Goal: Task Accomplishment & Management: Use online tool/utility

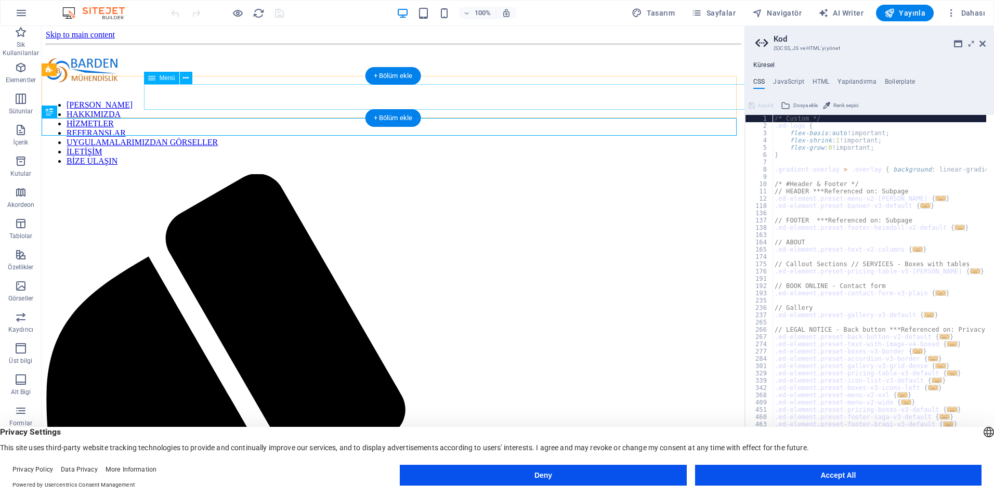
click at [429, 100] on nav "ANA SAYFA HAKKIMIZDA HİZMETLER REFERANSLAR UYGULAMALARIMIZDAN GÖRSELLER İLETİŞİ…" at bounding box center [393, 133] width 695 height 66
click at [433, 100] on nav "ANA SAYFA HAKKIMIZDA HİZMETLER REFERANSLAR UYGULAMALARIMIZDAN GÖRSELLER İLETİŞİ…" at bounding box center [393, 133] width 695 height 66
select select
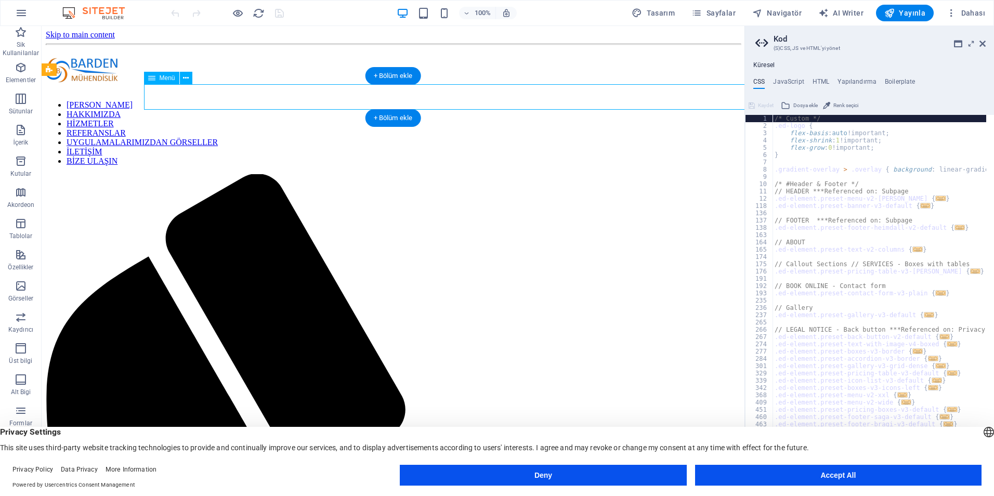
select select
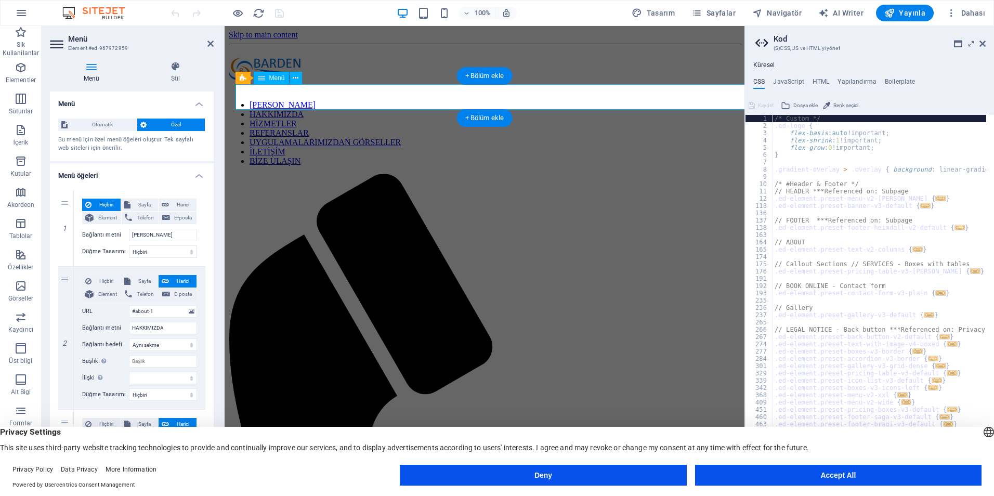
click at [433, 100] on nav "ANA SAYFA HAKKIMIZDA HİZMETLER REFERANSLAR UYGULAMALARIMIZDAN GÖRSELLER İLETİŞİ…" at bounding box center [485, 133] width 512 height 66
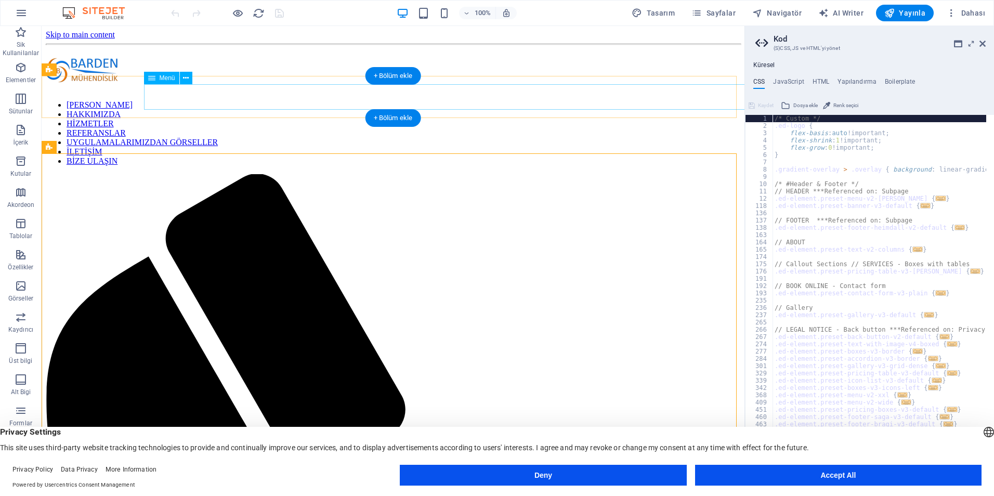
click at [473, 100] on nav "ANA SAYFA HAKKIMIZDA HİZMETLER REFERANSLAR UYGULAMALARIMIZDAN GÖRSELLER İLETİŞİ…" at bounding box center [393, 133] width 695 height 66
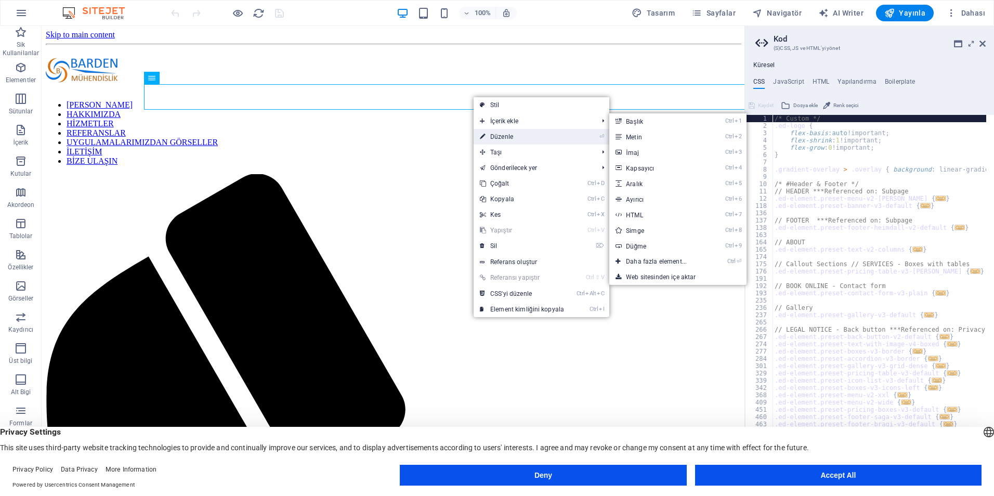
click at [498, 135] on link "⏎ Düzenle" at bounding box center [522, 137] width 97 height 16
select select
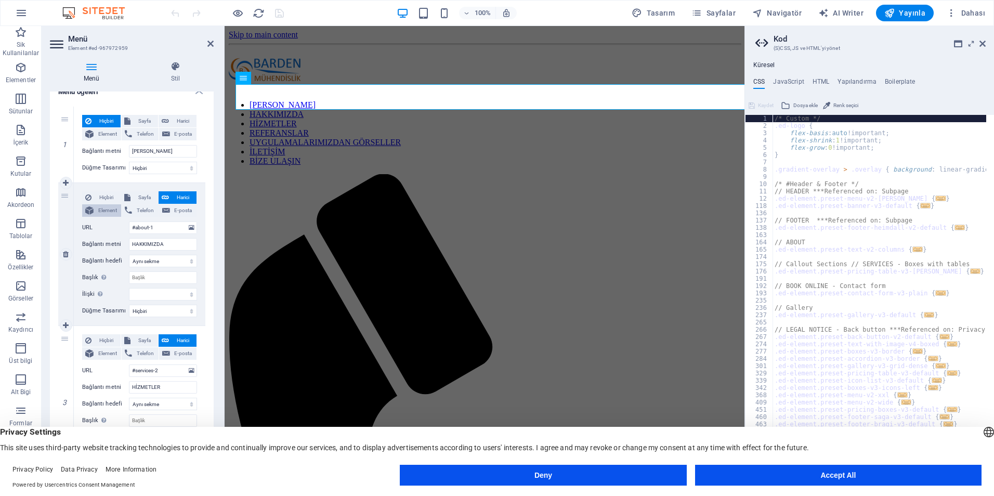
scroll to position [104, 0]
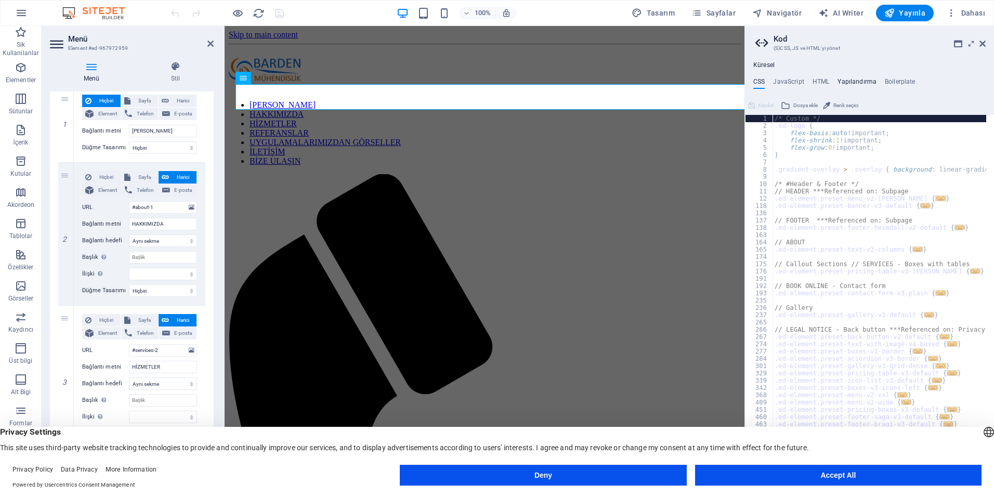
click at [847, 87] on h4 "Yapılandırma" at bounding box center [857, 83] width 39 height 11
type textarea "$color-background: #99b3cd;"
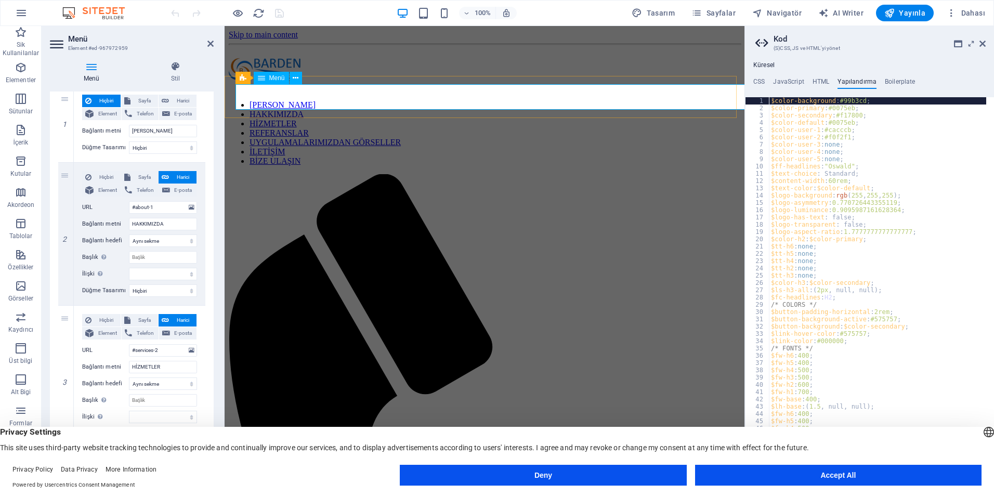
click at [298, 101] on nav "ANA SAYFA HAKKIMIZDA HİZMETLER REFERANSLAR UYGULAMALARIMIZDAN GÖRSELLER İLETİŞİ…" at bounding box center [485, 133] width 512 height 66
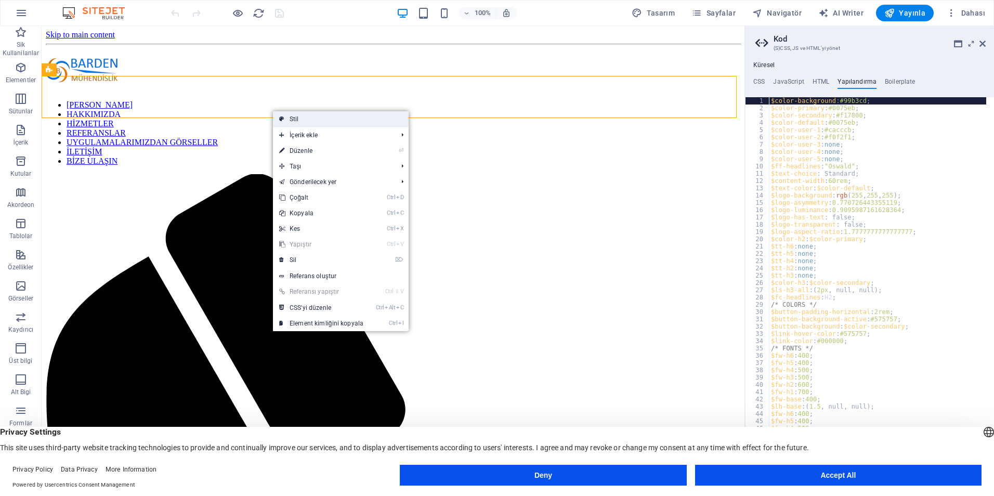
click at [293, 122] on link "Stil" at bounding box center [341, 119] width 136 height 16
select select "rem"
select select "preset-menu-v2-home-logo-nav-h1-image-text-menu"
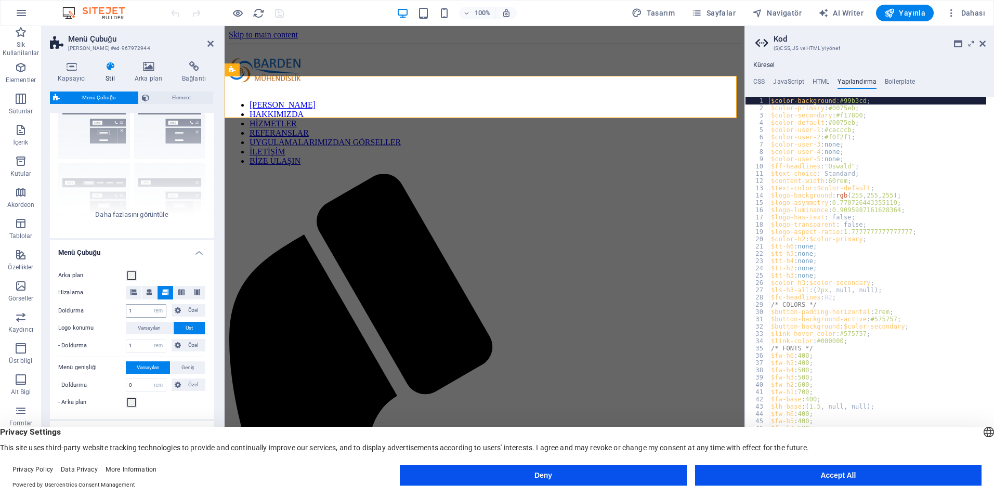
scroll to position [52, 0]
click at [181, 303] on button "Özel" at bounding box center [189, 308] width 34 height 12
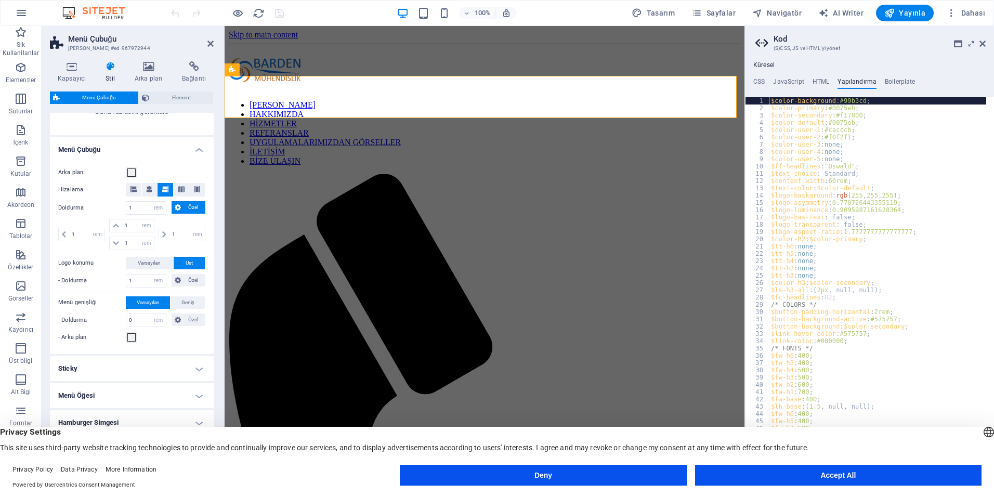
scroll to position [156, 0]
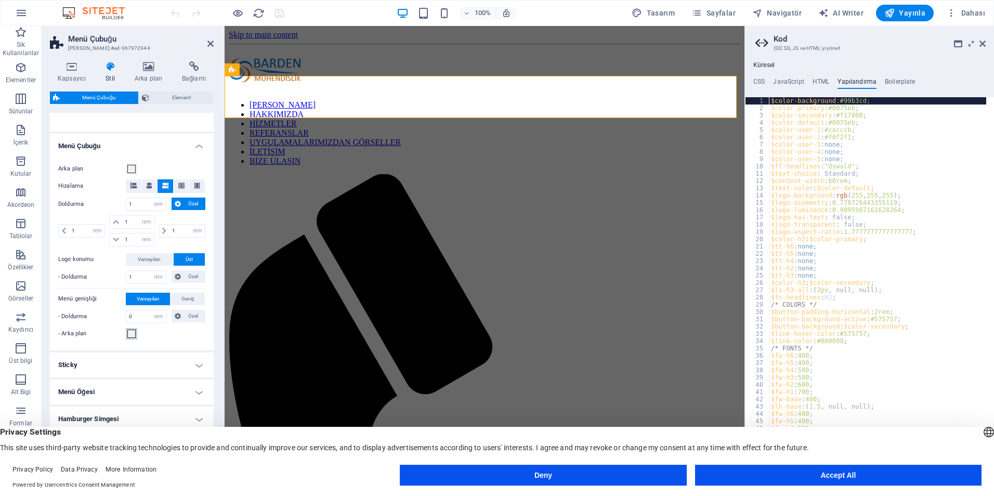
click at [135, 332] on span at bounding box center [131, 334] width 8 height 8
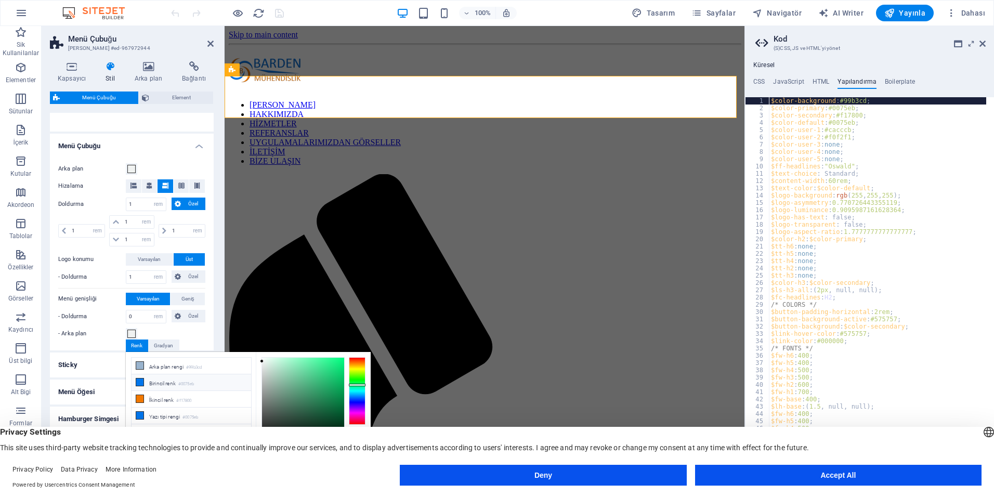
click at [151, 379] on li "Birincil renk #0075eb" at bounding box center [192, 382] width 120 height 17
click at [201, 335] on div "- Arka plan" at bounding box center [131, 334] width 147 height 12
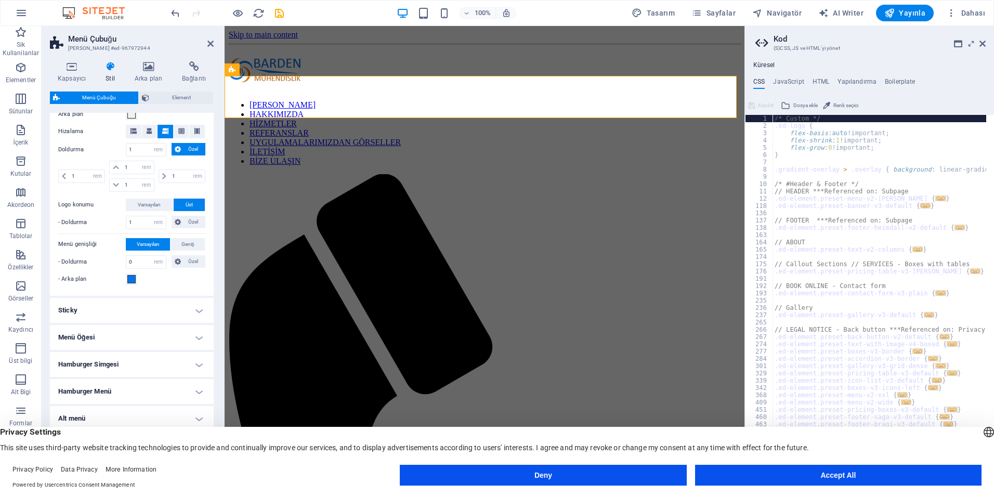
scroll to position [212, 0]
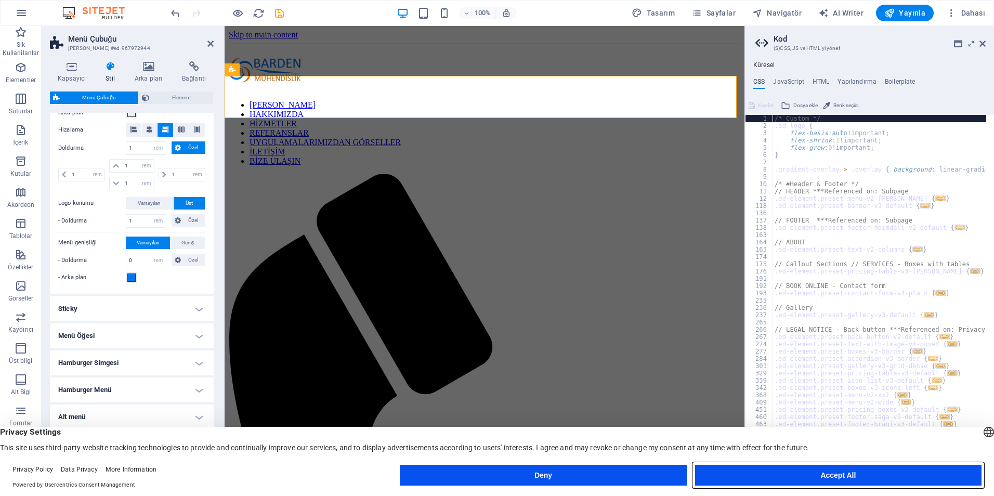
click at [754, 474] on button "Accept All" at bounding box center [838, 475] width 287 height 21
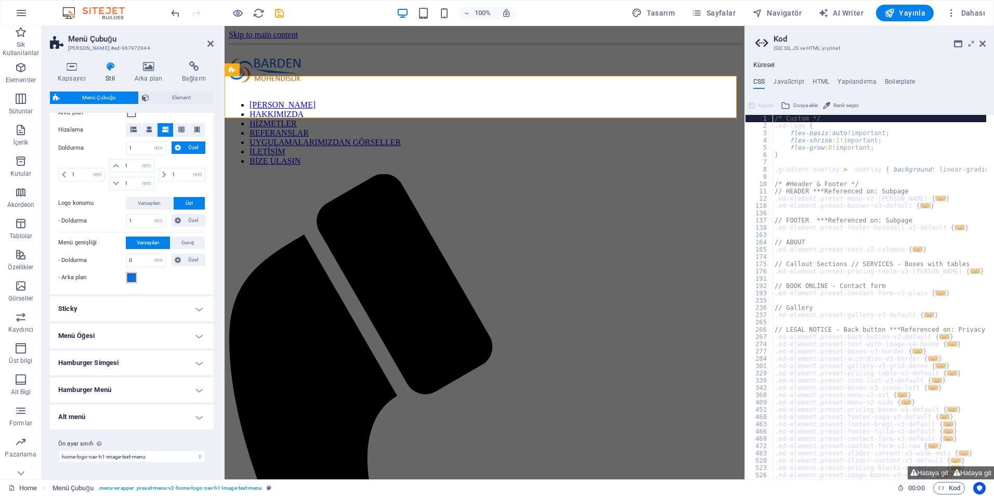
click at [130, 279] on span at bounding box center [131, 278] width 8 height 8
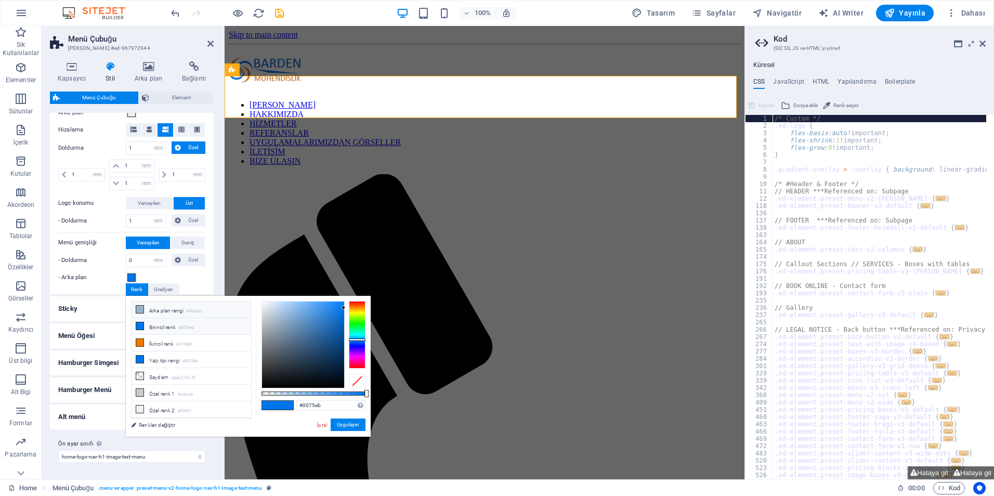
click at [156, 313] on li "Arka plan rengi #99b3cd" at bounding box center [192, 310] width 120 height 17
click at [105, 290] on div "Arka plan Hizalama Doldurma 1 px rem % vh vw Özel Özel 1 px rem % vh vw 1 px re…" at bounding box center [132, 195] width 168 height 198
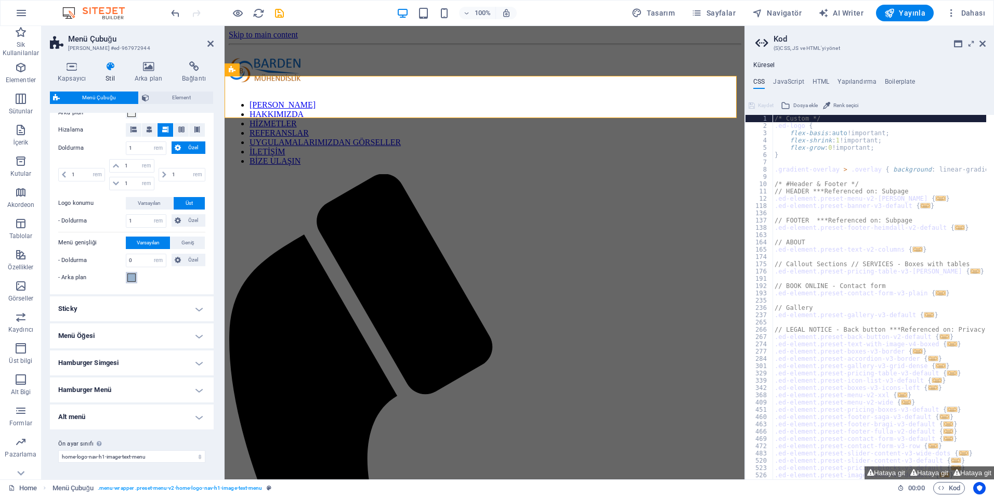
click at [135, 282] on button "- Arka plan" at bounding box center [131, 277] width 11 height 11
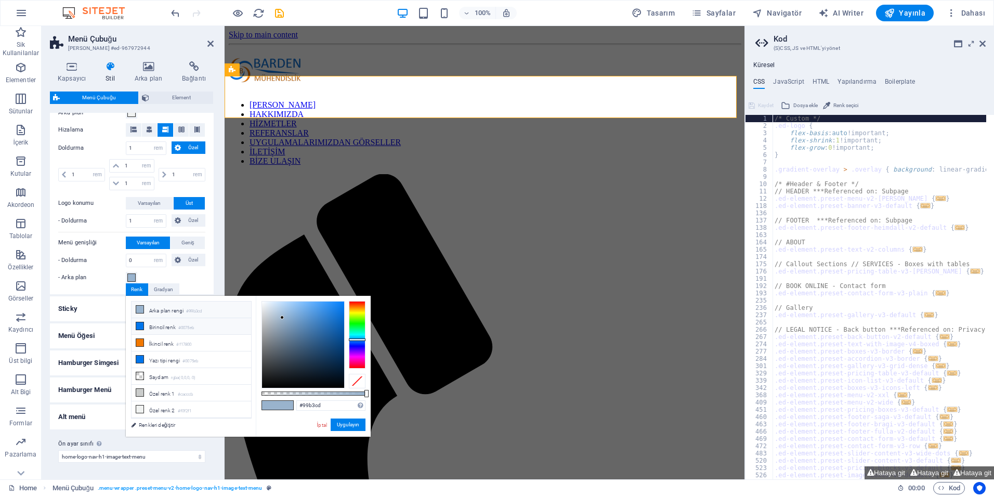
click at [152, 325] on li "Birincil renk #0075eb" at bounding box center [192, 326] width 120 height 17
type input "#0075eb"
click at [336, 425] on button "Uygulayın" at bounding box center [348, 425] width 35 height 12
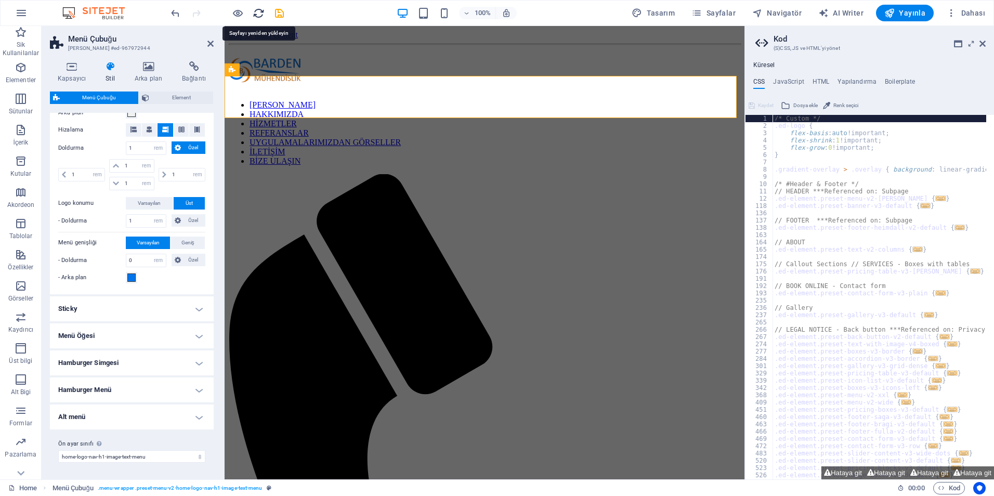
click at [260, 16] on icon "reload" at bounding box center [259, 13] width 12 height 12
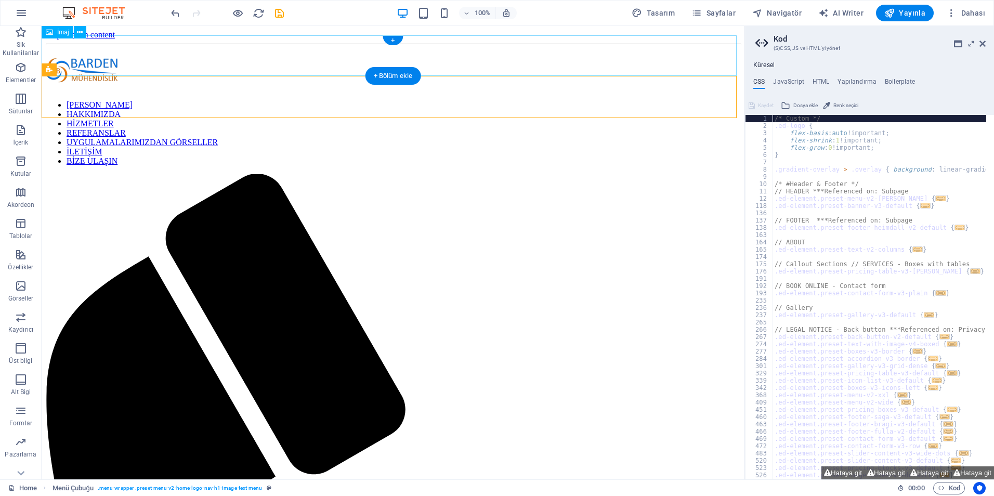
scroll to position [0, 0]
click at [189, 102] on nav "ANA SAYFA HAKKIMIZDA HİZMETLER REFERANSLAR UYGULAMALARIMIZDAN GÖRSELLER İLETİŞİ…" at bounding box center [393, 133] width 695 height 66
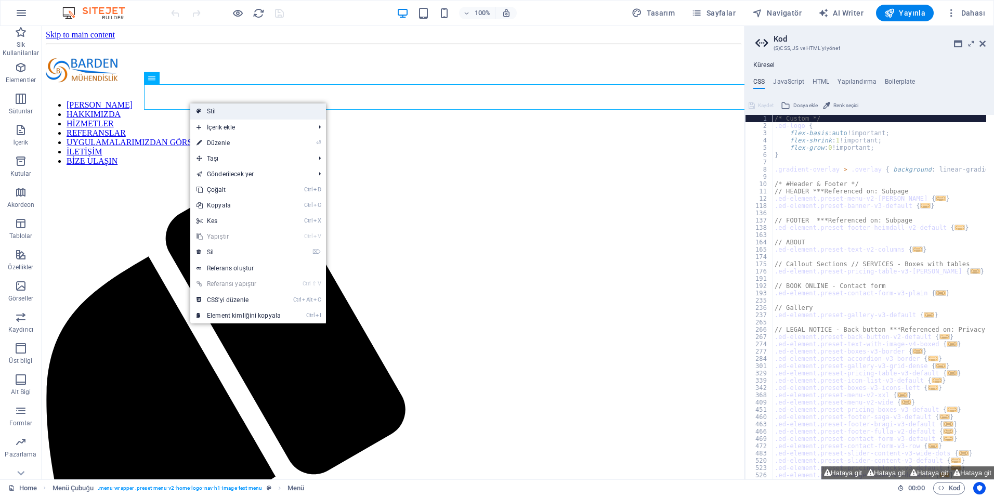
click at [198, 108] on icon at bounding box center [199, 112] width 5 height 16
select select "rem"
select select "preset-menu-v2-home-logo-nav-h1-image-text-menu"
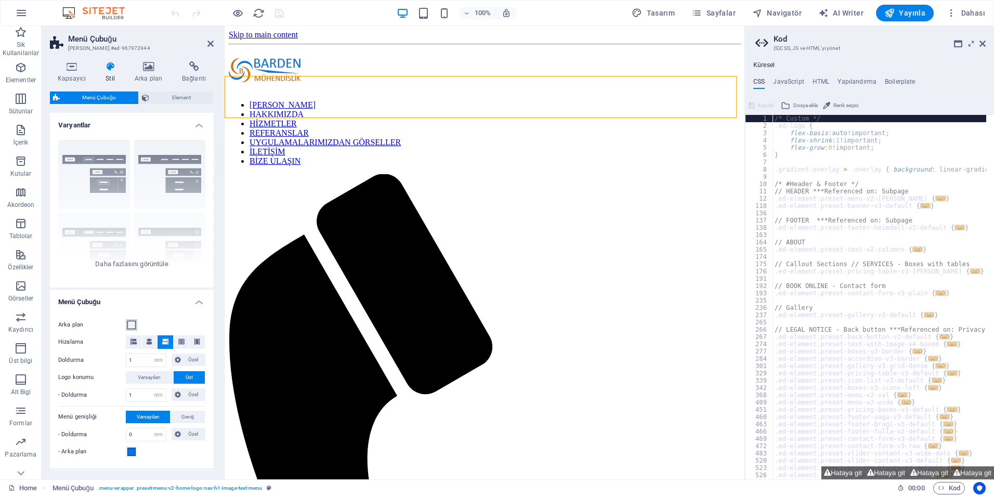
click at [131, 326] on span at bounding box center [131, 325] width 8 height 8
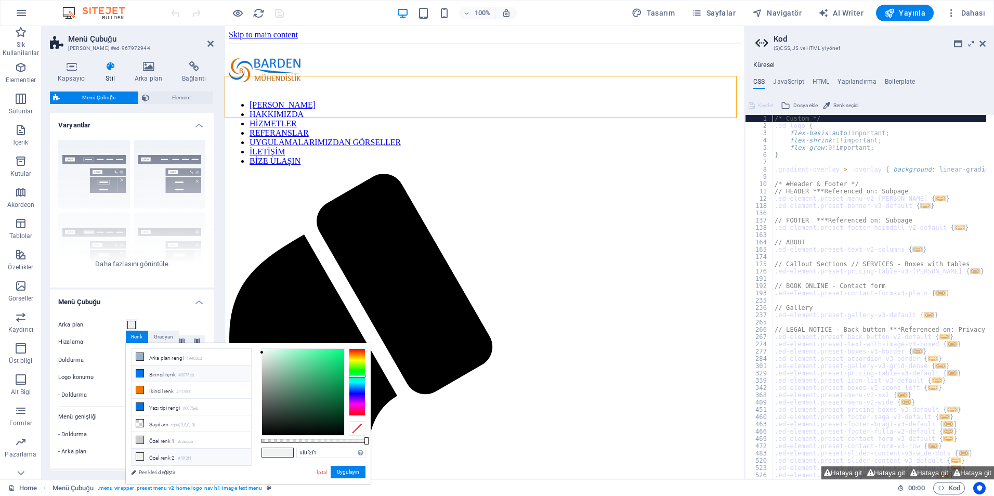
click at [150, 374] on li "Birincil renk #0075eb" at bounding box center [192, 374] width 120 height 17
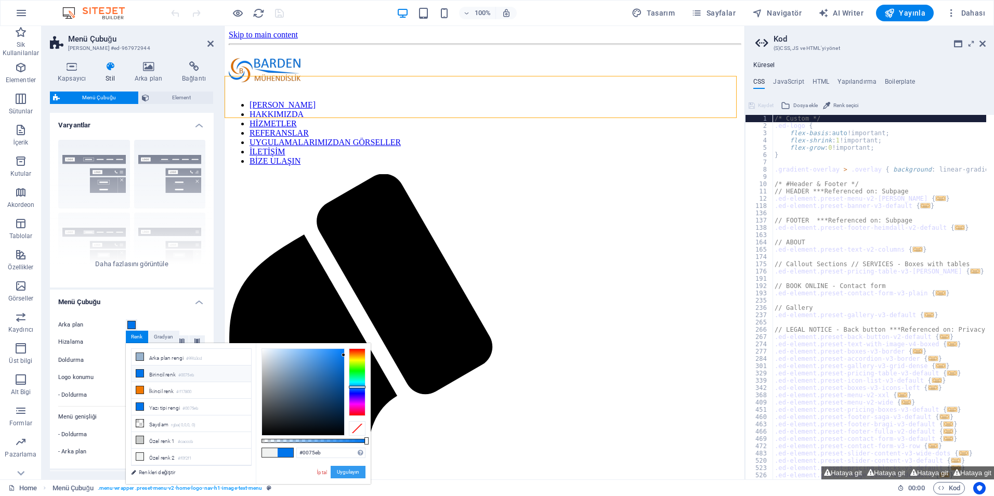
click at [346, 470] on button "Uygulayın" at bounding box center [348, 472] width 35 height 12
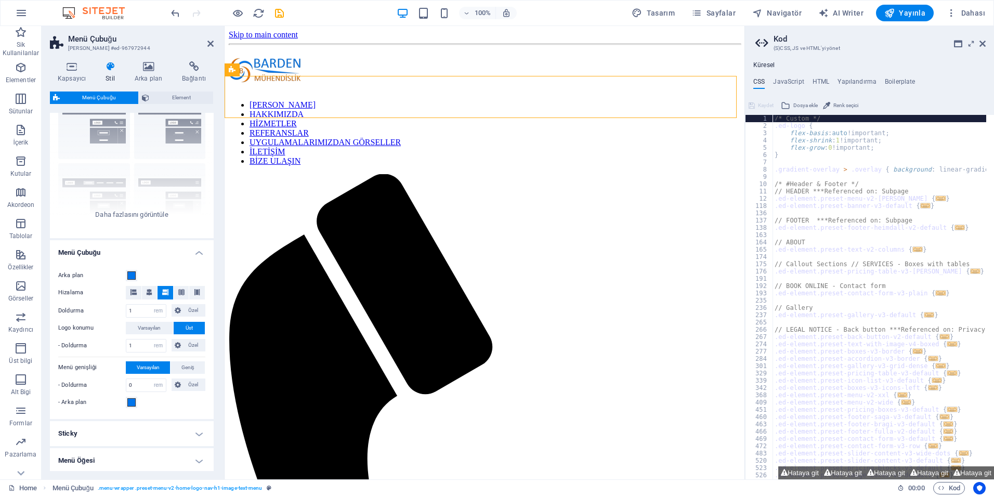
scroll to position [52, 0]
click at [133, 272] on span at bounding box center [131, 273] width 8 height 8
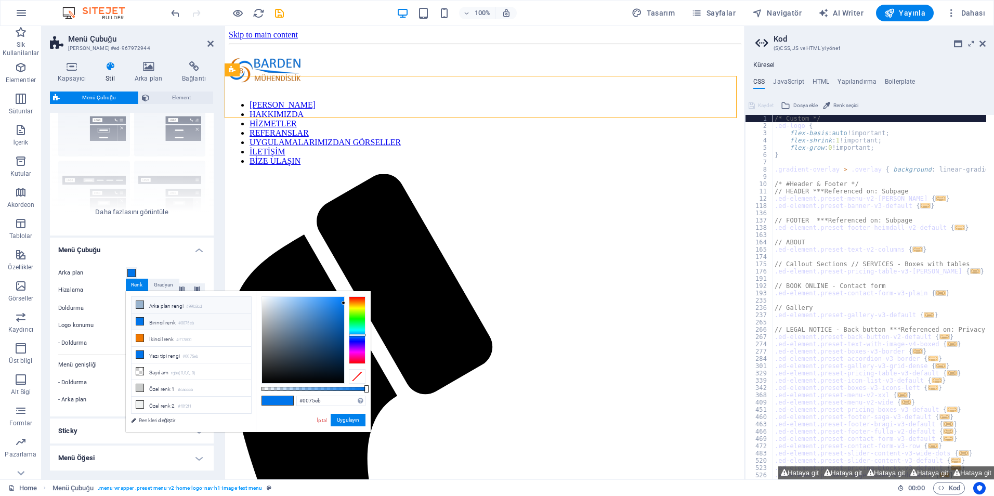
click at [149, 303] on li "Arka plan rengi #99b3cd" at bounding box center [192, 305] width 120 height 17
type input "#99b3cd"
click at [346, 420] on button "Uygulayın" at bounding box center [348, 420] width 35 height 12
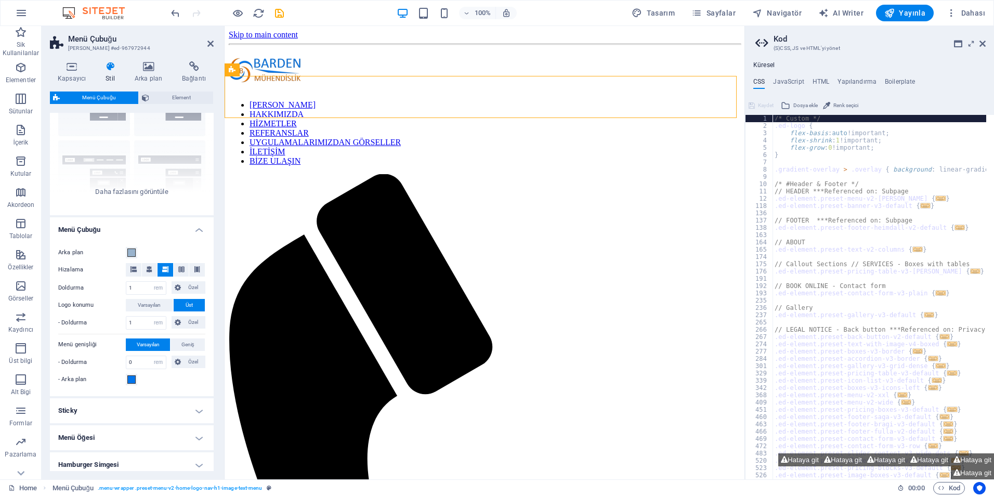
scroll to position [104, 0]
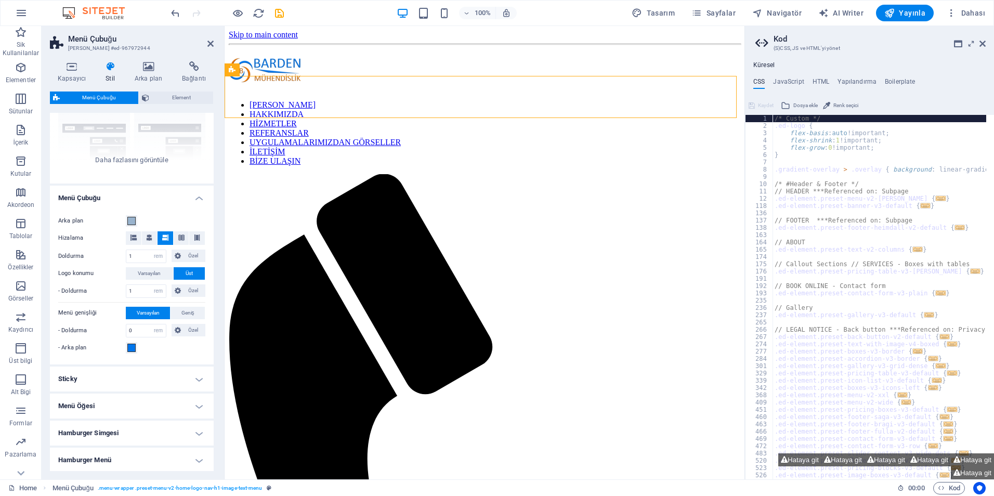
click at [159, 376] on h4 "Sticky" at bounding box center [132, 379] width 164 height 25
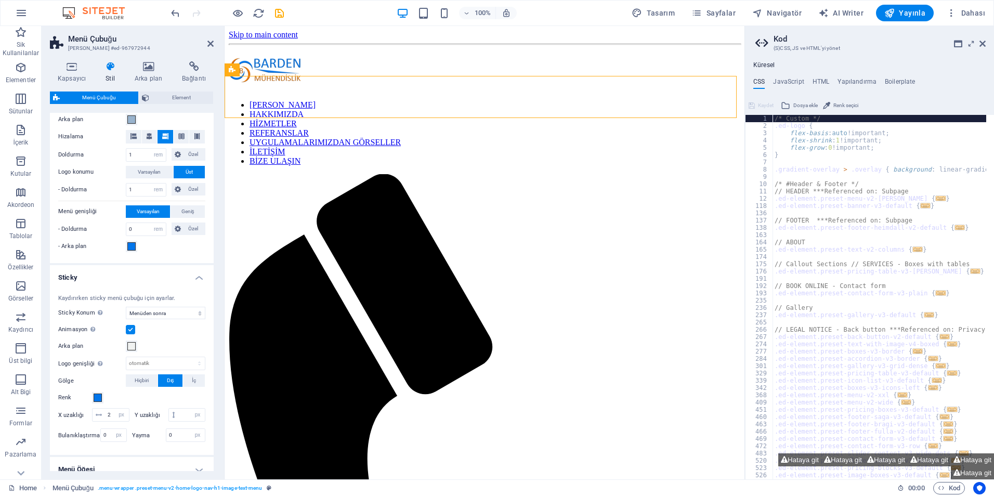
scroll to position [208, 0]
click at [132, 331] on label at bounding box center [130, 326] width 9 height 9
click at [0, 0] on input "Animasyon Sticky menü göründüğünde sorunsuz bir geçiş ayarlar" at bounding box center [0, 0] width 0 height 0
click at [132, 327] on label at bounding box center [130, 326] width 9 height 9
click at [0, 0] on input "Animasyon Sticky menü göründüğünde sorunsuz bir geçiş ayarlar" at bounding box center [0, 0] width 0 height 0
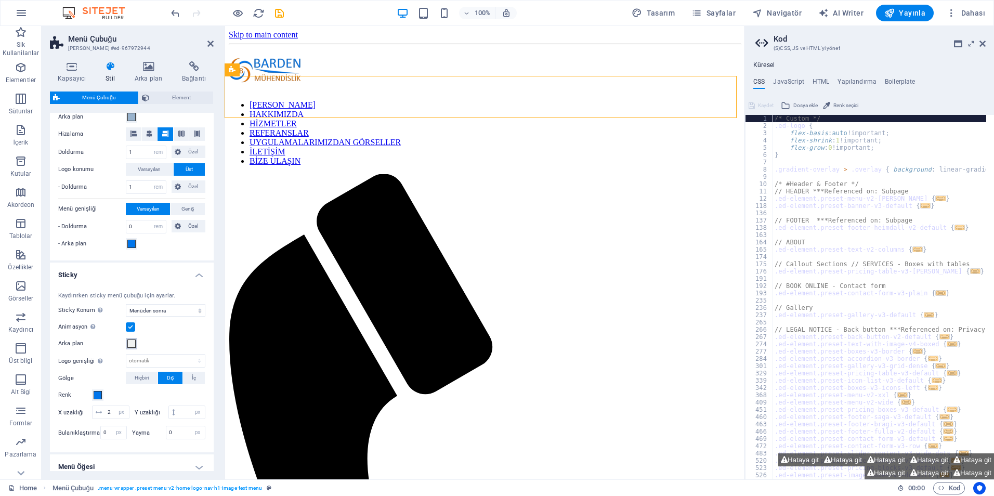
click at [131, 344] on span at bounding box center [131, 344] width 8 height 8
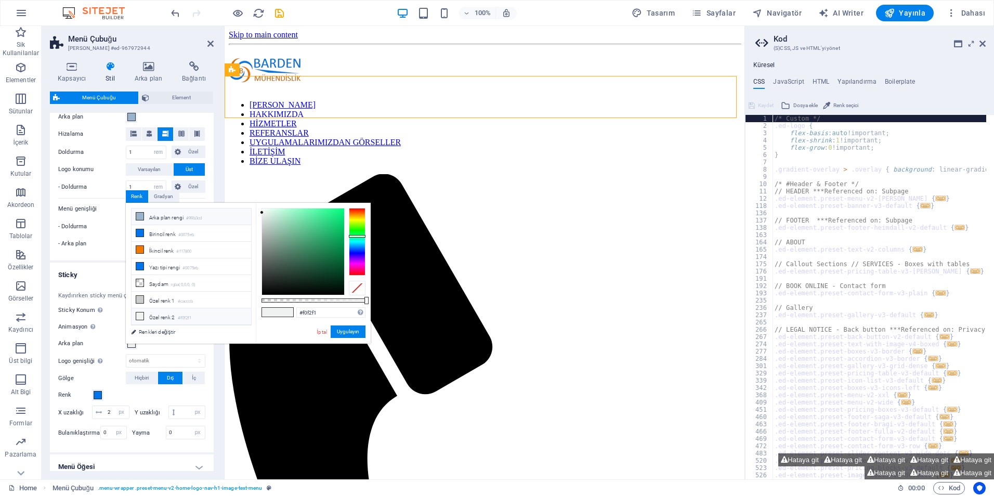
click at [179, 222] on li "Arka plan rengi #99b3cd" at bounding box center [192, 217] width 120 height 17
type input "#99b3cd"
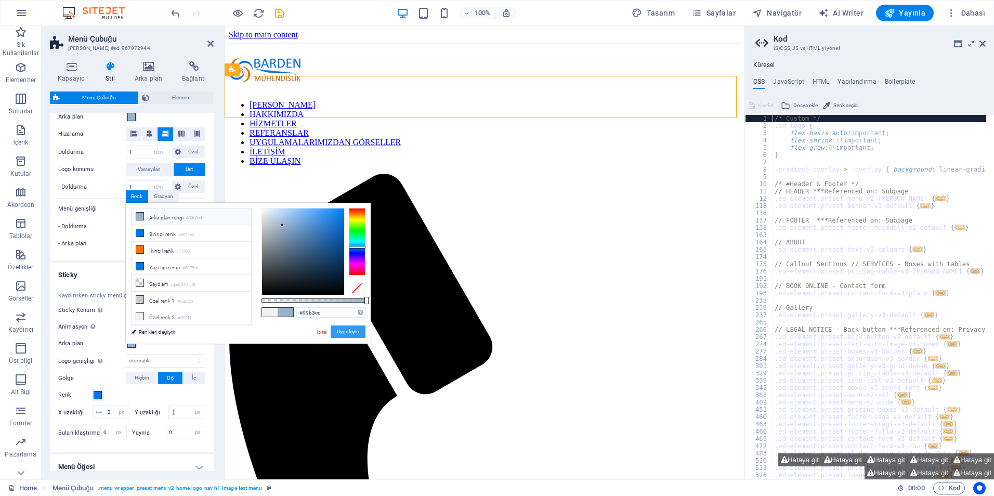
click at [343, 333] on button "Uygulayın" at bounding box center [348, 332] width 35 height 12
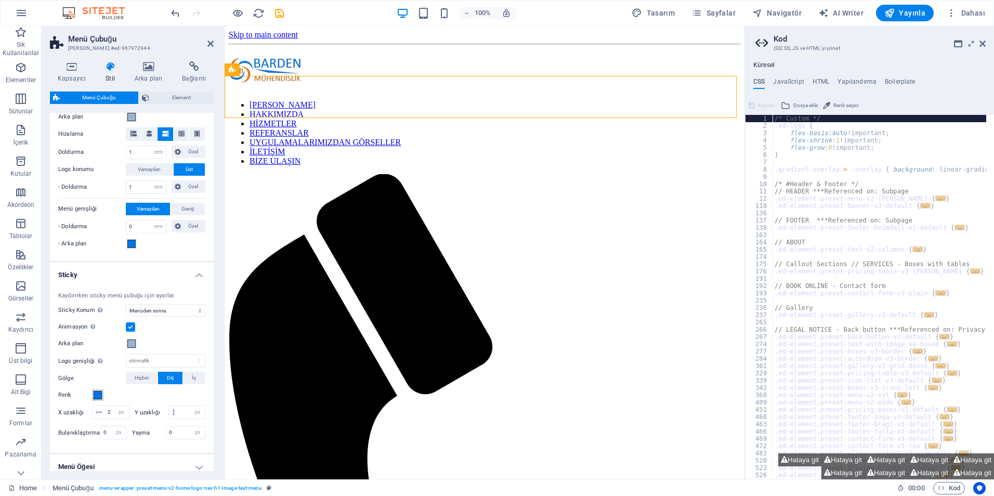
click at [96, 397] on span at bounding box center [98, 395] width 8 height 8
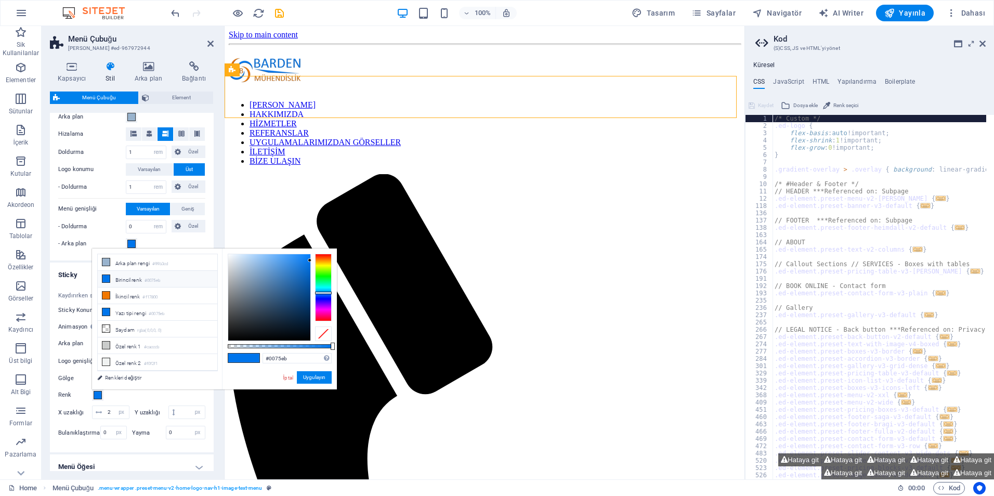
click at [140, 279] on li "Birincil renk #0075eb" at bounding box center [158, 279] width 120 height 17
click at [306, 379] on button "Uygulayın" at bounding box center [314, 377] width 35 height 12
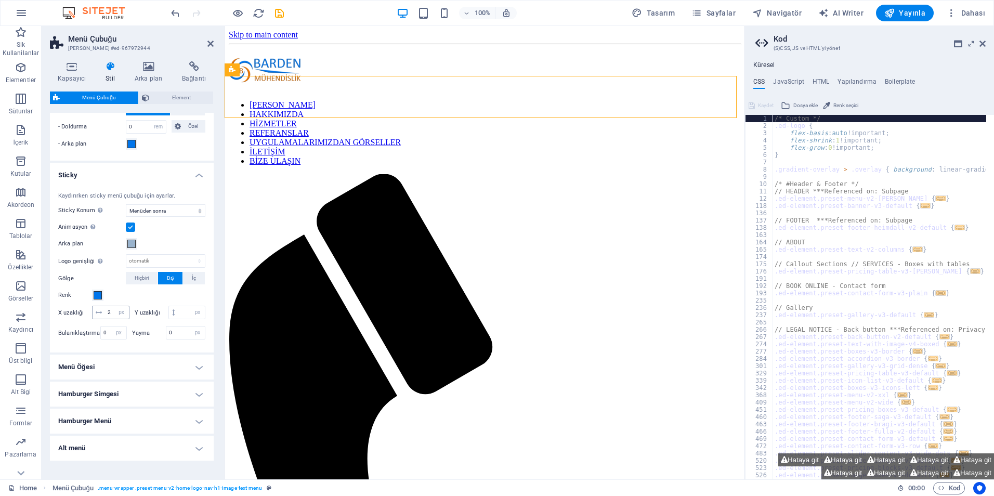
scroll to position [312, 0]
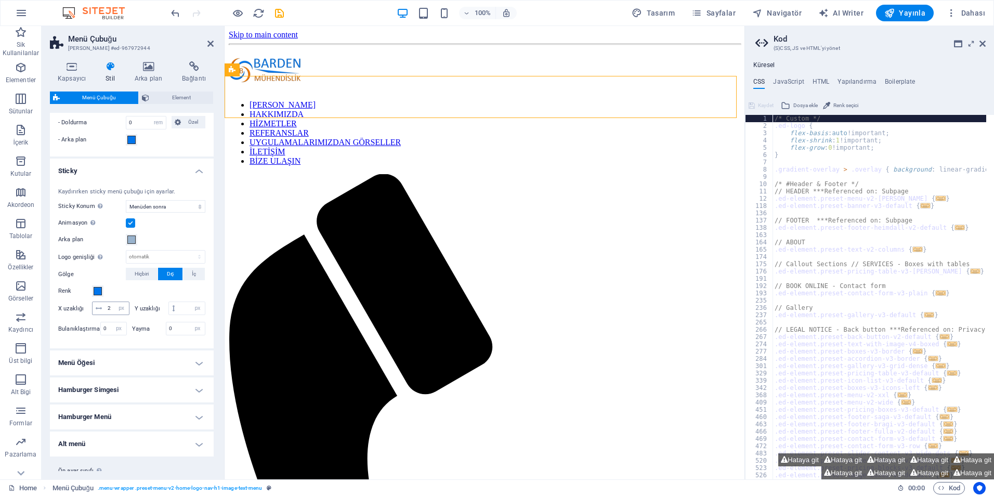
click at [147, 376] on h4 "Menü Öğesi" at bounding box center [132, 363] width 164 height 25
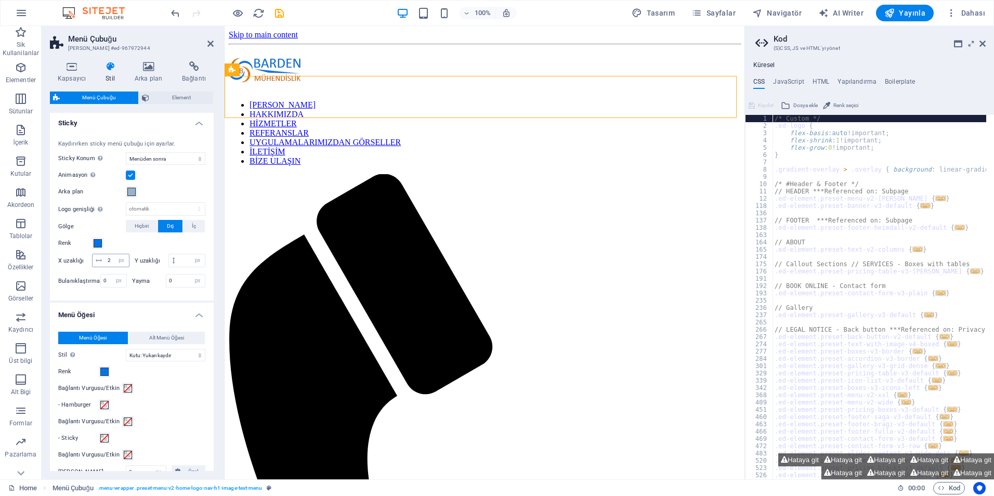
scroll to position [364, 0]
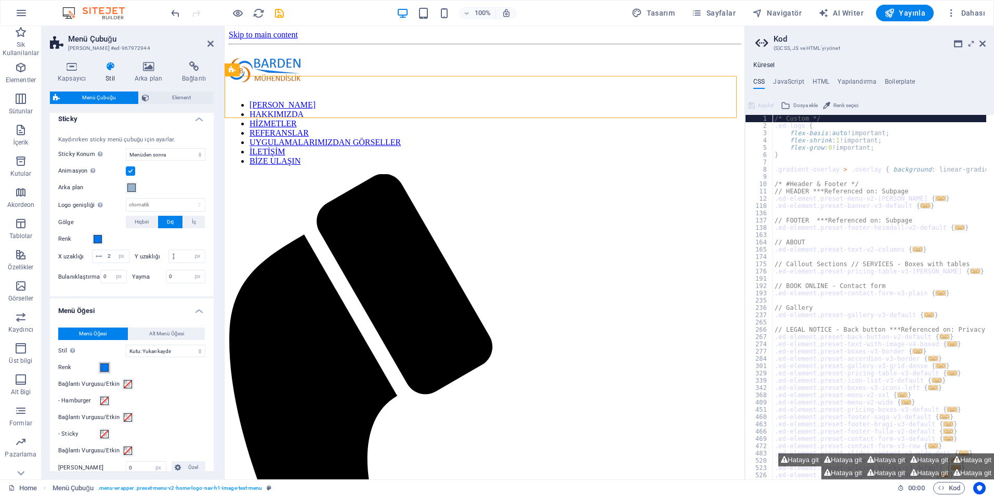
click at [108, 372] on span at bounding box center [104, 368] width 8 height 8
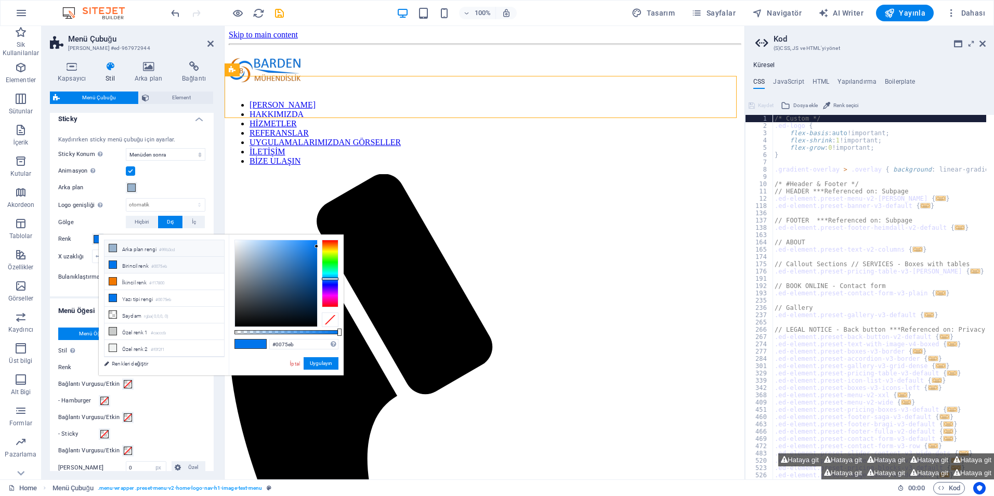
click at [156, 254] on li "Arka plan rengi #99b3cd" at bounding box center [165, 248] width 120 height 17
type input "#99b3cd"
click at [312, 361] on button "Uygulayın" at bounding box center [321, 363] width 35 height 12
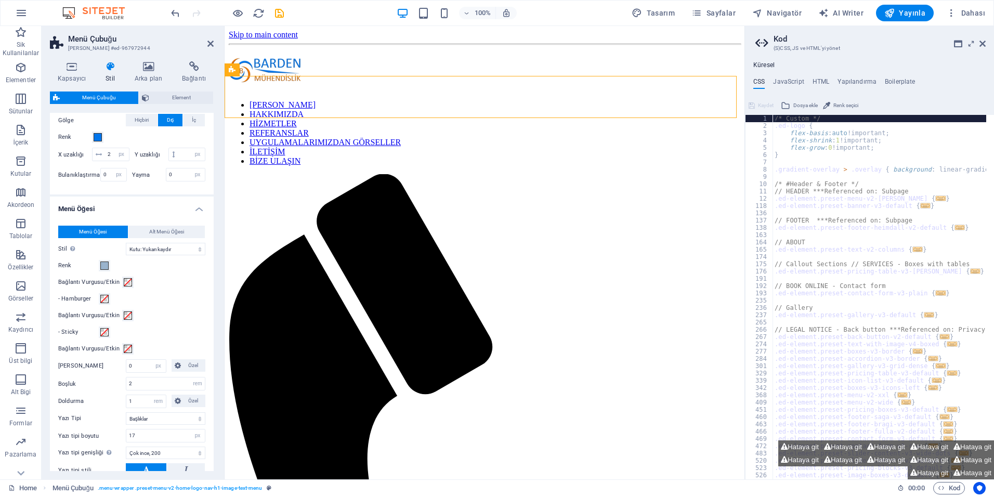
scroll to position [468, 0]
click at [170, 236] on span "Alt Menü Öğesi" at bounding box center [166, 230] width 35 height 12
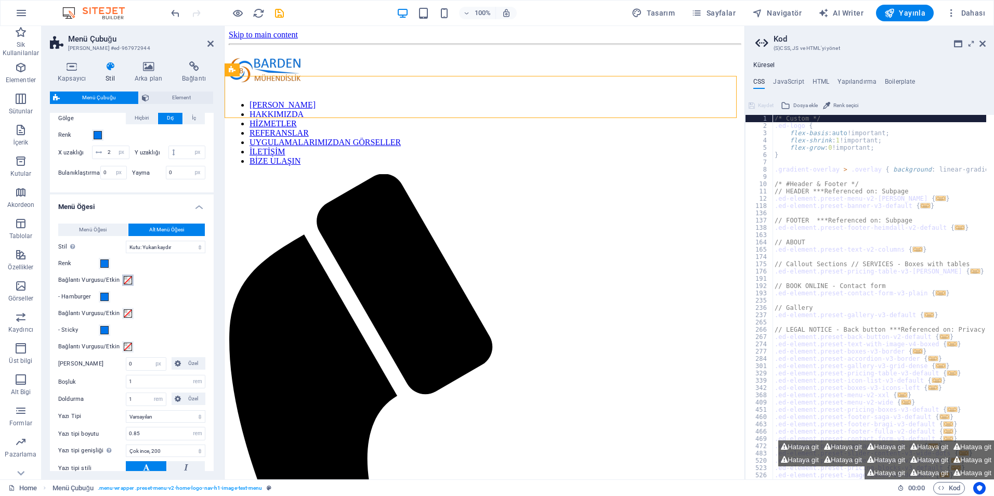
click at [124, 285] on span at bounding box center [128, 280] width 8 height 8
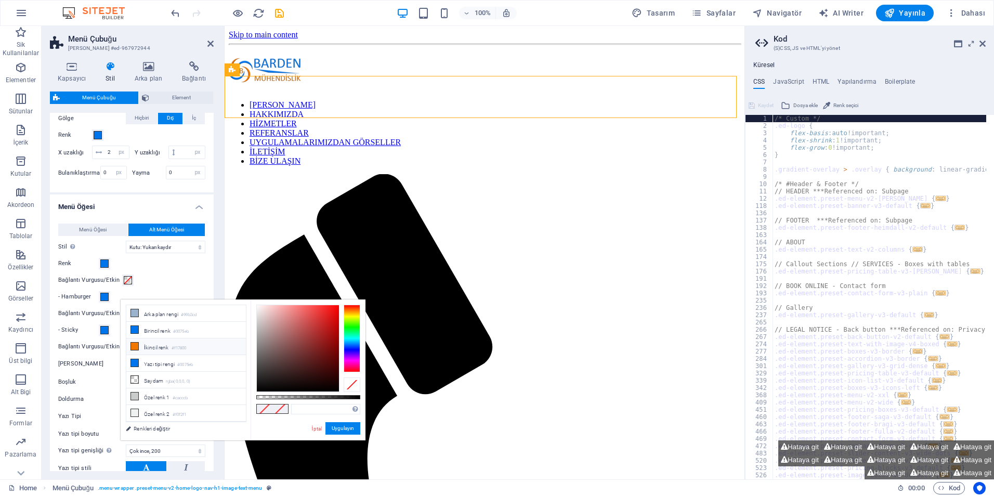
click at [151, 344] on li "İkincil renk #f17800" at bounding box center [186, 347] width 120 height 17
type input "#f17800"
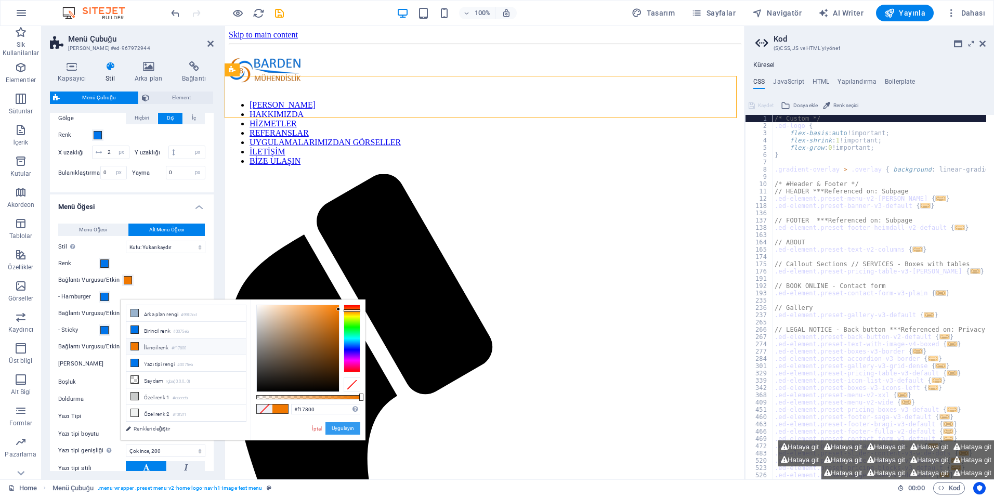
click at [344, 430] on button "Uygulayın" at bounding box center [343, 428] width 35 height 12
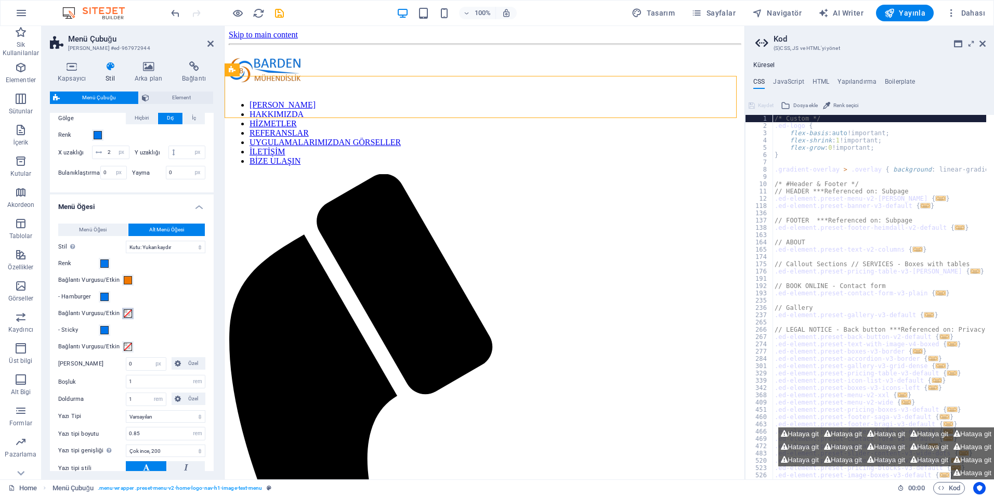
click at [127, 318] on span at bounding box center [128, 313] width 8 height 8
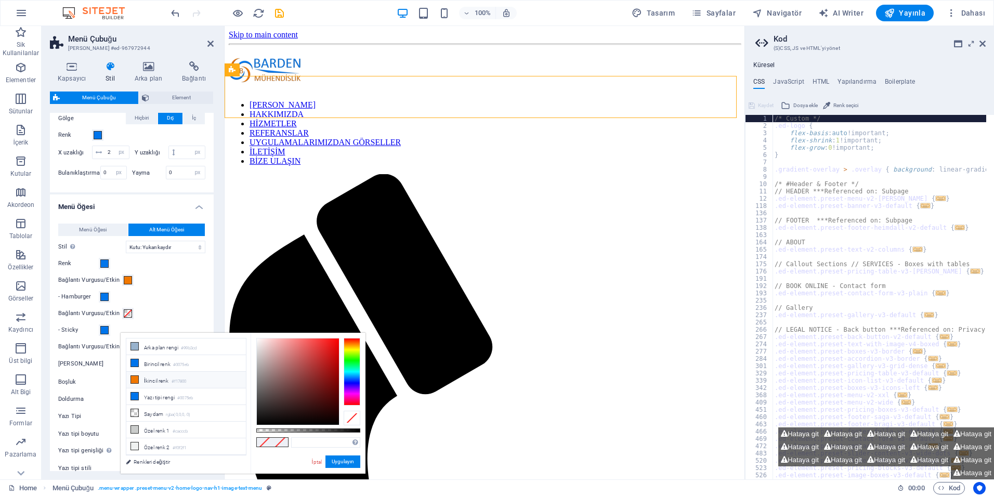
click at [181, 378] on small "#f17800" at bounding box center [179, 381] width 15 height 7
type input "#f17800"
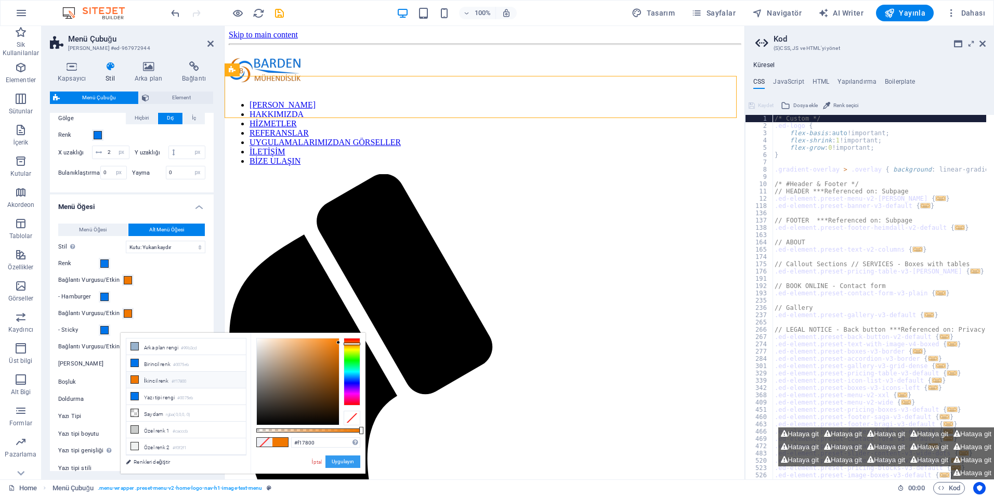
click at [337, 461] on button "Uygulayın" at bounding box center [343, 462] width 35 height 12
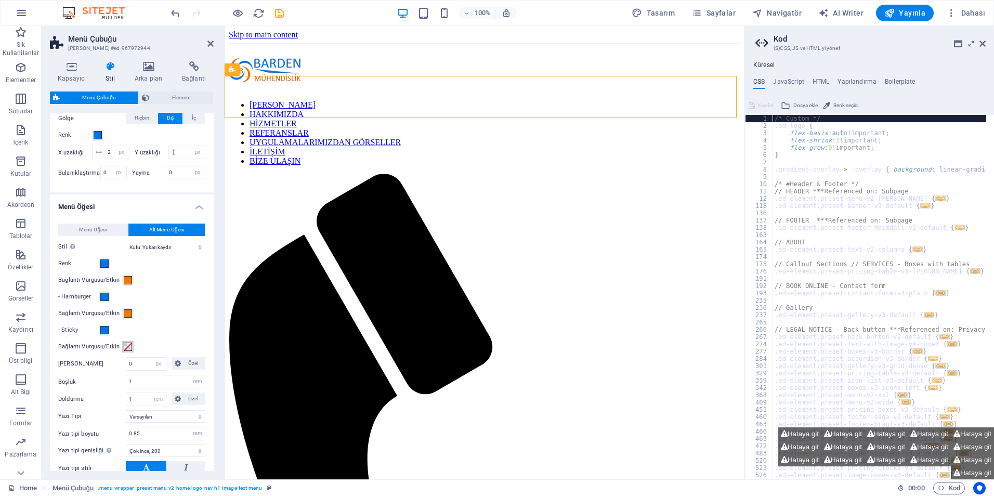
click at [127, 351] on span at bounding box center [128, 347] width 8 height 8
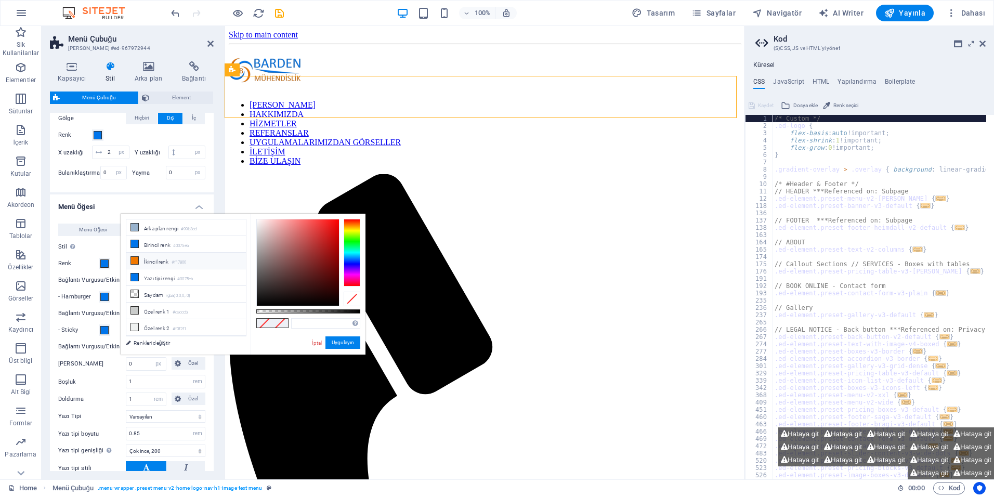
click at [201, 262] on li "İkincil renk #f17800" at bounding box center [186, 261] width 120 height 17
type input "#f17800"
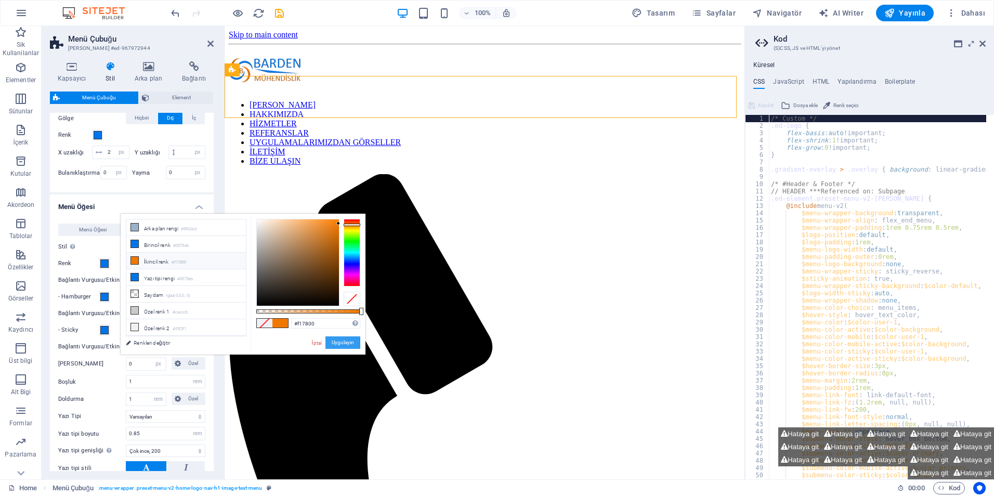
click at [335, 341] on button "Uygulayın" at bounding box center [343, 343] width 35 height 12
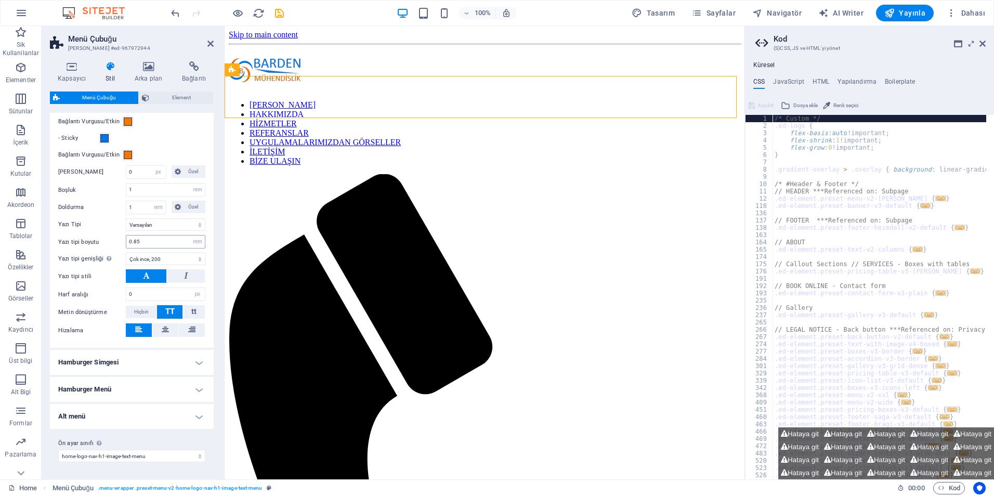
scroll to position [673, 0]
click at [178, 366] on h4 "Hamburger Simgesi" at bounding box center [132, 362] width 164 height 25
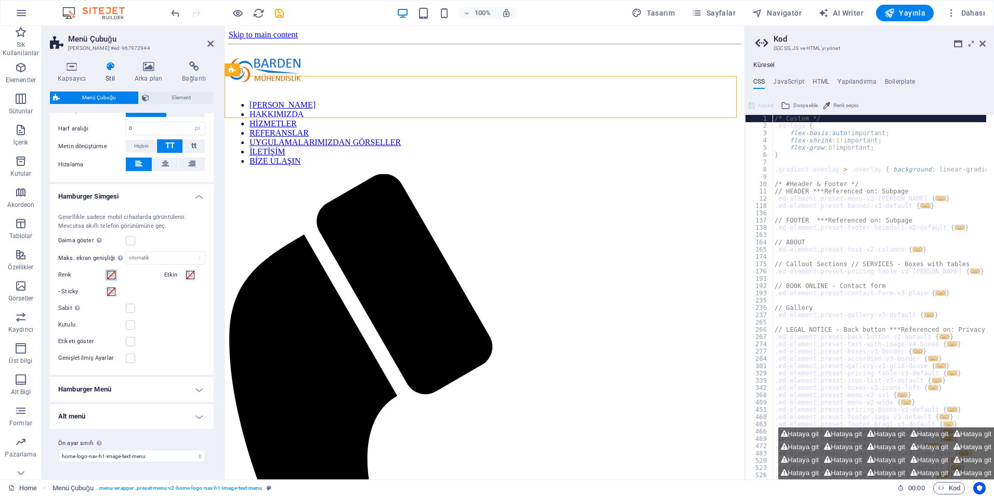
scroll to position [829, 0]
click at [121, 396] on h4 "Hamburger Menü" at bounding box center [132, 389] width 164 height 25
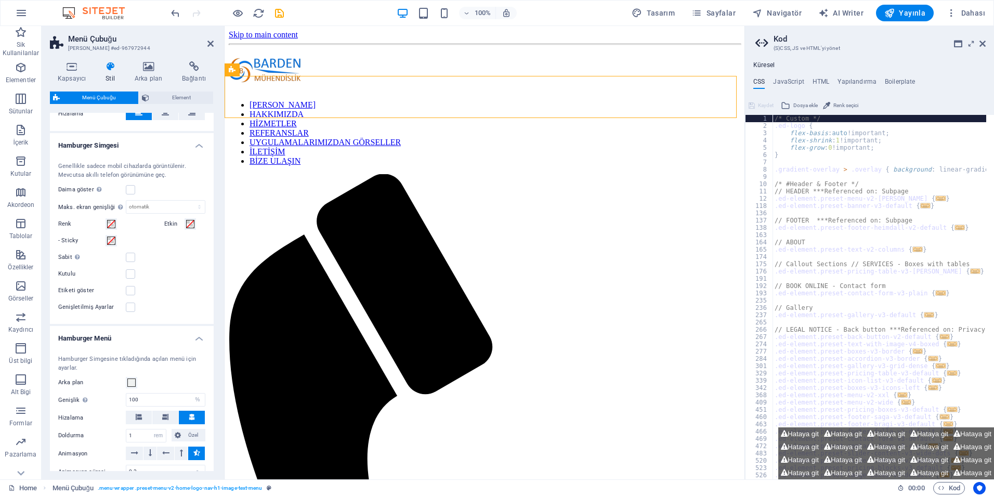
scroll to position [881, 0]
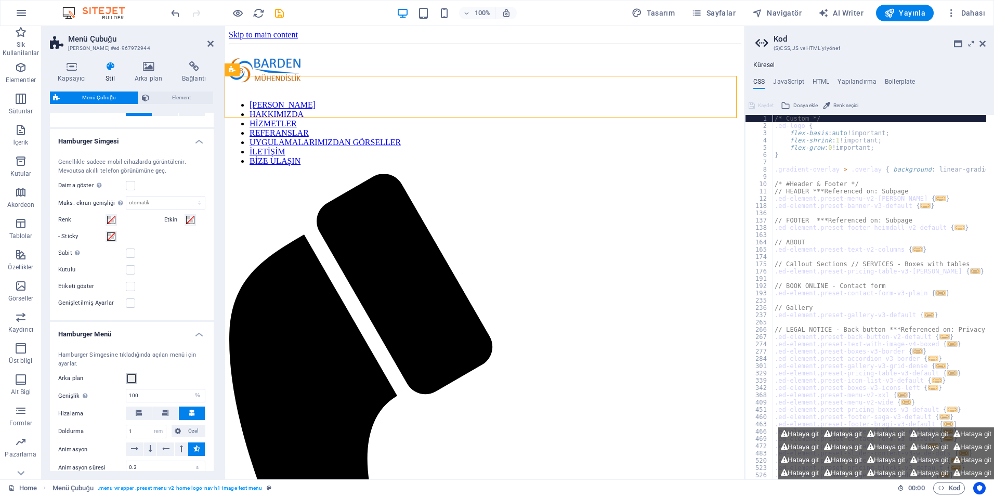
click at [126, 384] on button "Arka plan" at bounding box center [131, 378] width 11 height 11
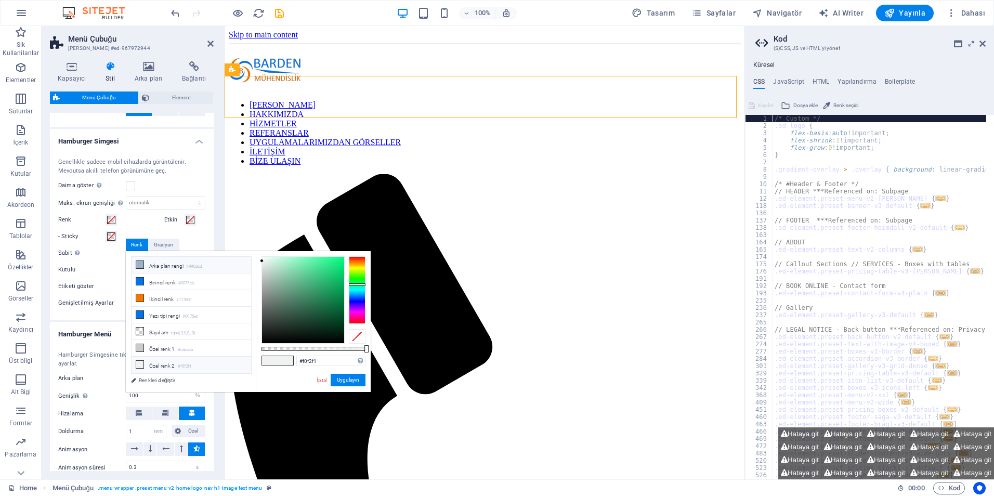
click at [166, 265] on li "Arka plan rengi #99b3cd" at bounding box center [192, 265] width 120 height 17
type input "#99b3cd"
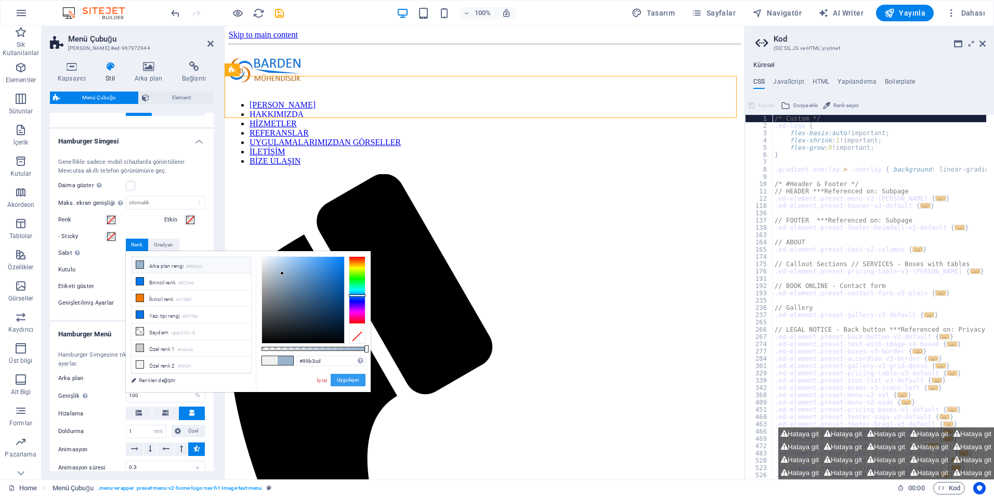
click at [351, 377] on button "Uygulayın" at bounding box center [348, 380] width 35 height 12
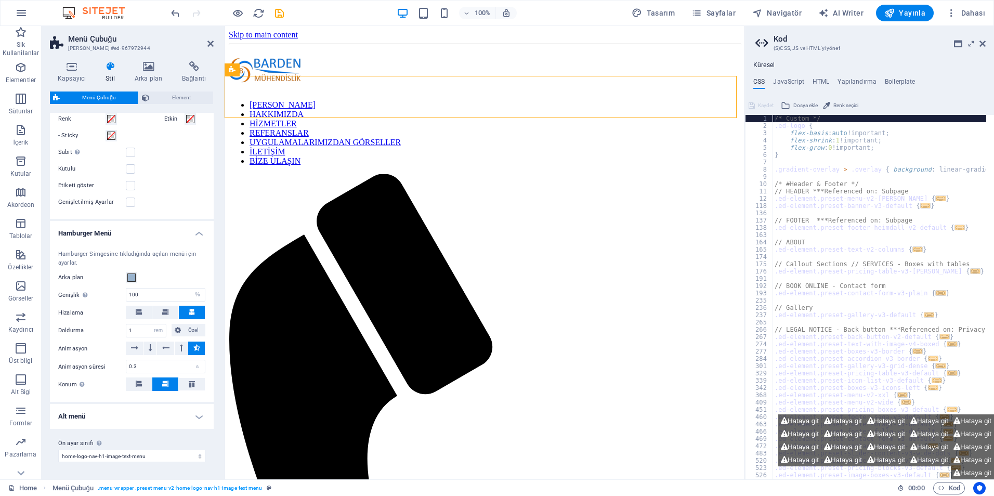
scroll to position [995, 0]
click at [168, 412] on h4 "Alt menü" at bounding box center [132, 416] width 164 height 25
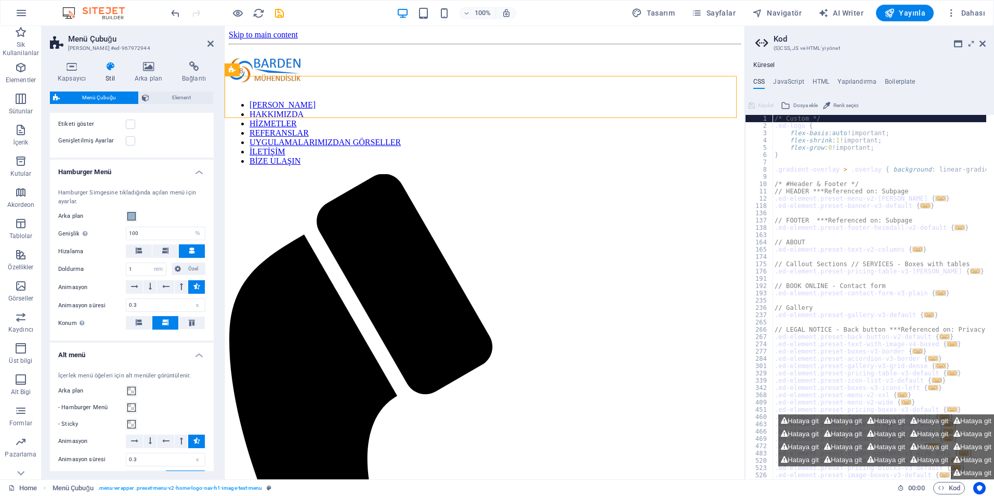
scroll to position [1047, 0]
click at [133, 392] on span at bounding box center [131, 387] width 8 height 8
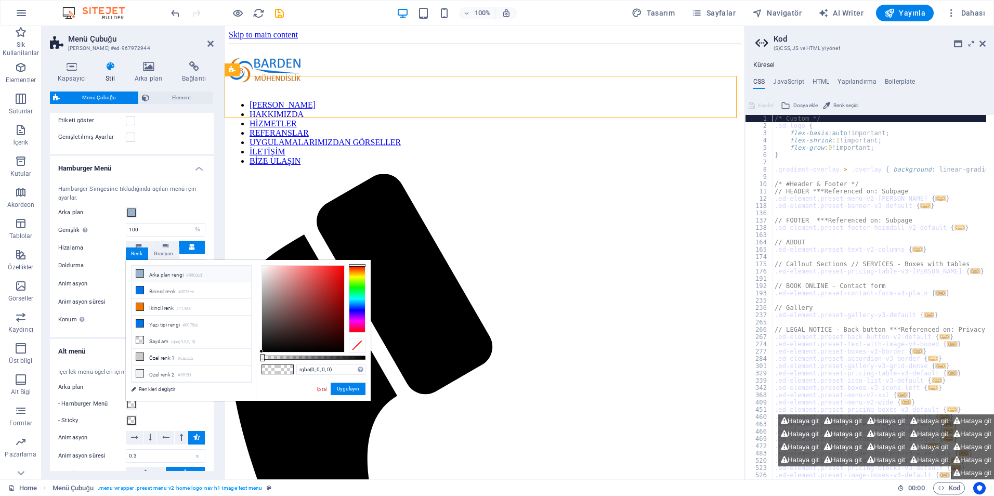
click at [174, 275] on li "Arka plan rengi #99b3cd" at bounding box center [192, 274] width 120 height 17
type input "#99b3cd"
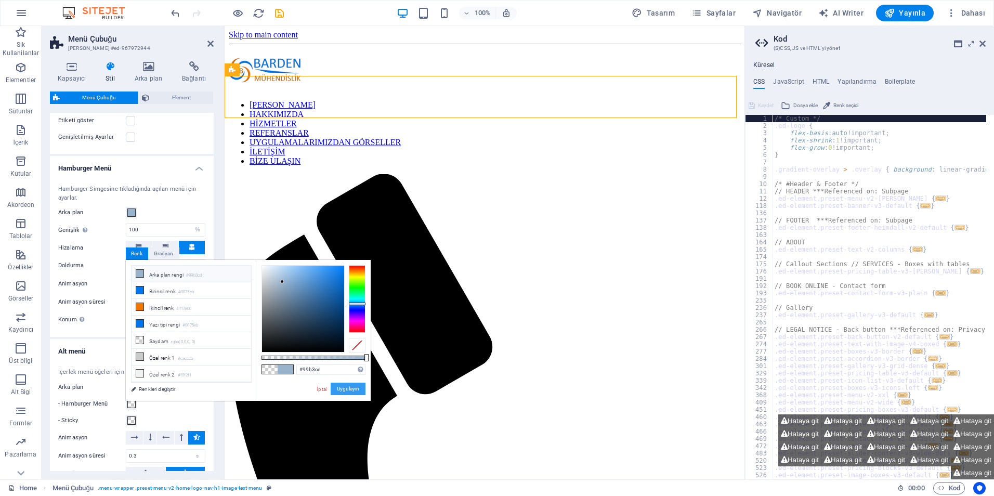
drag, startPoint x: 343, startPoint y: 385, endPoint x: 107, endPoint y: 362, distance: 236.8
click at [343, 385] on button "Uygulayın" at bounding box center [348, 389] width 35 height 12
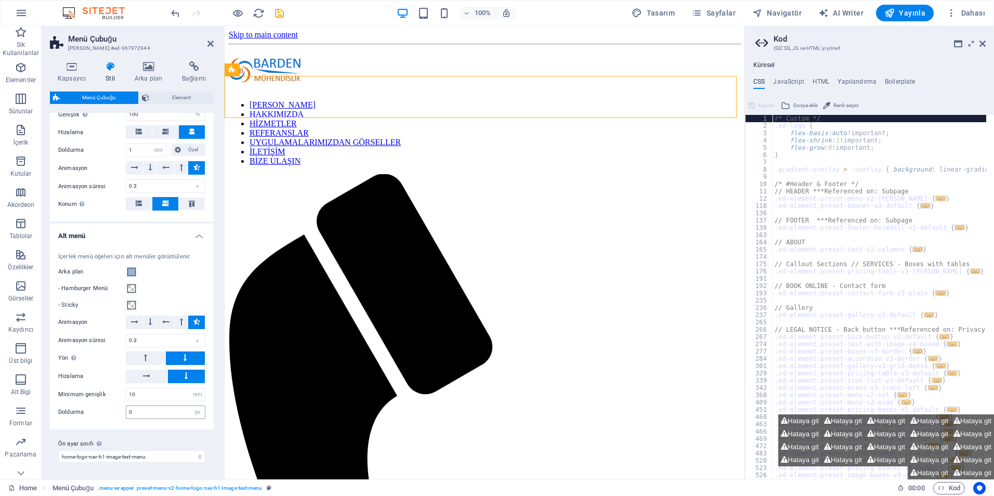
scroll to position [1176, 0]
click at [259, 9] on icon "reload" at bounding box center [259, 13] width 12 height 12
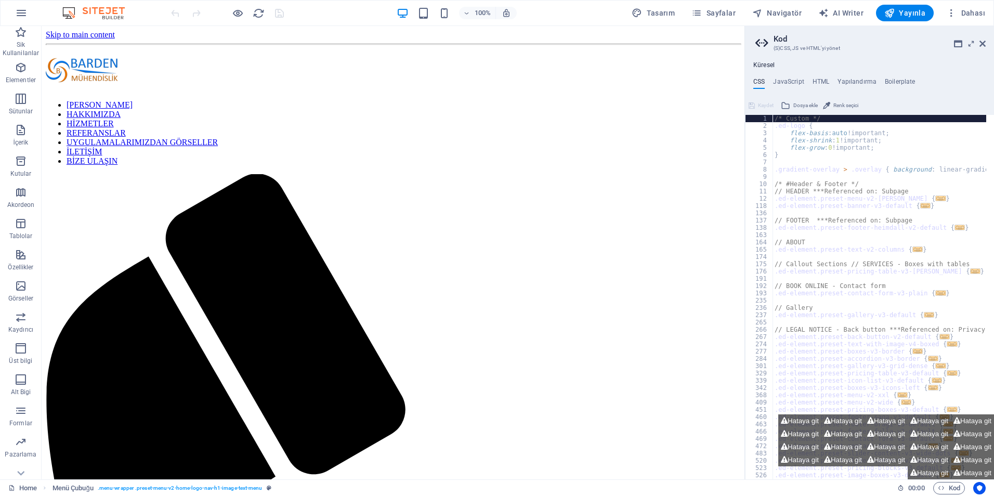
scroll to position [0, 0]
click at [302, 100] on nav "ANA SAYFA HAKKIMIZDA HİZMETLER REFERANSLAR UYGULAMALARIMIZDAN GÖRSELLER İLETİŞİ…" at bounding box center [393, 133] width 695 height 66
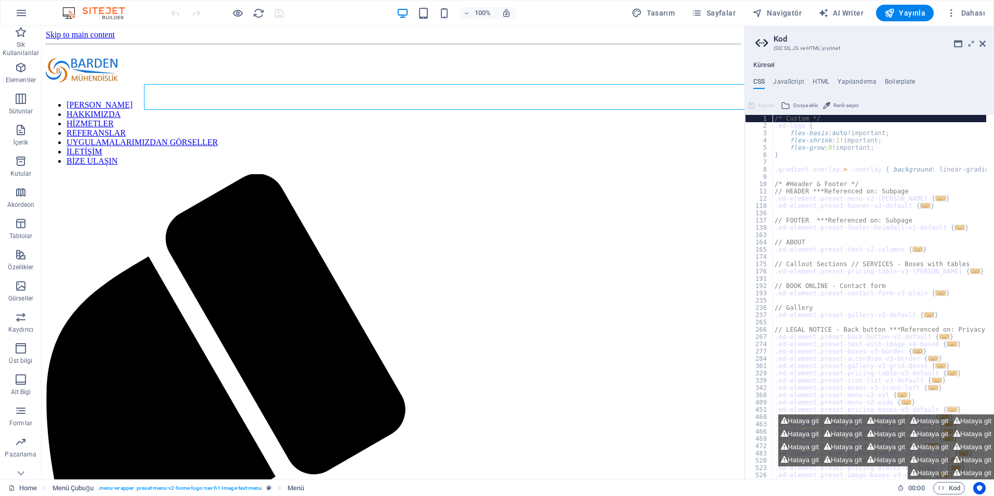
click at [308, 100] on nav "ANA SAYFA HAKKIMIZDA HİZMETLER REFERANSLAR UYGULAMALARIMIZDAN GÖRSELLER İLETİŞİ…" at bounding box center [393, 133] width 695 height 66
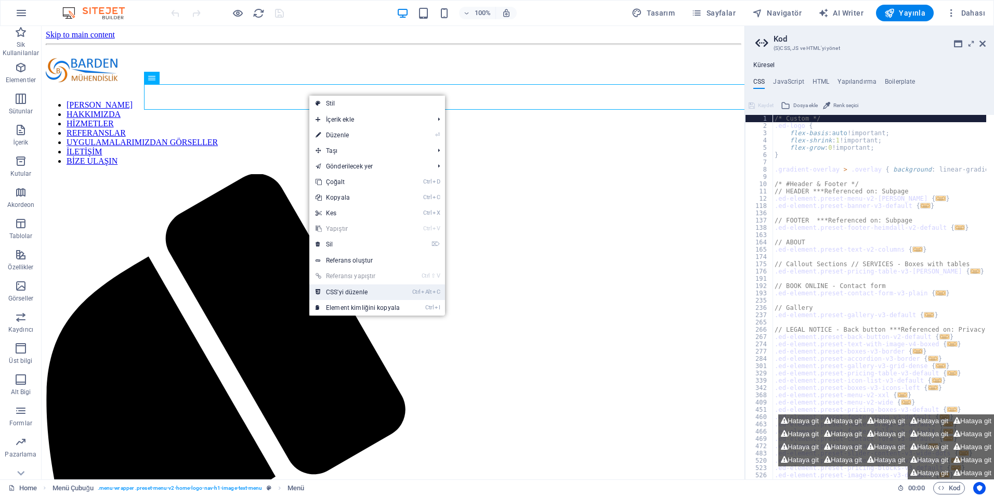
click at [351, 297] on link "Ctrl Alt C CSS'yi düzenle" at bounding box center [357, 293] width 97 height 16
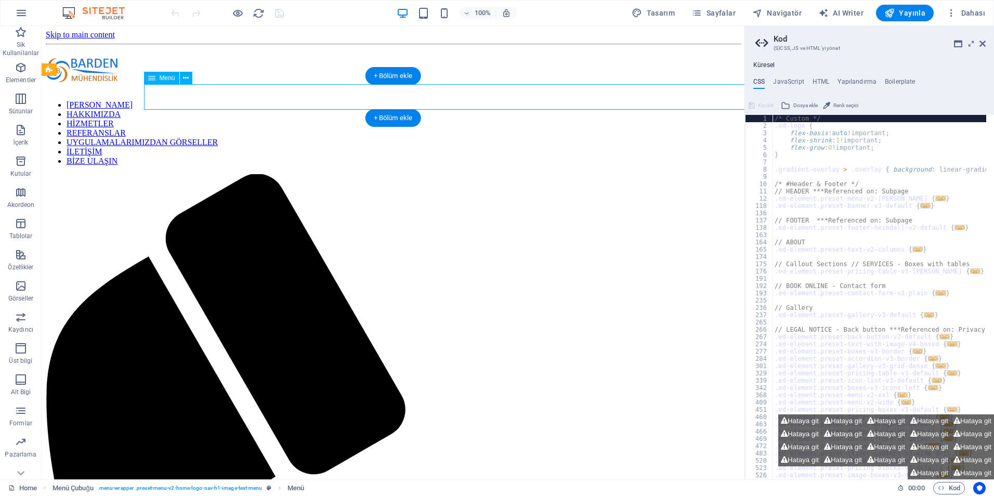
drag, startPoint x: 353, startPoint y: 96, endPoint x: 347, endPoint y: 96, distance: 5.7
click at [347, 100] on nav "ANA SAYFA HAKKIMIZDA HİZMETLER REFERANSLAR UYGULAMALARIMIZDAN GÖRSELLER İLETİŞİ…" at bounding box center [393, 133] width 695 height 66
drag, startPoint x: 343, startPoint y: 96, endPoint x: 293, endPoint y: 95, distance: 49.9
click at [293, 100] on nav "ANA SAYFA HAKKIMIZDA HİZMETLER REFERANSLAR UYGULAMALARIMIZDAN GÖRSELLER İLETİŞİ…" at bounding box center [393, 133] width 695 height 66
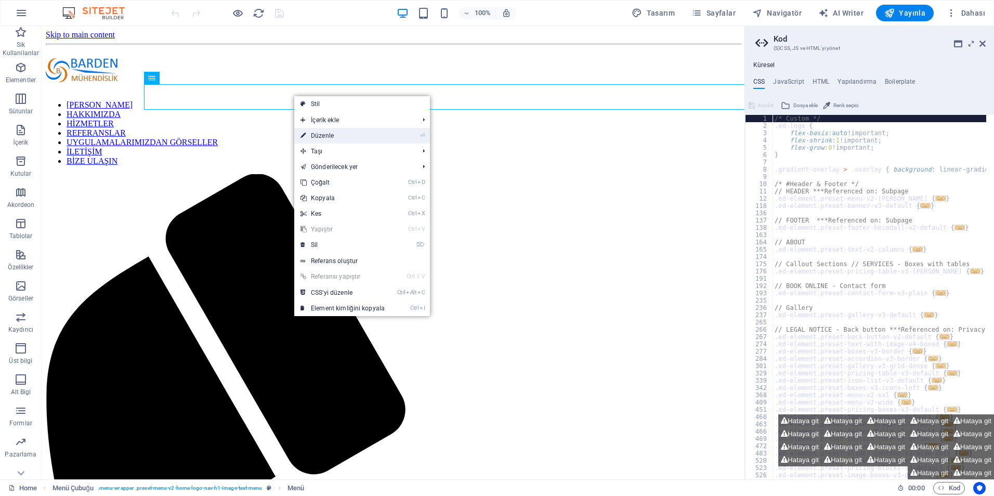
click at [360, 137] on link "⏎ Düzenle" at bounding box center [342, 136] width 97 height 16
select select
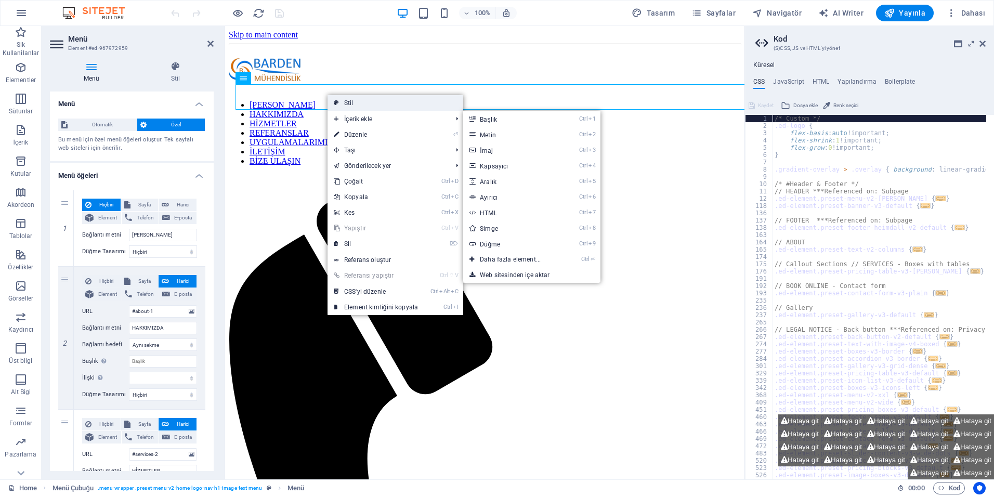
click at [355, 107] on link "Stil" at bounding box center [396, 103] width 136 height 16
select select "rem"
select select "preset-menu-v2-home-logo-nav-h1-image-text-menu"
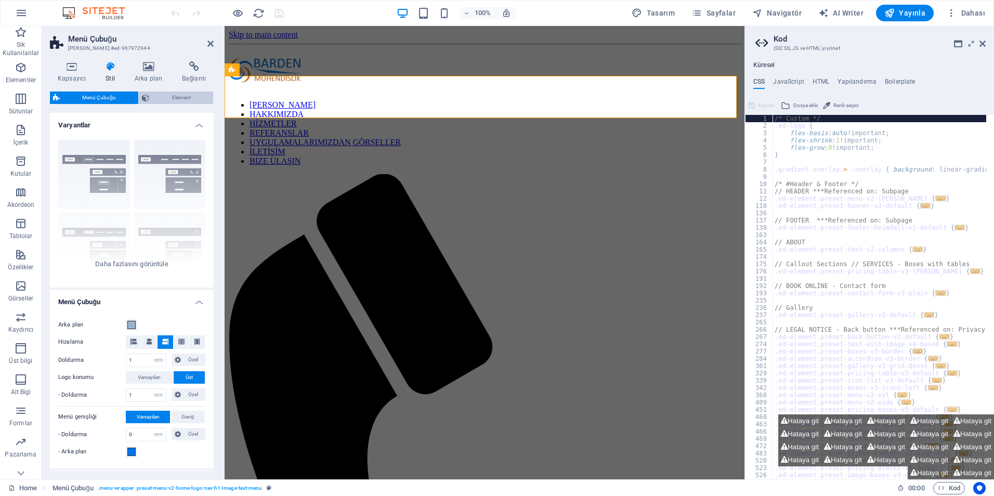
click at [170, 102] on span "Element" at bounding box center [181, 98] width 58 height 12
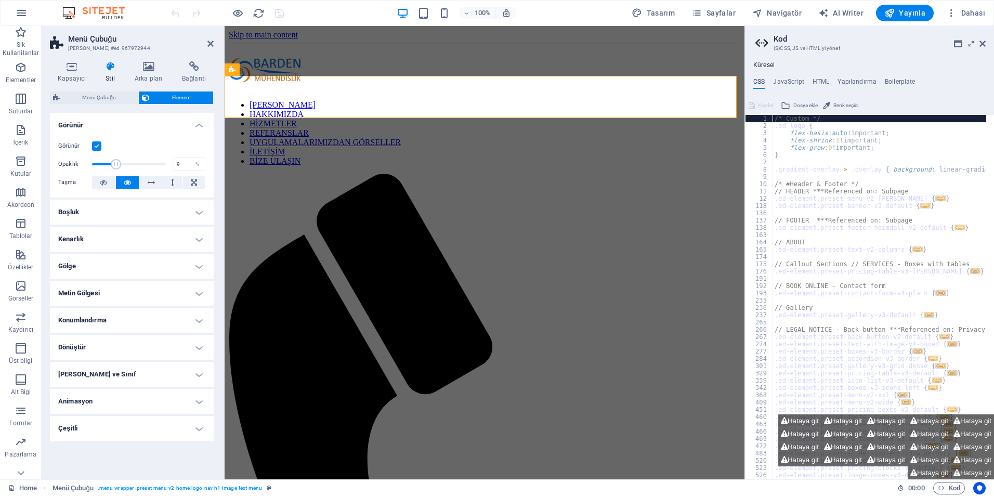
drag, startPoint x: 158, startPoint y: 164, endPoint x: 97, endPoint y: 161, distance: 60.9
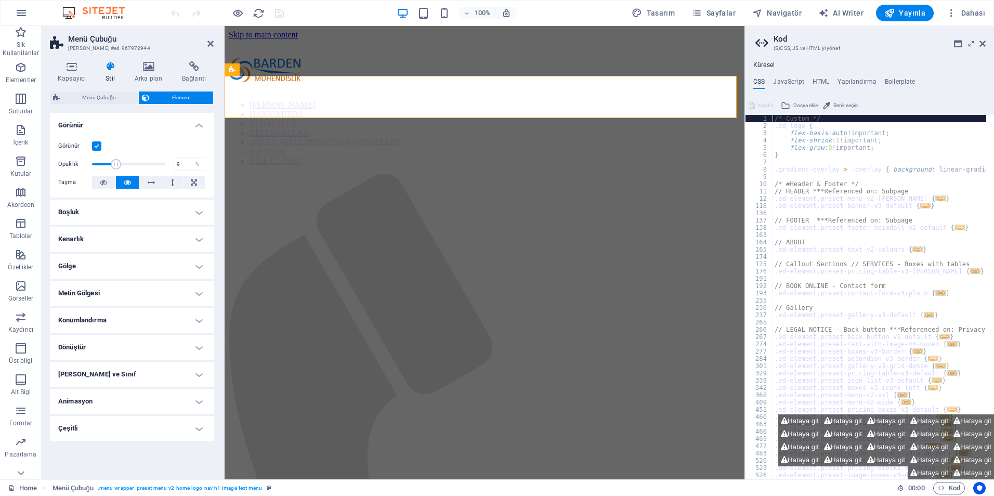
click at [111, 161] on span at bounding box center [116, 164] width 10 height 10
type input "100"
drag, startPoint x: 94, startPoint y: 163, endPoint x: 181, endPoint y: 165, distance: 86.9
click at [181, 165] on div "Opaklık 100 %" at bounding box center [131, 165] width 147 height 16
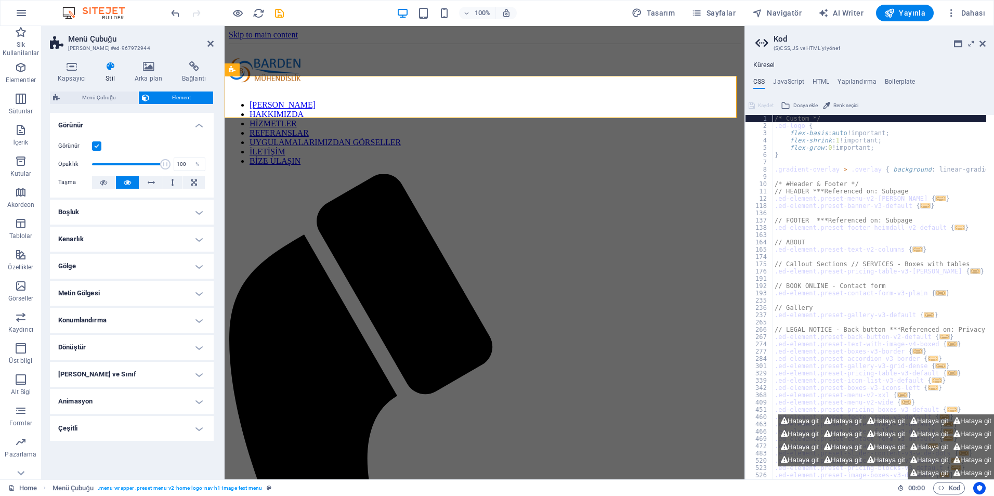
click at [91, 144] on label "Görünür" at bounding box center [75, 146] width 34 height 12
click at [0, 0] on input "Görünür" at bounding box center [0, 0] width 0 height 0
click at [93, 146] on label at bounding box center [96, 145] width 9 height 9
click at [0, 0] on input "Görünür" at bounding box center [0, 0] width 0 height 0
click at [99, 147] on label at bounding box center [96, 145] width 9 height 9
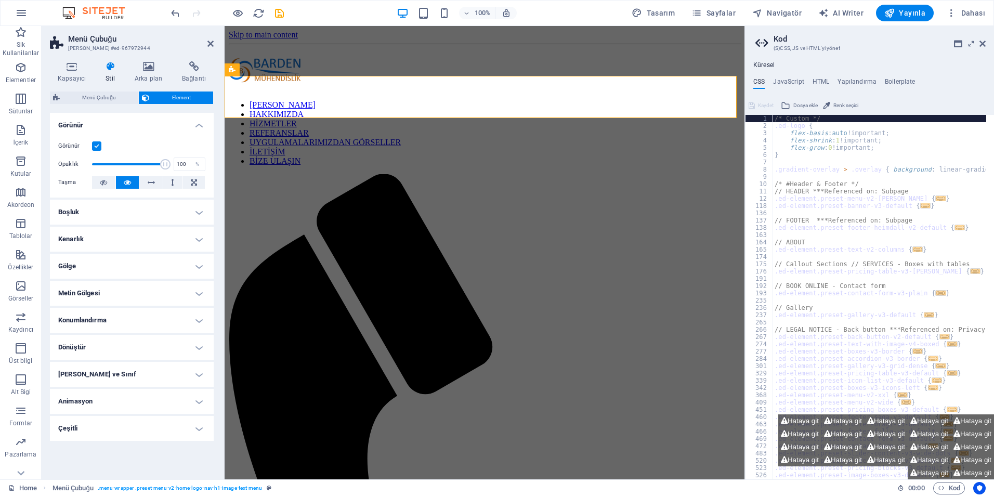
click at [0, 0] on input "Görünür" at bounding box center [0, 0] width 0 height 0
click at [99, 147] on label at bounding box center [96, 145] width 9 height 9
click at [0, 0] on input "Görünür" at bounding box center [0, 0] width 0 height 0
click at [139, 208] on h4 "Boşluk" at bounding box center [132, 212] width 164 height 25
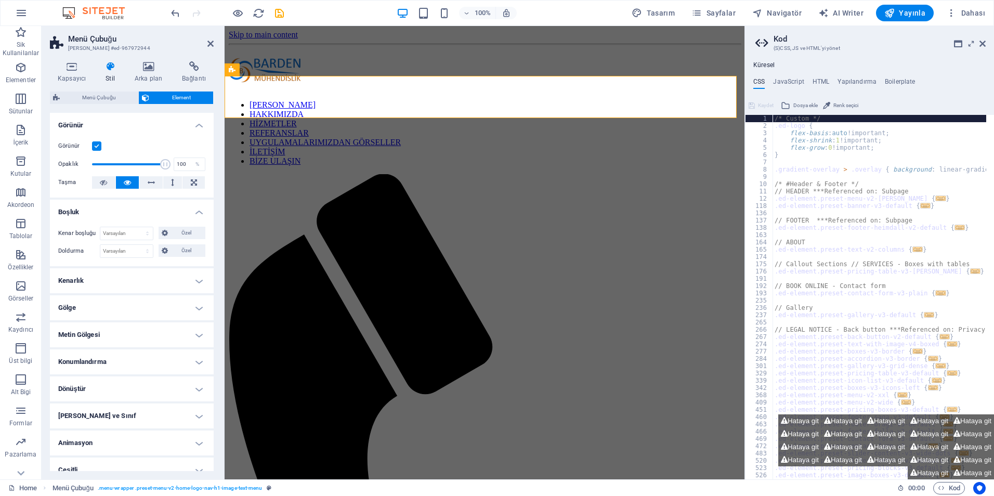
click at [149, 289] on h4 "Kenarlık" at bounding box center [132, 280] width 164 height 25
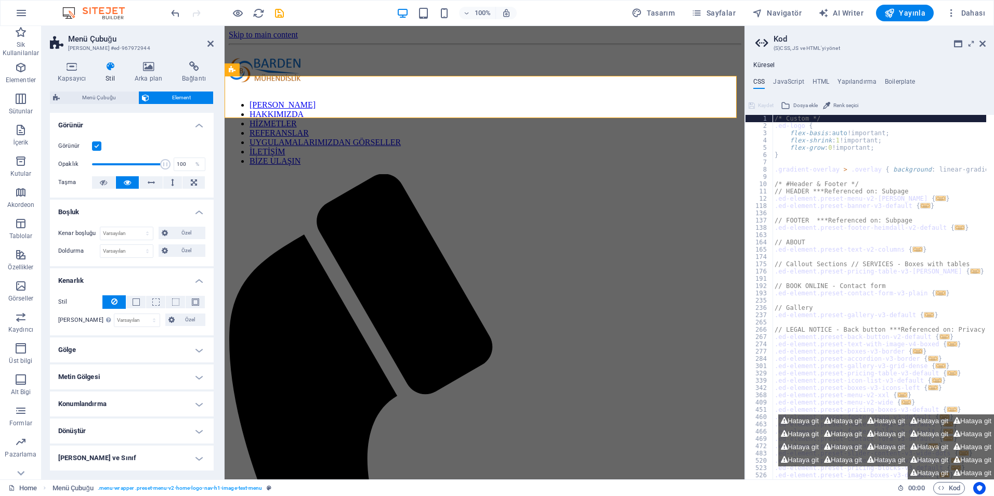
click at [161, 348] on h4 "Gölge" at bounding box center [132, 350] width 164 height 25
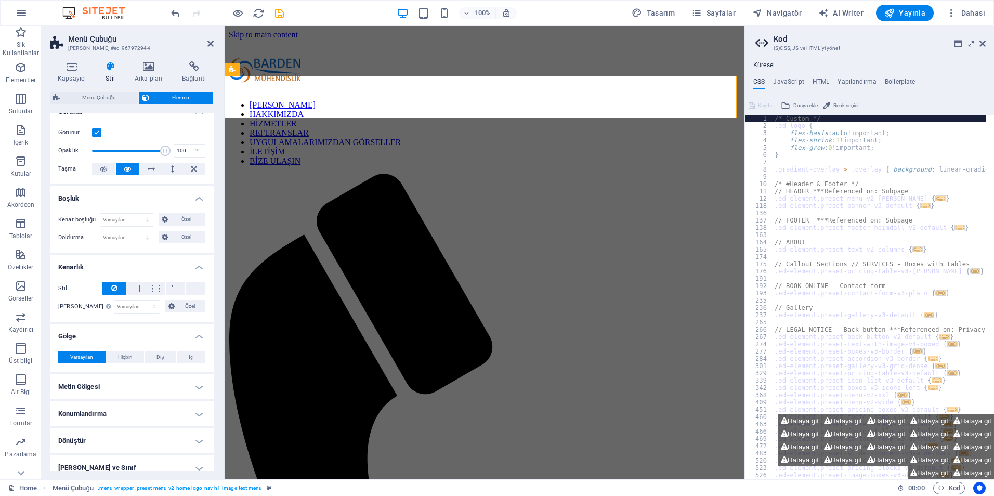
scroll to position [52, 0]
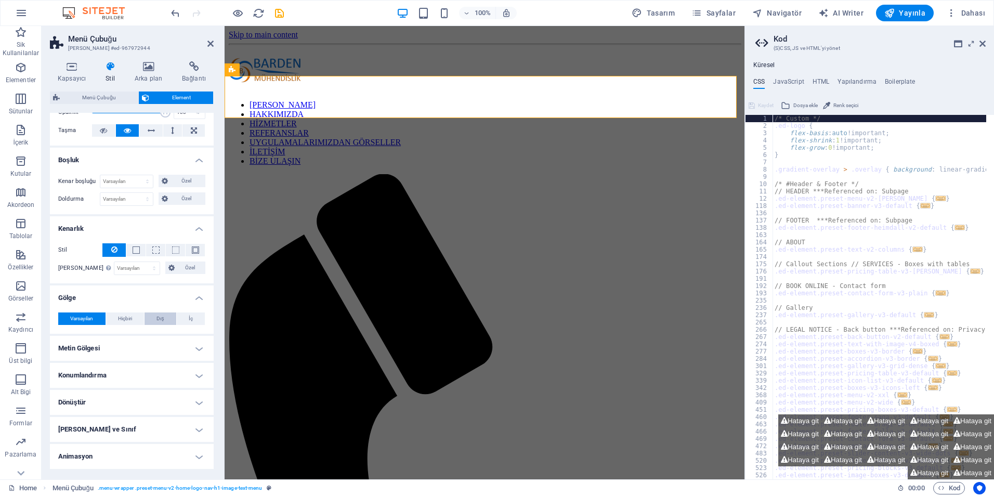
click at [151, 322] on button "Dış" at bounding box center [161, 319] width 32 height 12
type input "2"
type input "4"
click at [94, 338] on span at bounding box center [98, 336] width 8 height 8
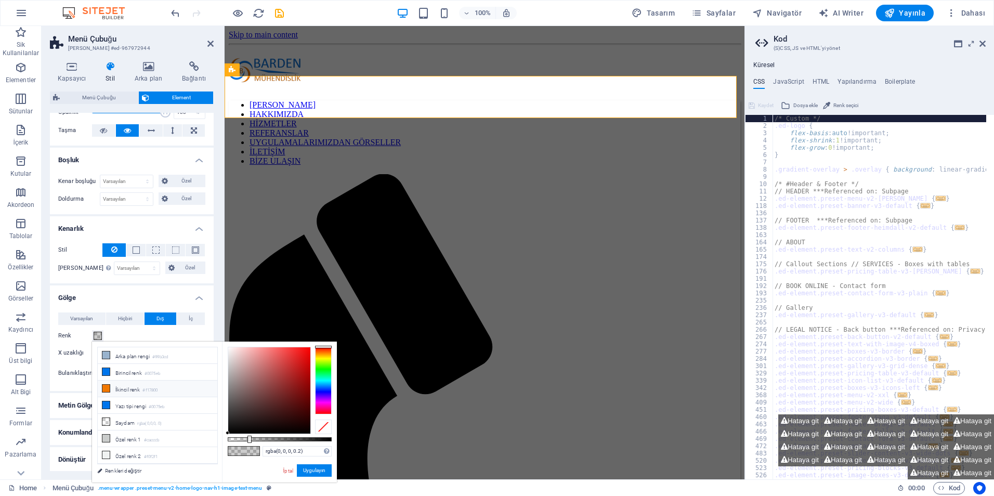
click at [116, 384] on li "İkincil renk #f17800" at bounding box center [158, 389] width 120 height 17
type input "#f17800"
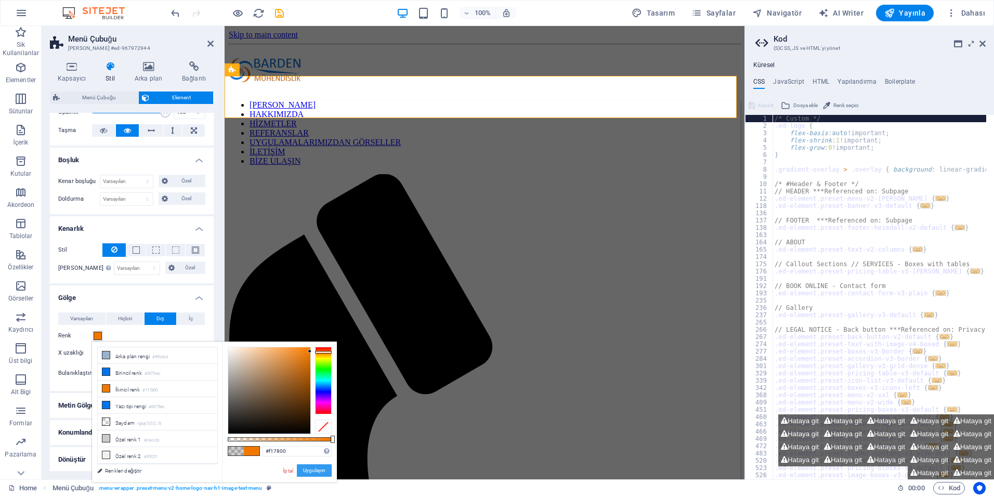
click at [305, 472] on button "Uygulayın" at bounding box center [314, 470] width 35 height 12
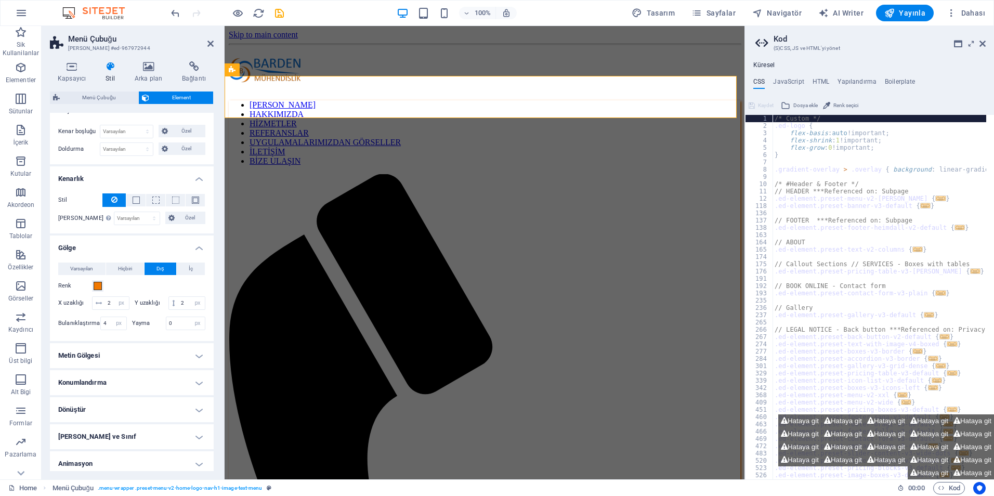
scroll to position [104, 0]
click at [163, 363] on h4 "Metin Gölgesi" at bounding box center [132, 353] width 164 height 25
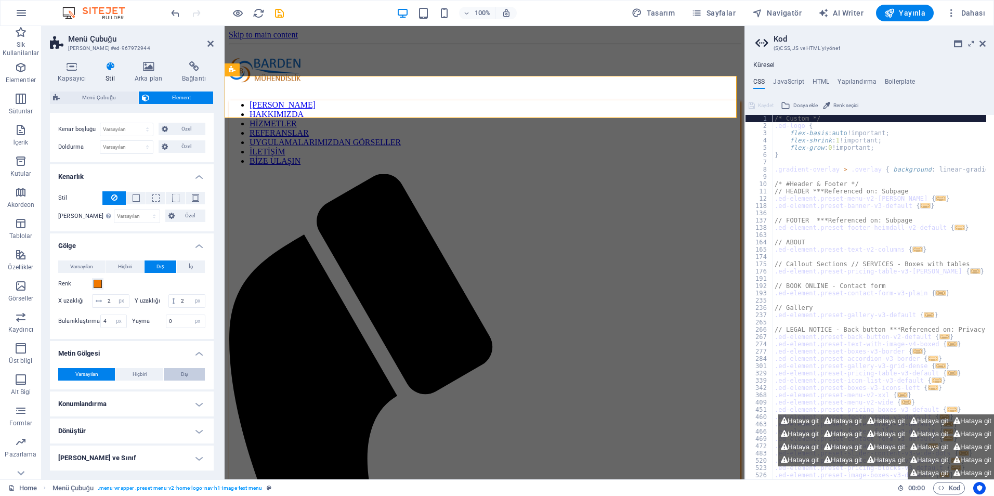
click at [171, 381] on button "Dış" at bounding box center [184, 374] width 41 height 12
type input "rgba(0, 0, 0, 0.2)"
type input "2"
type input "4"
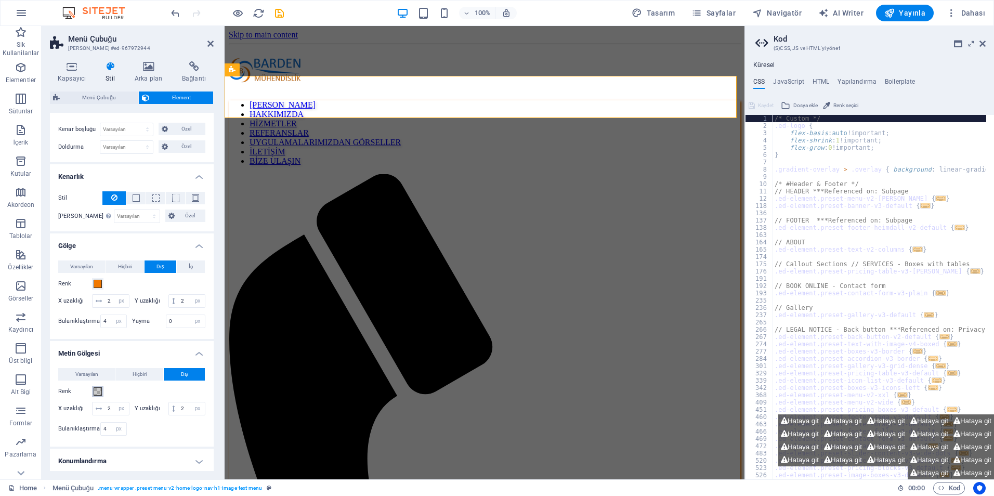
click at [95, 396] on span at bounding box center [98, 392] width 8 height 8
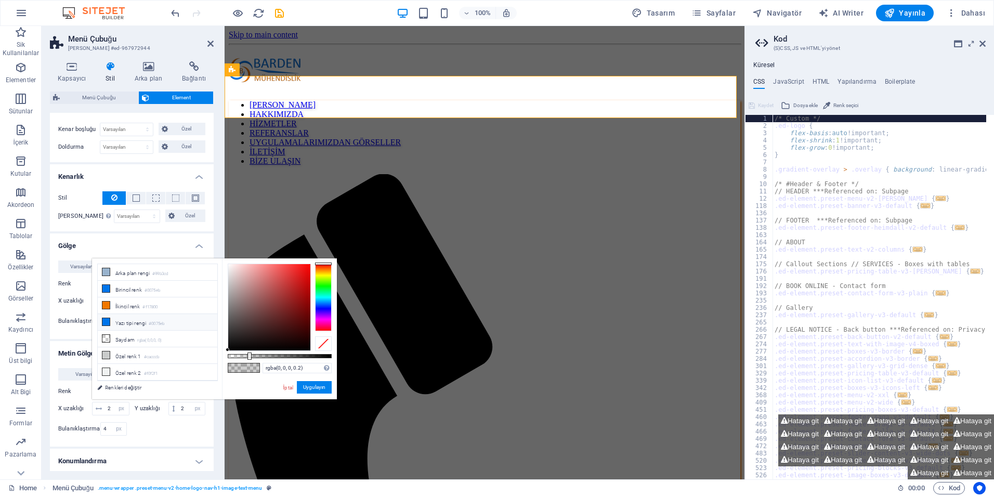
drag, startPoint x: 137, startPoint y: 308, endPoint x: 147, endPoint y: 315, distance: 12.7
click at [137, 308] on li "İkincil renk #f17800" at bounding box center [158, 306] width 120 height 17
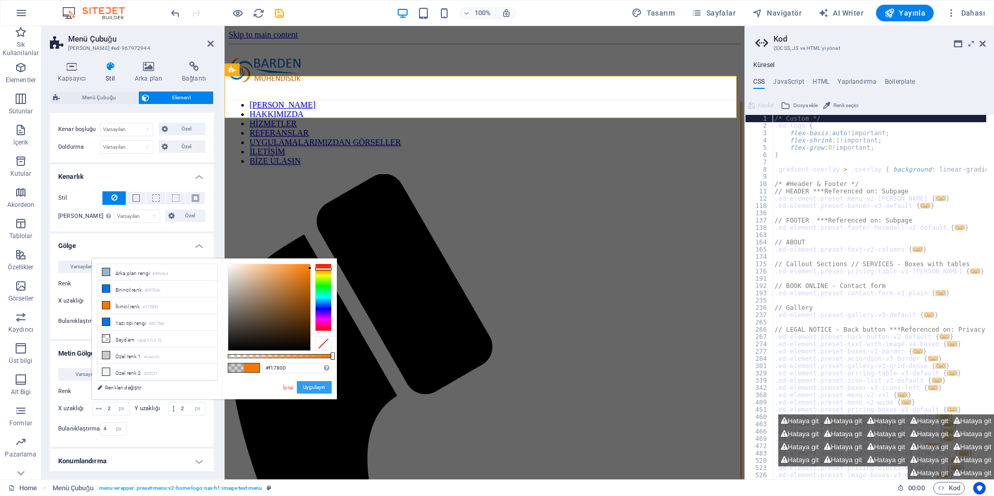
click at [308, 389] on button "Uygulayın" at bounding box center [314, 387] width 35 height 12
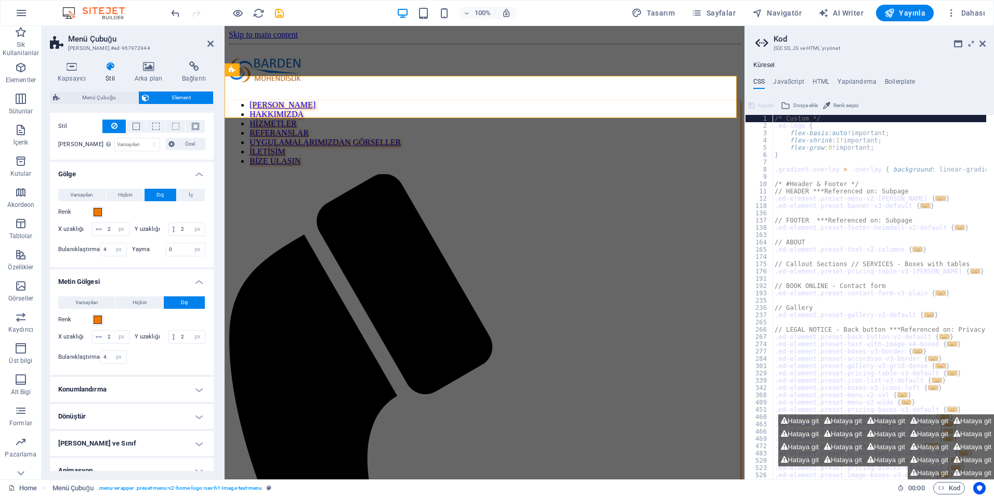
scroll to position [208, 0]
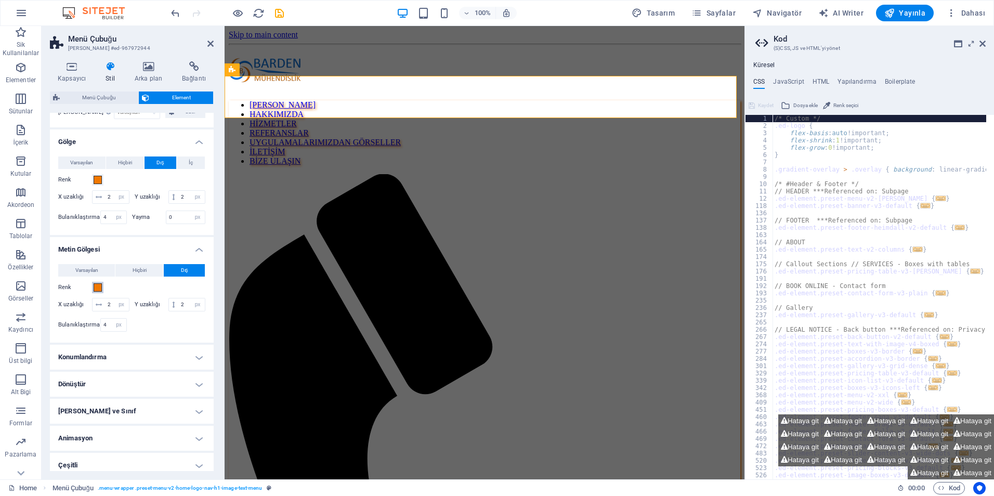
click at [98, 293] on button "Renk" at bounding box center [97, 287] width 11 height 11
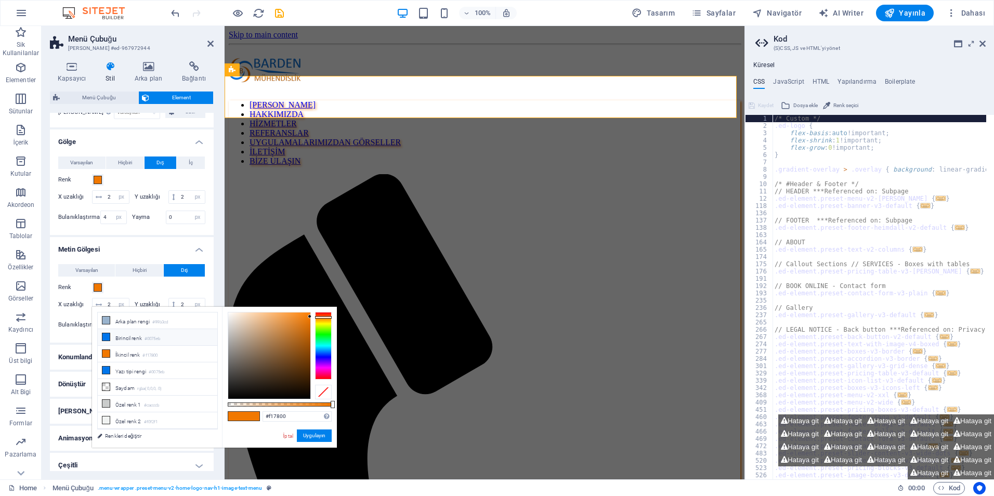
click at [126, 338] on li "Birincil renk #0075eb" at bounding box center [158, 337] width 120 height 17
type input "#0075eb"
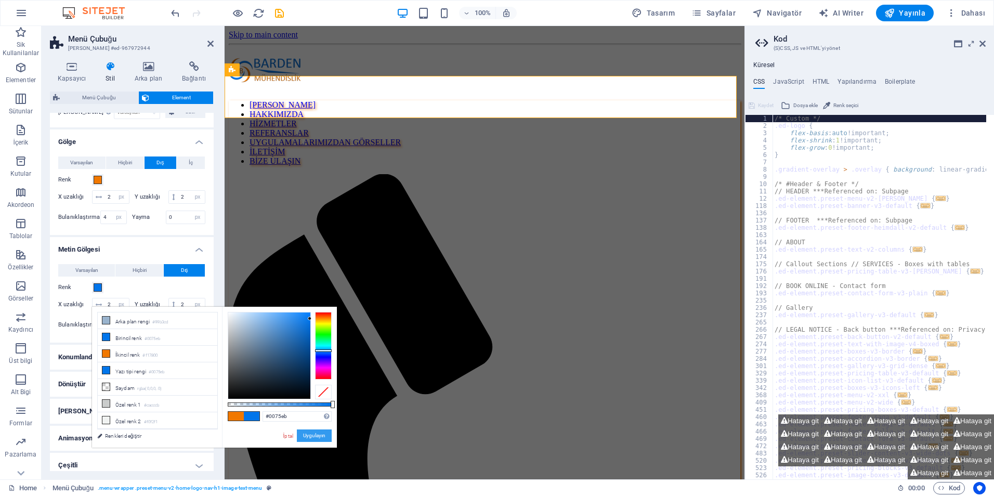
click at [311, 437] on button "Uygulayın" at bounding box center [314, 436] width 35 height 12
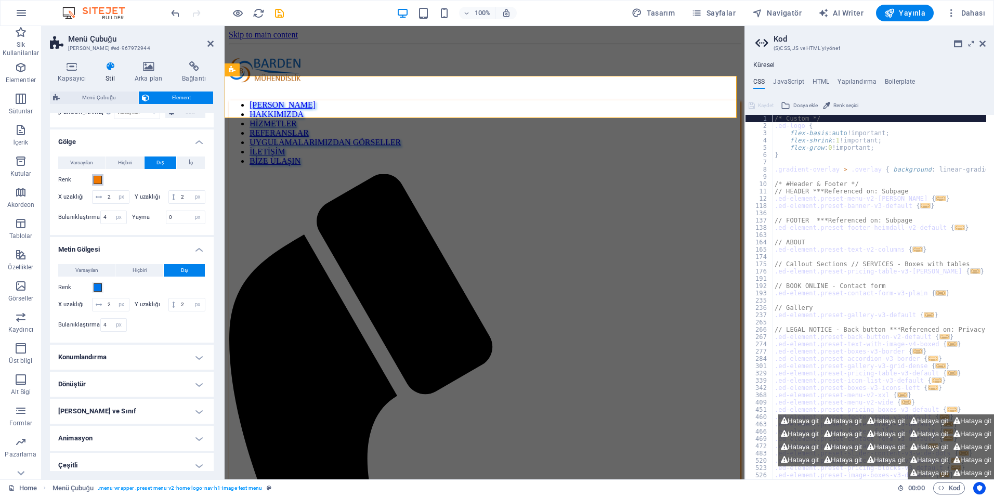
click at [98, 181] on span at bounding box center [98, 180] width 8 height 8
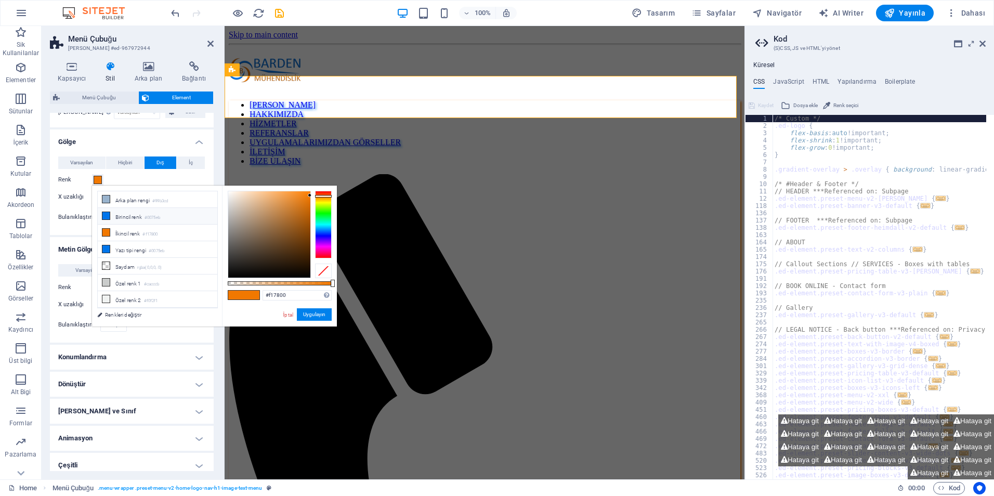
click at [138, 216] on li "Birincil renk #0075eb" at bounding box center [158, 216] width 120 height 17
type input "#0075eb"
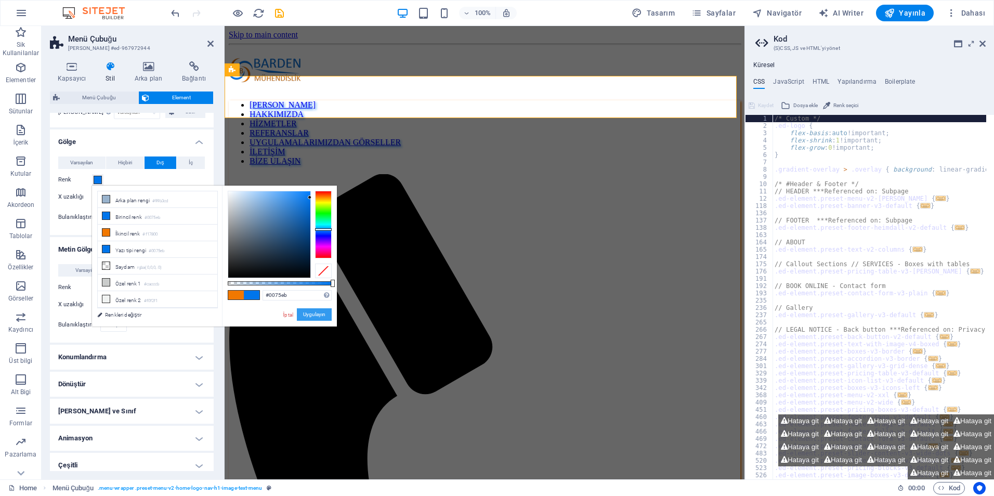
click at [309, 317] on button "Uygulayın" at bounding box center [314, 314] width 35 height 12
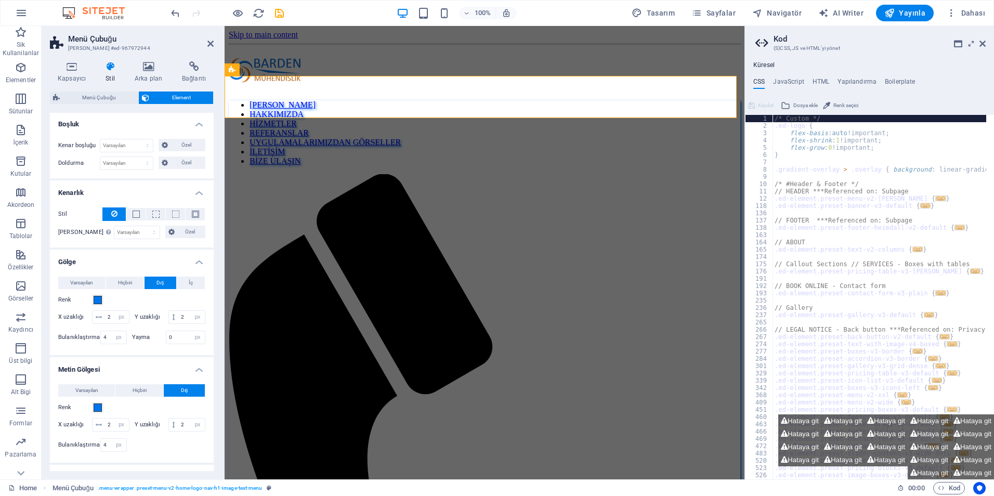
scroll to position [86, 0]
click at [162, 219] on button at bounding box center [155, 216] width 19 height 12
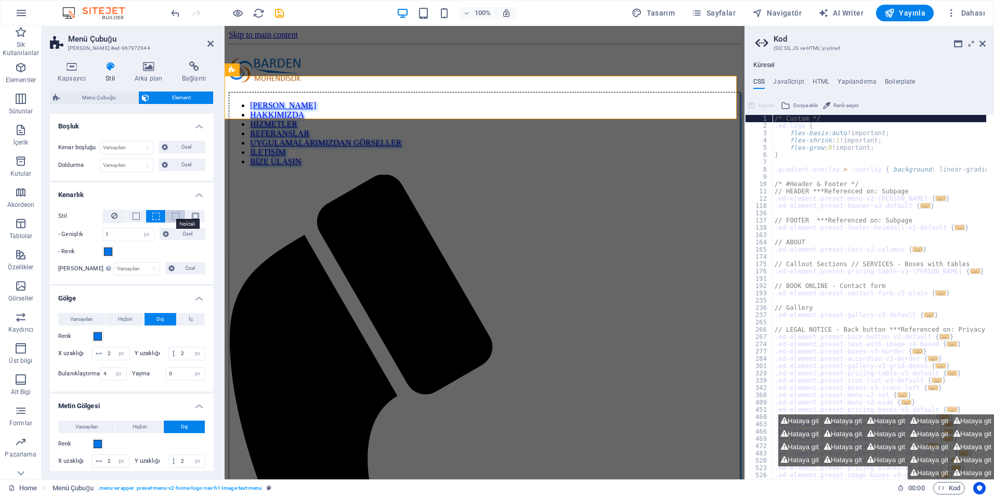
click at [175, 218] on span at bounding box center [175, 216] width 7 height 7
click at [120, 214] on button at bounding box center [113, 217] width 23 height 14
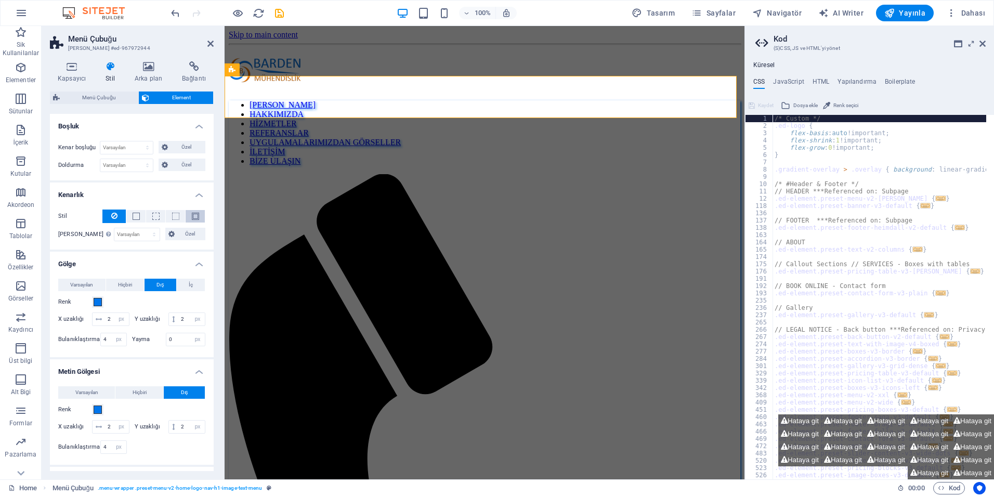
click at [192, 215] on span at bounding box center [195, 216] width 7 height 7
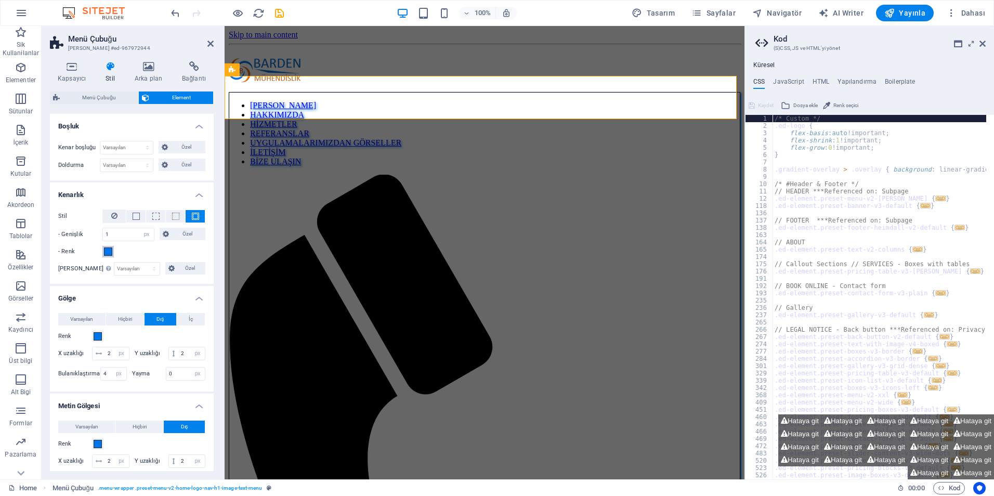
click at [112, 253] on button "- Renk" at bounding box center [107, 251] width 11 height 11
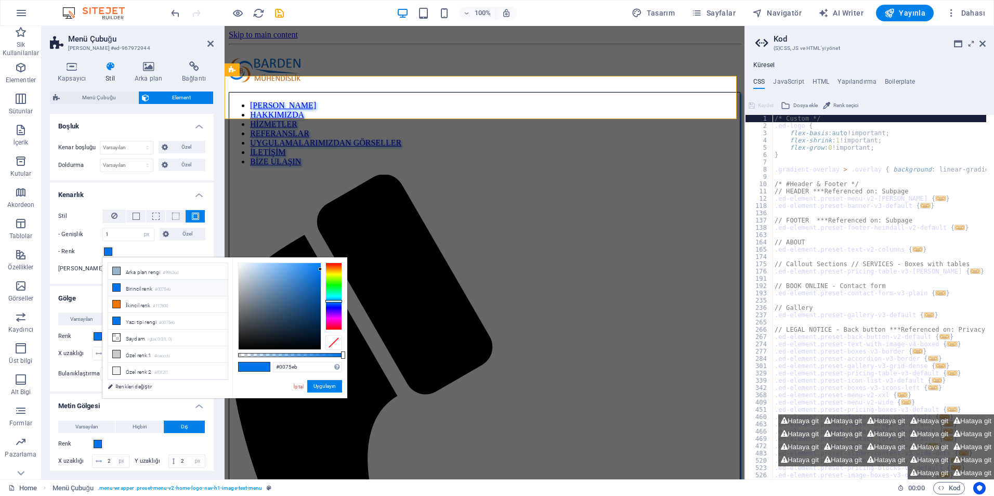
click at [140, 286] on li "Birincil renk #0075eb" at bounding box center [168, 288] width 120 height 17
click at [318, 390] on button "Uygulayın" at bounding box center [324, 386] width 35 height 12
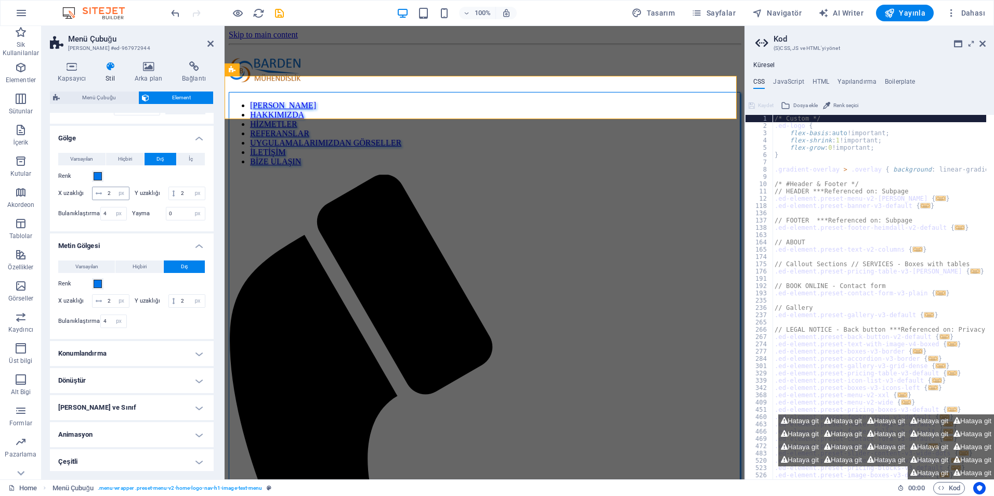
scroll to position [276, 0]
click at [145, 358] on h4 "Konumlandırma" at bounding box center [132, 350] width 164 height 25
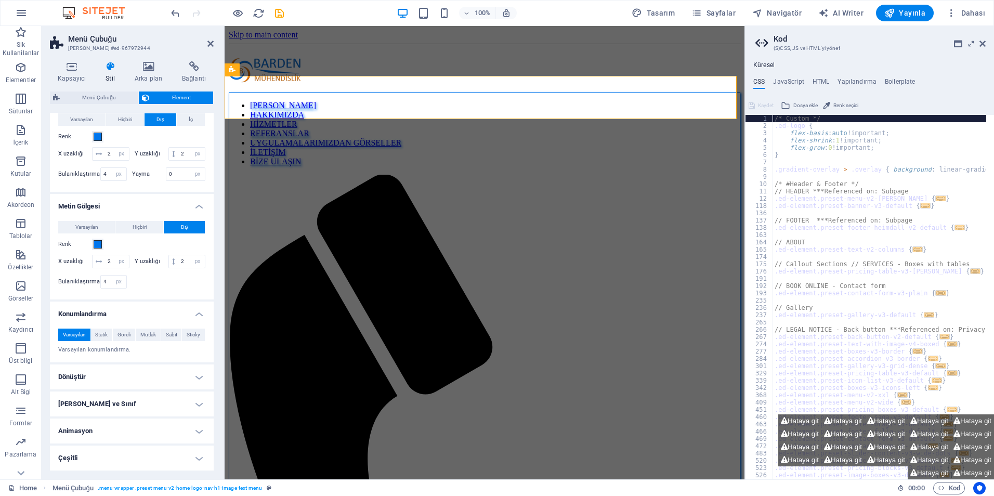
scroll to position [312, 0]
click at [114, 378] on h4 "Dönüştür" at bounding box center [132, 377] width 164 height 25
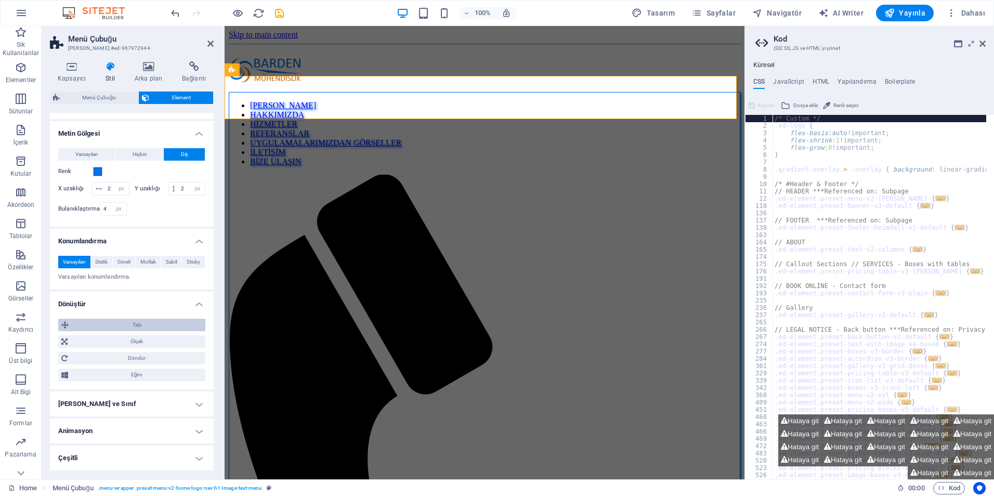
scroll to position [385, 0]
click at [123, 402] on h4 "[PERSON_NAME] ve Sınıf" at bounding box center [132, 404] width 164 height 25
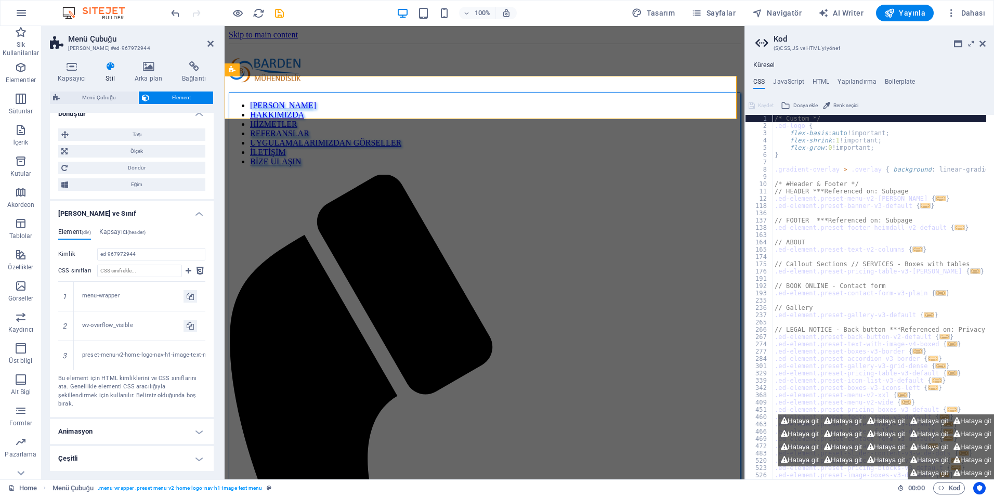
scroll to position [567, 0]
click at [131, 422] on h4 "Animasyon" at bounding box center [132, 431] width 164 height 25
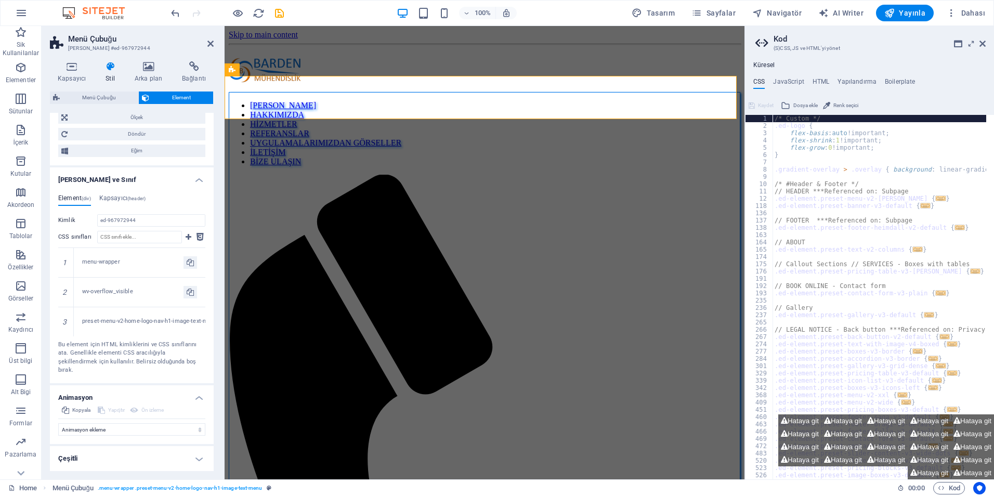
scroll to position [601, 0]
click at [132, 454] on h4 "Çeşitli" at bounding box center [132, 458] width 164 height 25
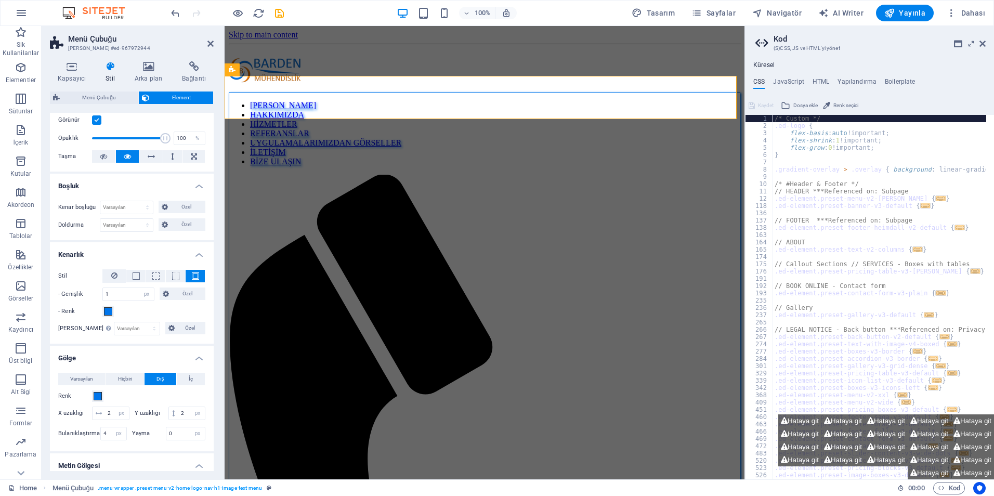
scroll to position [0, 0]
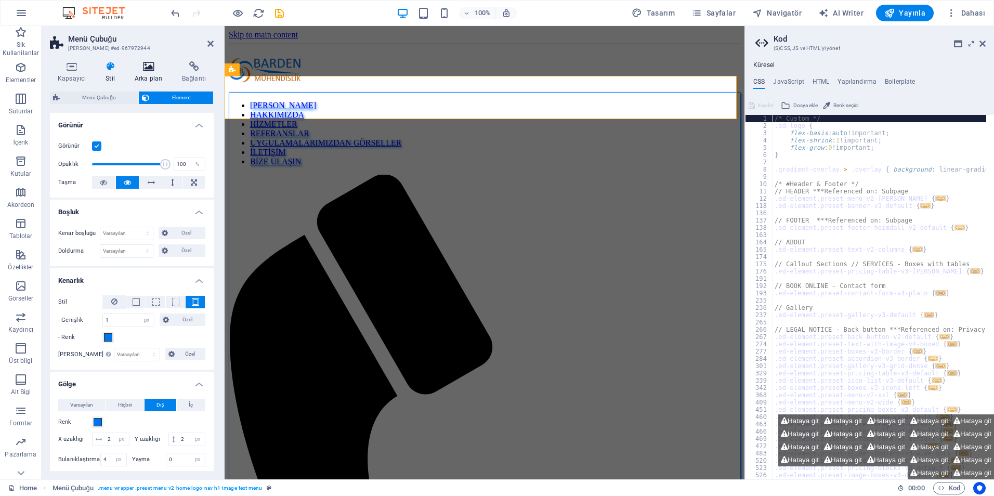
click at [152, 76] on h4 "Arka plan" at bounding box center [150, 72] width 47 height 22
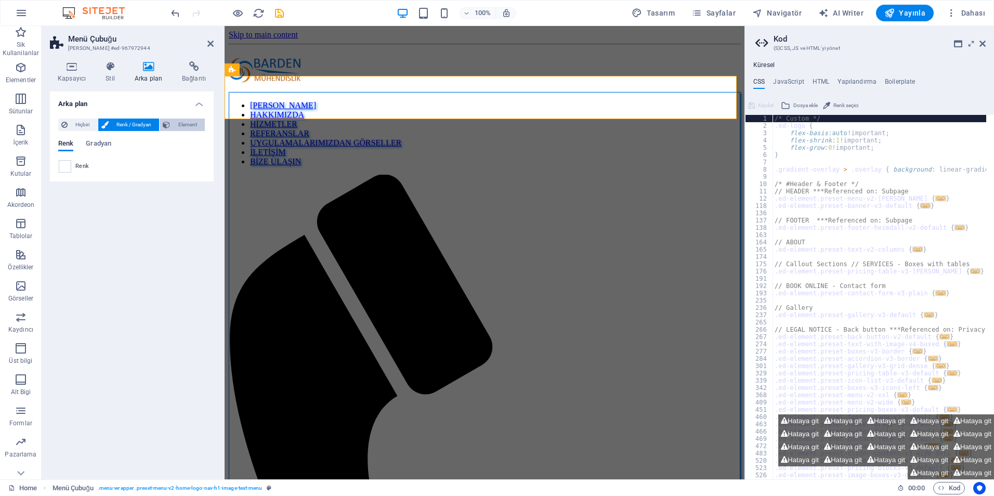
click at [170, 128] on icon at bounding box center [166, 125] width 7 height 12
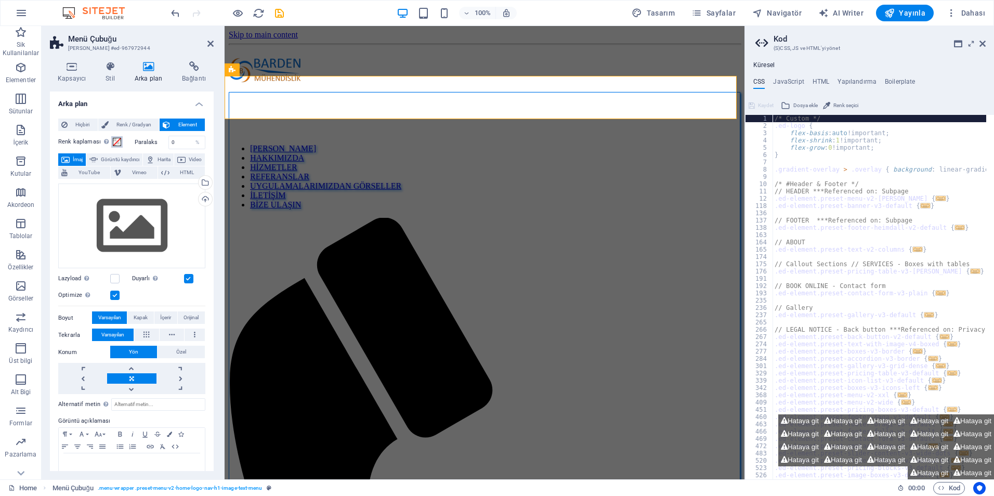
click at [113, 143] on span at bounding box center [117, 142] width 8 height 8
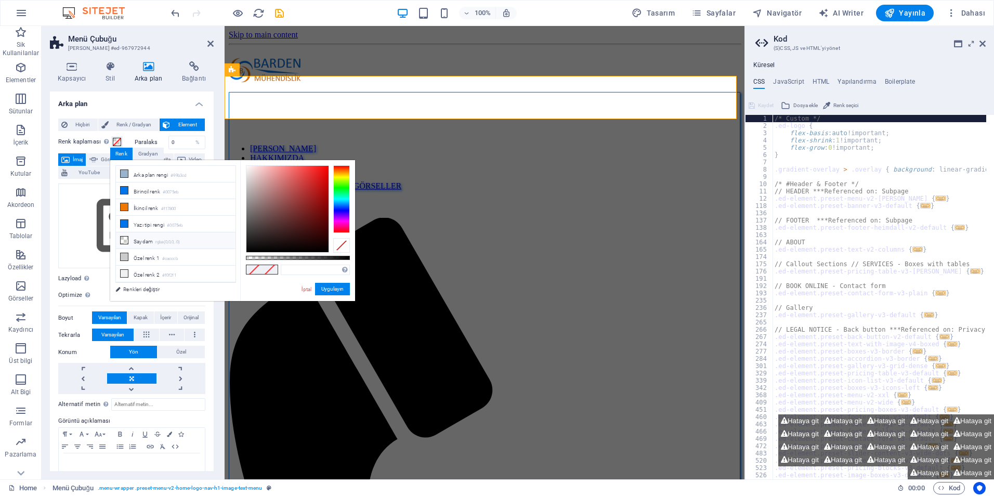
click at [151, 243] on li "Saydam rgba(0,0,0,.0)" at bounding box center [176, 241] width 120 height 17
click at [327, 287] on button "Uygulayın" at bounding box center [332, 289] width 35 height 12
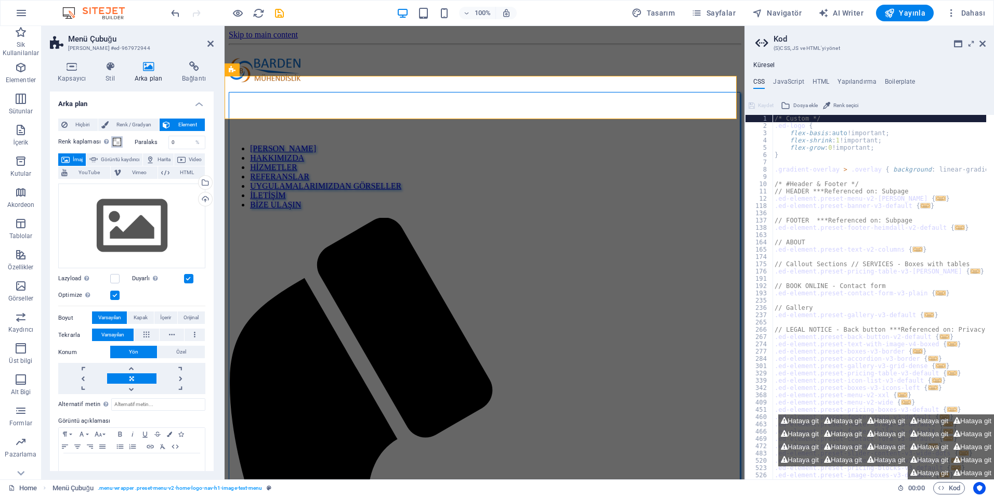
click at [118, 145] on span at bounding box center [117, 142] width 8 height 8
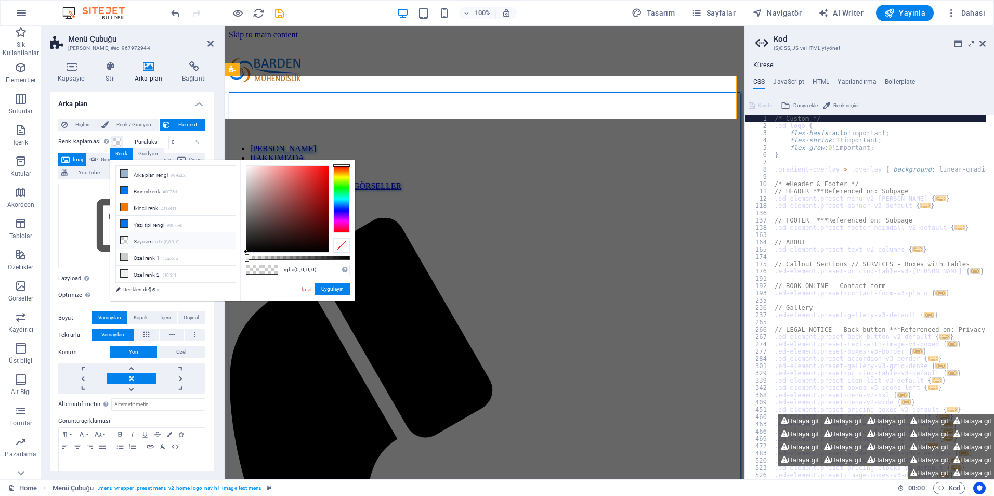
click at [137, 243] on li "Saydam rgba(0,0,0,.0)" at bounding box center [176, 241] width 120 height 17
click at [144, 195] on li "Birincil renk #0075eb" at bounding box center [176, 191] width 120 height 17
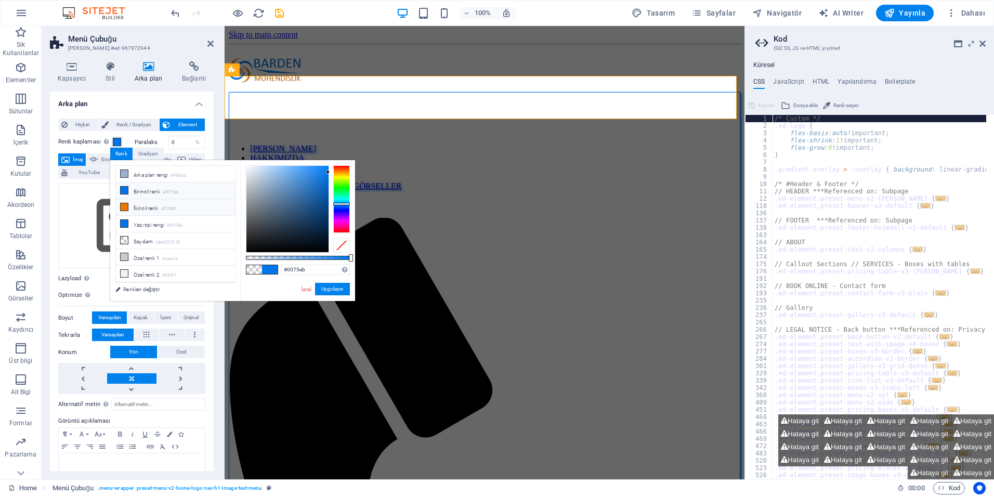
click at [152, 210] on li "İkincil renk #f17800" at bounding box center [176, 207] width 120 height 17
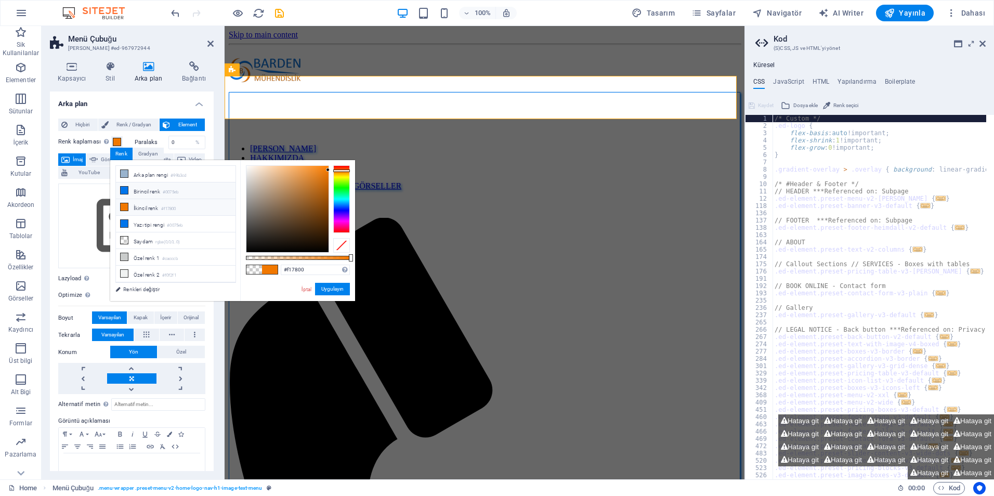
click at [149, 193] on li "Birincil renk #0075eb" at bounding box center [176, 191] width 120 height 17
type input "#0075eb"
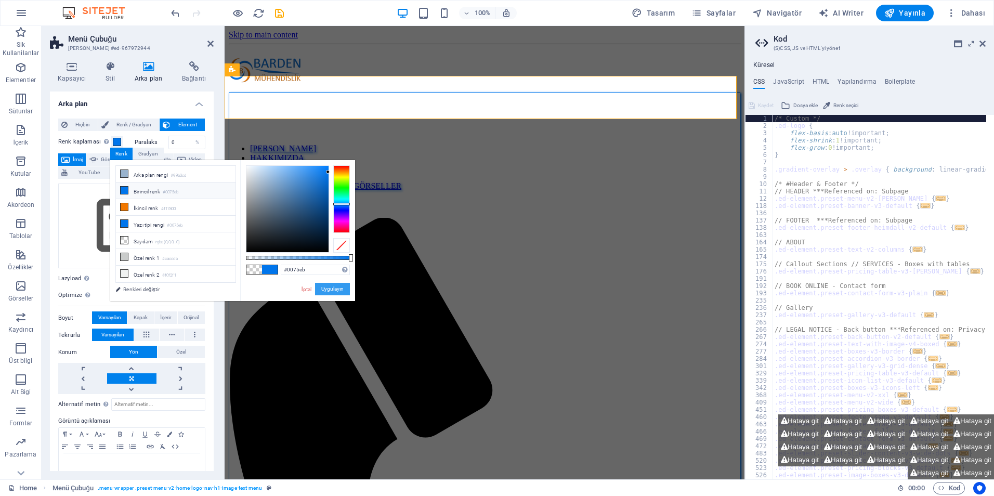
click at [337, 287] on button "Uygulayın" at bounding box center [332, 289] width 35 height 12
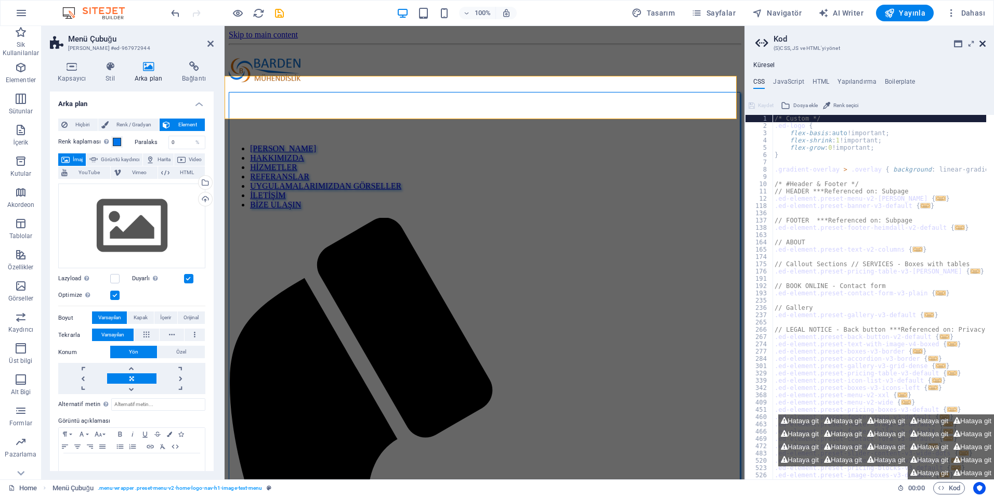
click at [983, 43] on icon at bounding box center [983, 44] width 6 height 8
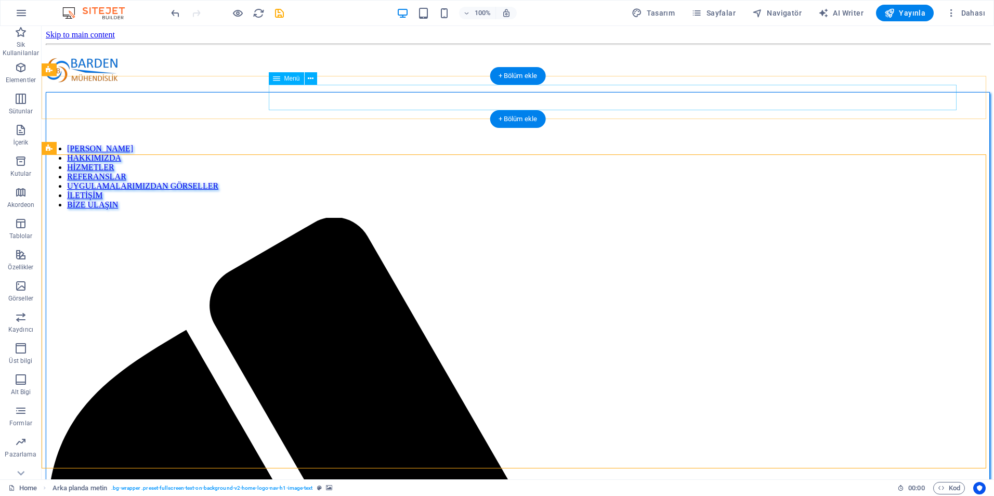
click at [305, 144] on nav "ANA SAYFA HAKKIMIZDA HİZMETLER REFERANSLAR UYGULAMALARIMIZDAN GÖRSELLER İLETİŞİ…" at bounding box center [518, 177] width 944 height 66
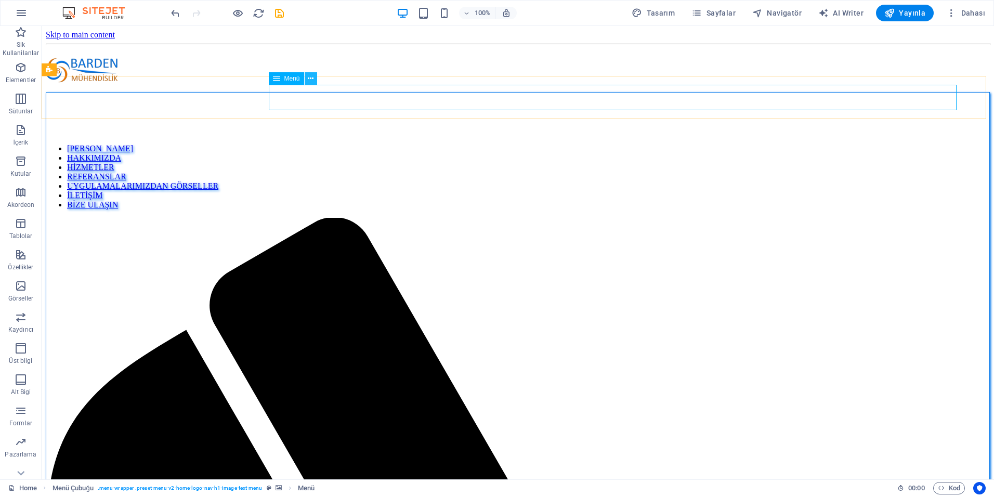
click at [306, 79] on button at bounding box center [311, 78] width 12 height 12
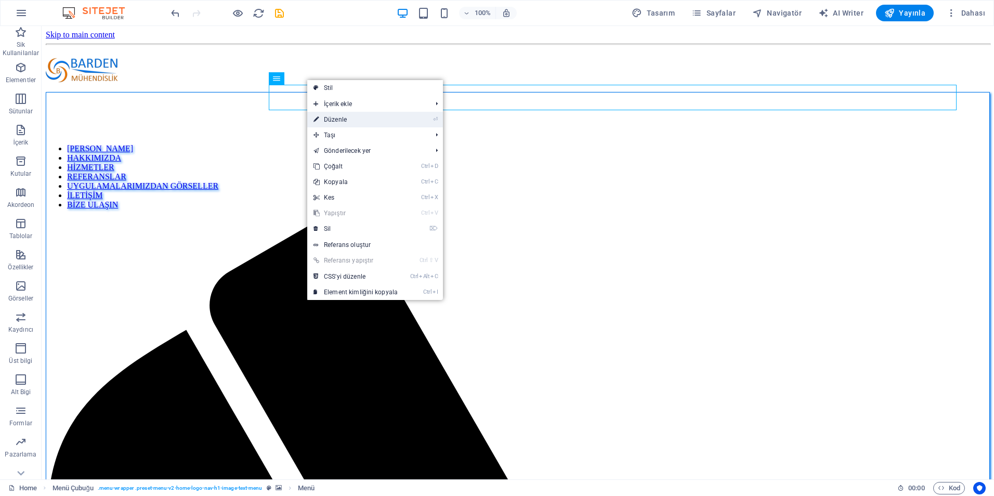
click at [334, 121] on link "⏎ Düzenle" at bounding box center [355, 120] width 97 height 16
select select
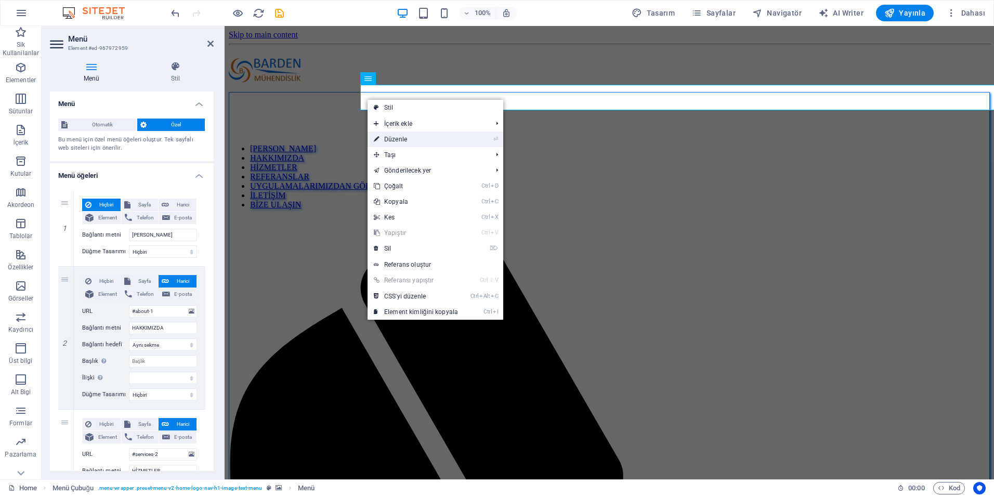
click at [394, 136] on link "⏎ Düzenle" at bounding box center [416, 140] width 97 height 16
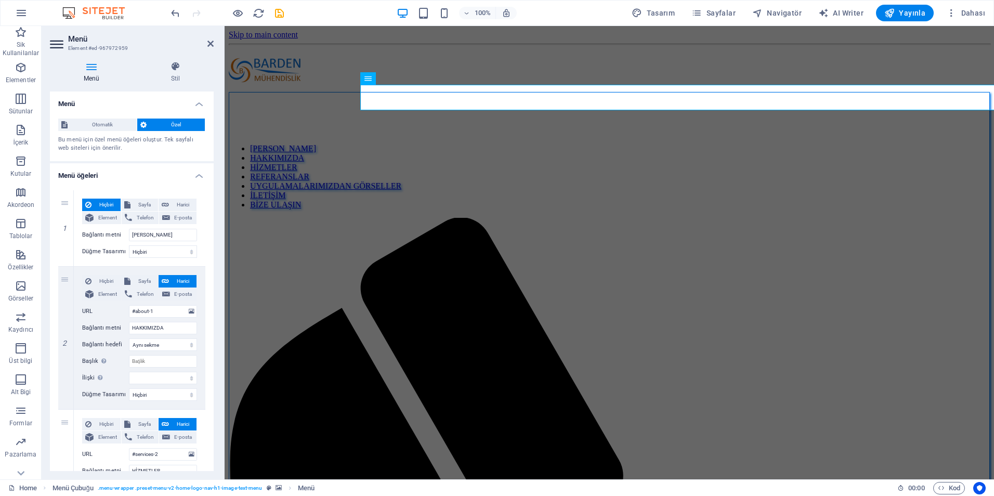
click at [214, 43] on aside "Menü Element #ed-967972959 Menü Stil Menü Otomatik Özel Bu menü için özel menü …" at bounding box center [133, 253] width 183 height 454
drag, startPoint x: 211, startPoint y: 42, endPoint x: 176, endPoint y: 21, distance: 40.6
click at [211, 42] on icon at bounding box center [211, 44] width 6 height 8
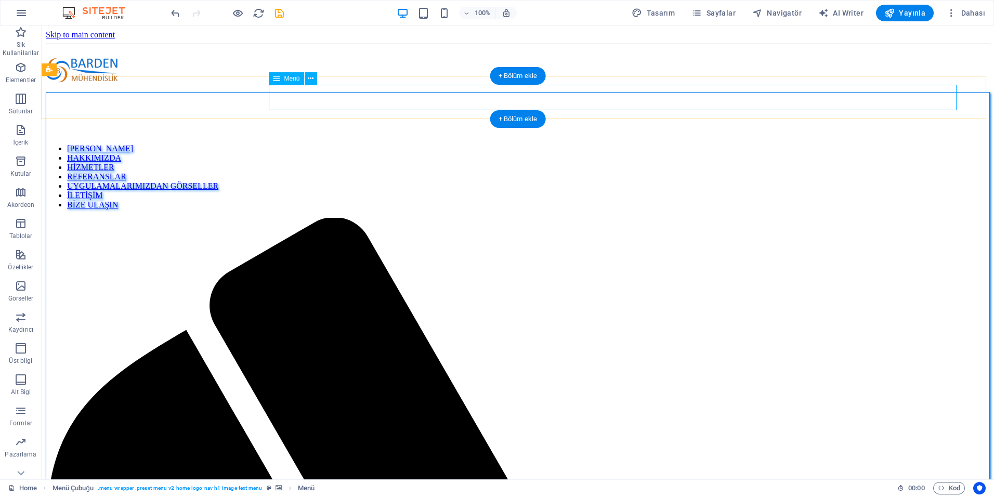
click at [317, 144] on nav "ANA SAYFA HAKKIMIZDA HİZMETLER REFERANSLAR UYGULAMALARIMIZDAN GÖRSELLER İLETİŞİ…" at bounding box center [518, 177] width 944 height 66
click at [310, 81] on icon at bounding box center [311, 78] width 6 height 11
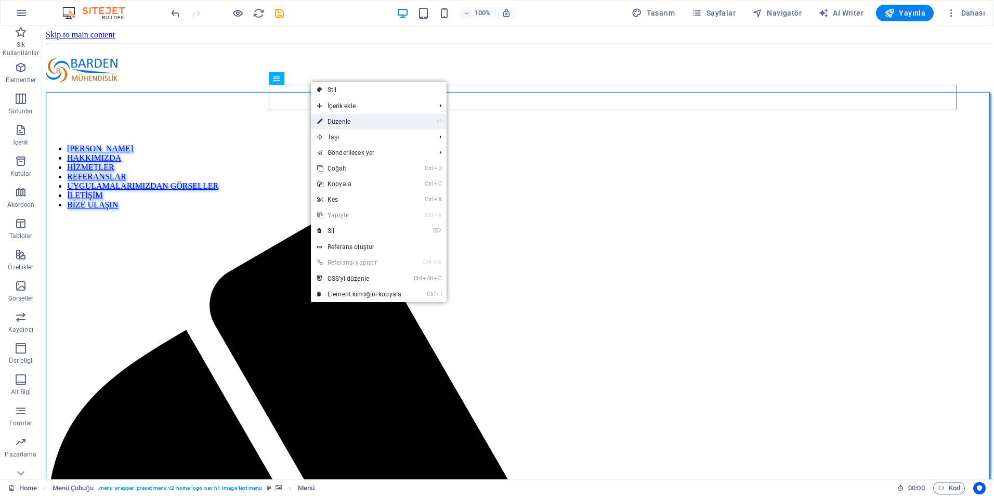
click at [339, 117] on link "⏎ Düzenle" at bounding box center [359, 122] width 97 height 16
select select
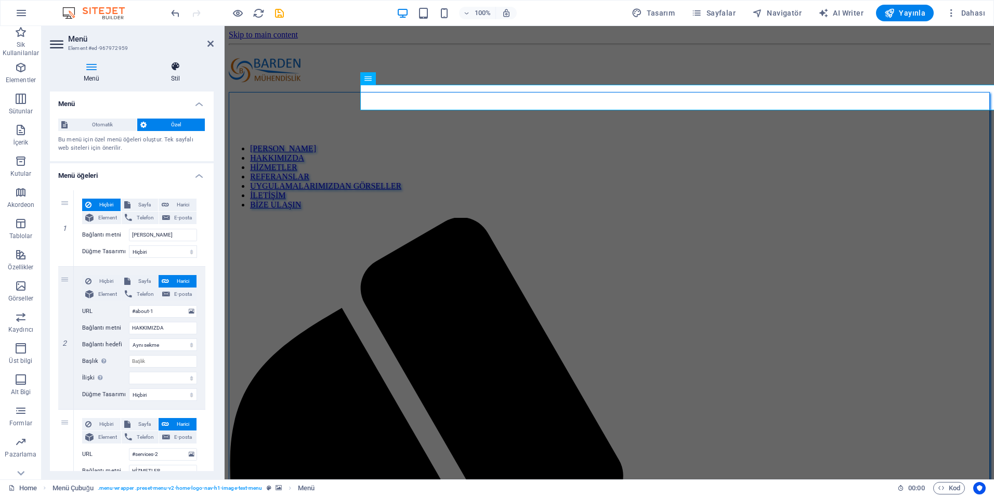
click at [162, 73] on h4 "Stil" at bounding box center [175, 72] width 76 height 22
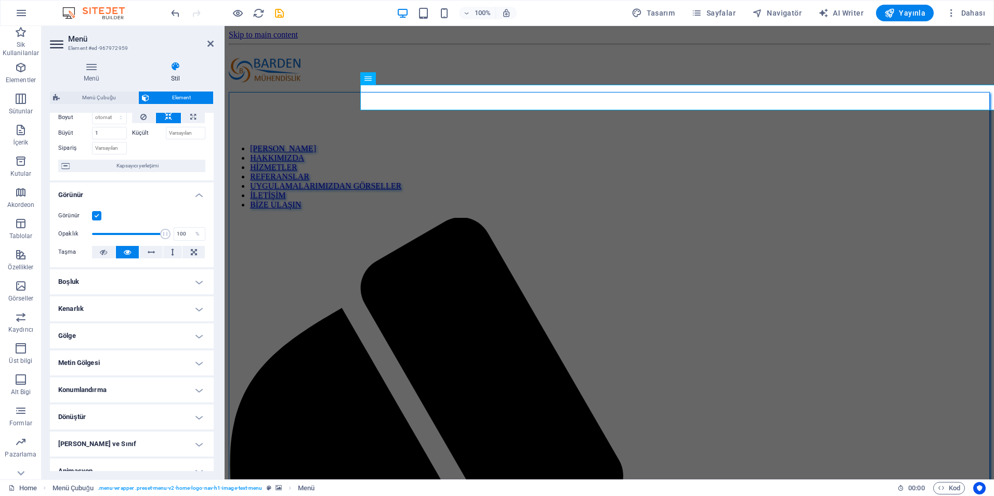
scroll to position [52, 0]
click at [143, 283] on h4 "Boşluk" at bounding box center [132, 280] width 164 height 25
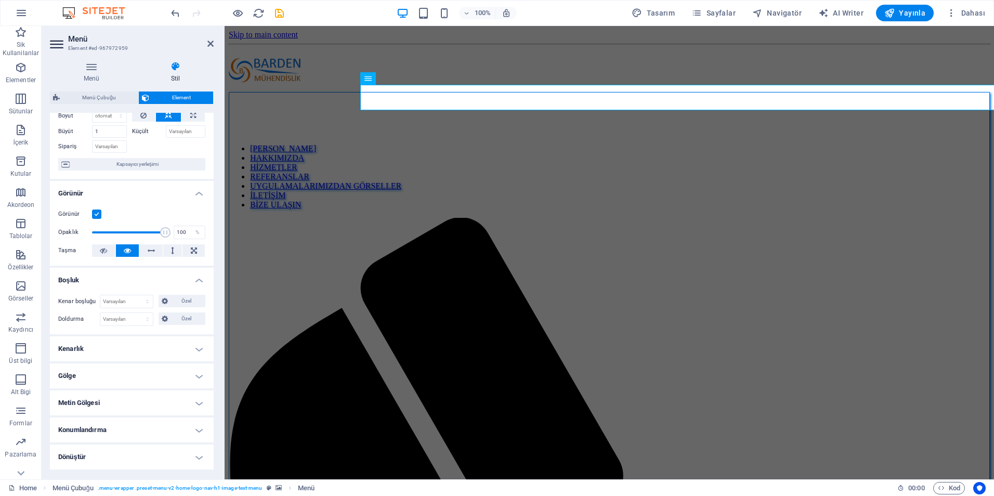
click at [137, 353] on h4 "Kenarlık" at bounding box center [132, 349] width 164 height 25
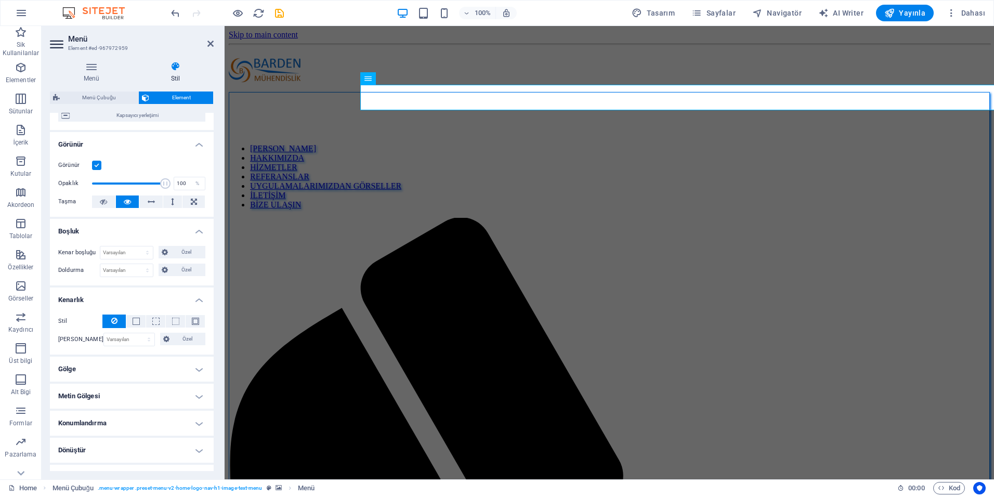
scroll to position [104, 0]
click at [149, 361] on h4 "Gölge" at bounding box center [132, 366] width 164 height 25
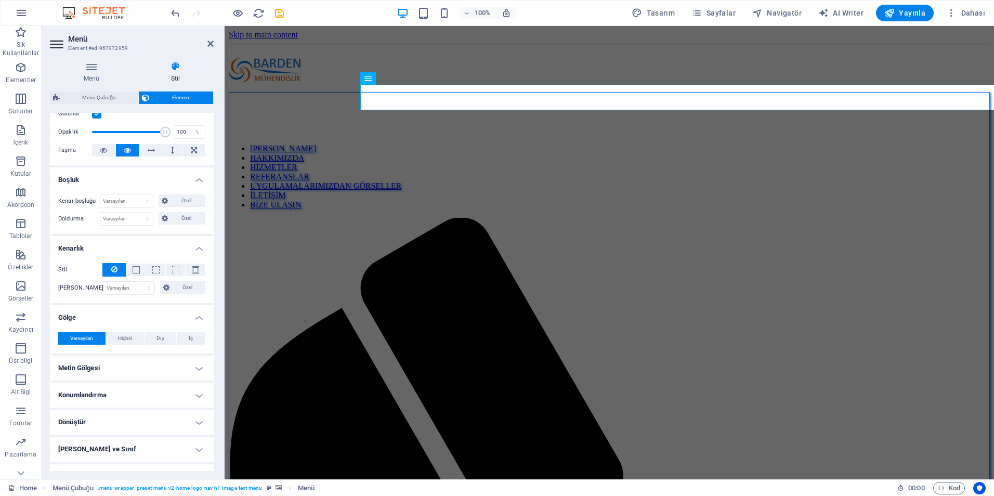
scroll to position [156, 0]
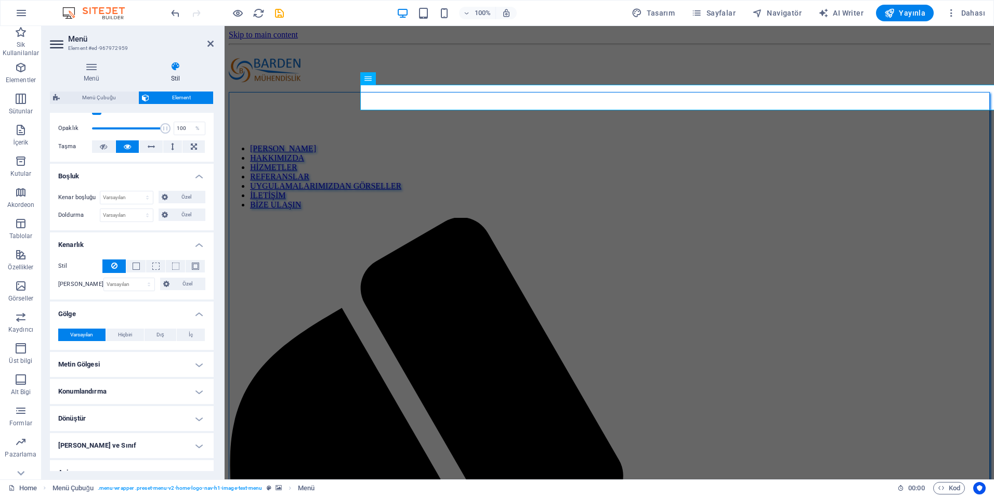
click at [148, 364] on h4 "Metin Gölgesi" at bounding box center [132, 364] width 164 height 25
click at [157, 338] on span "Dış" at bounding box center [160, 335] width 7 height 12
type input "rgba(0, 0, 0, 0.2)"
type input "2"
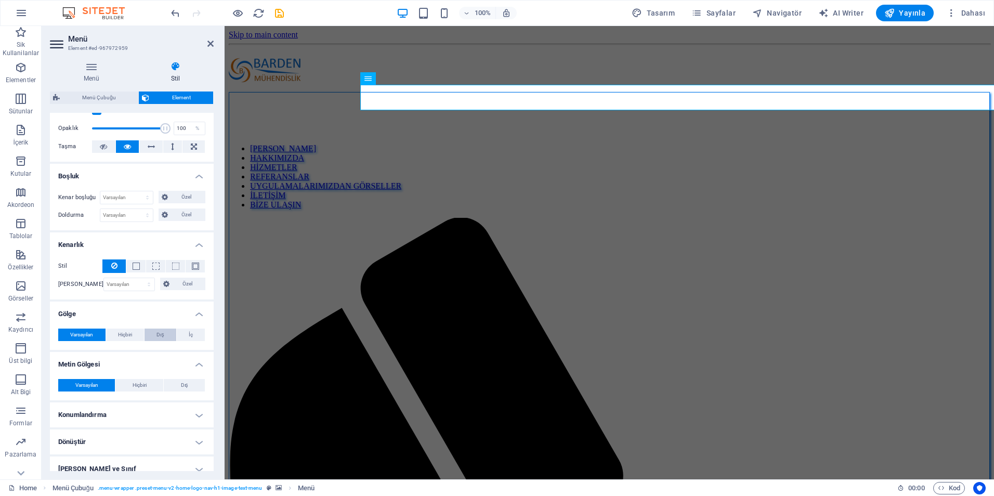
type input "4"
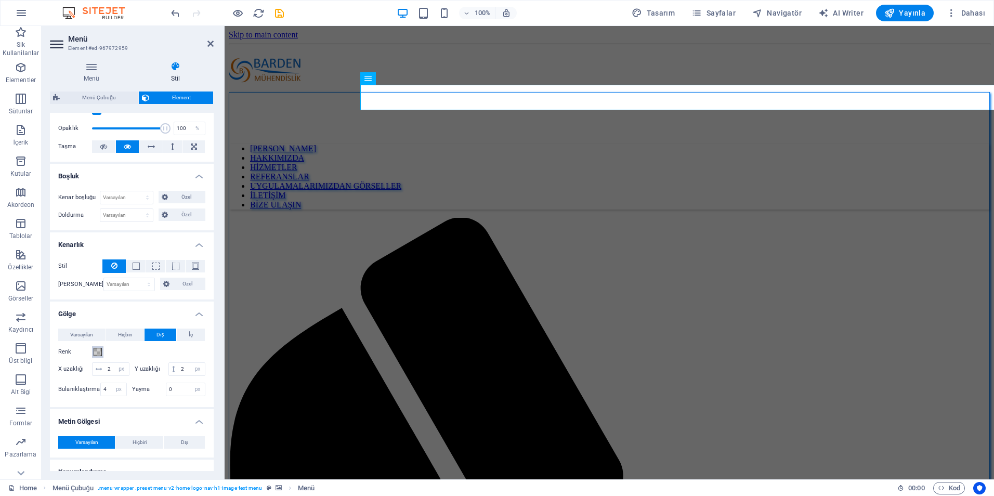
click at [99, 354] on span at bounding box center [98, 352] width 8 height 8
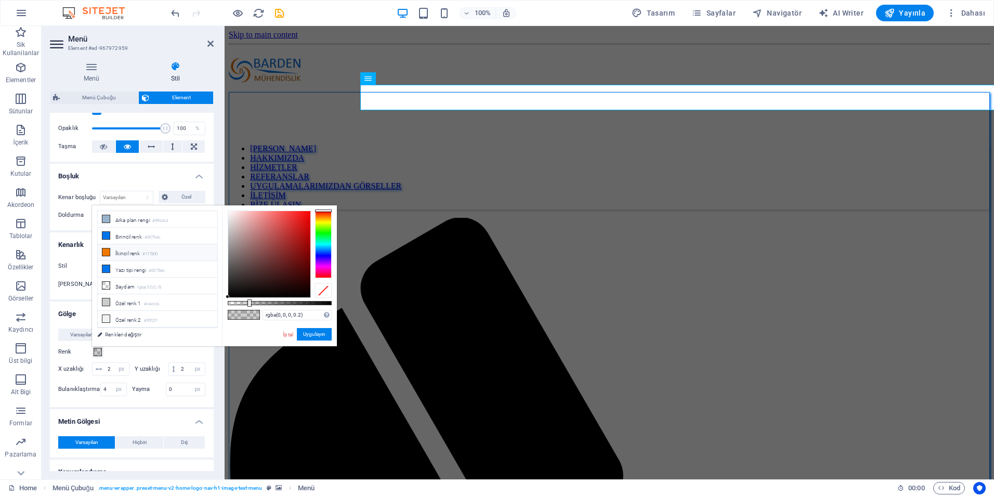
click at [126, 253] on li "İkincil renk #f17800" at bounding box center [158, 252] width 120 height 17
type input "#f17800"
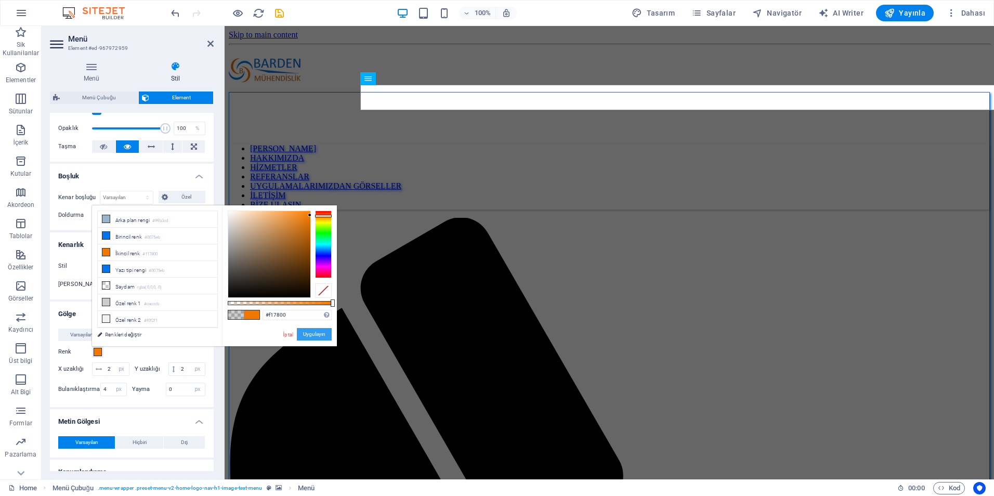
click at [309, 332] on button "Uygulayın" at bounding box center [314, 334] width 35 height 12
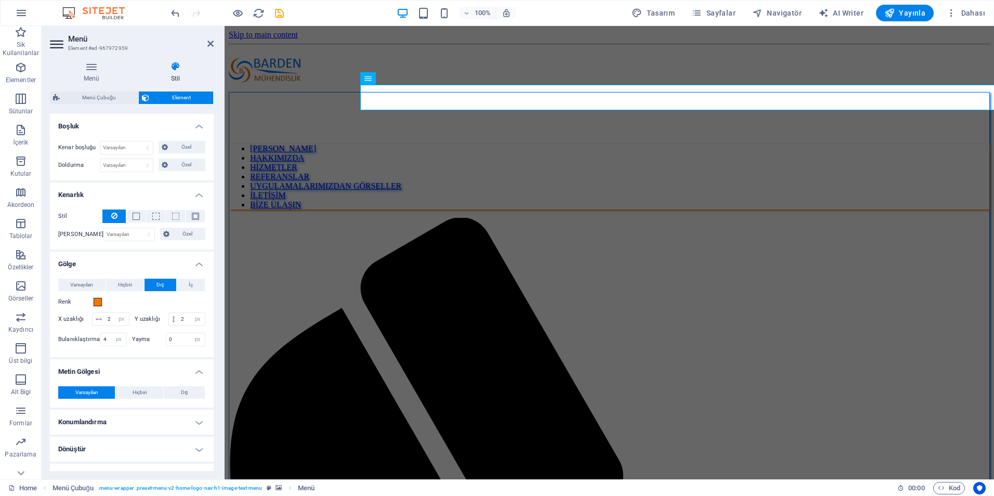
scroll to position [208, 0]
click at [185, 397] on span "Dış" at bounding box center [184, 390] width 7 height 12
type input "2"
type input "4"
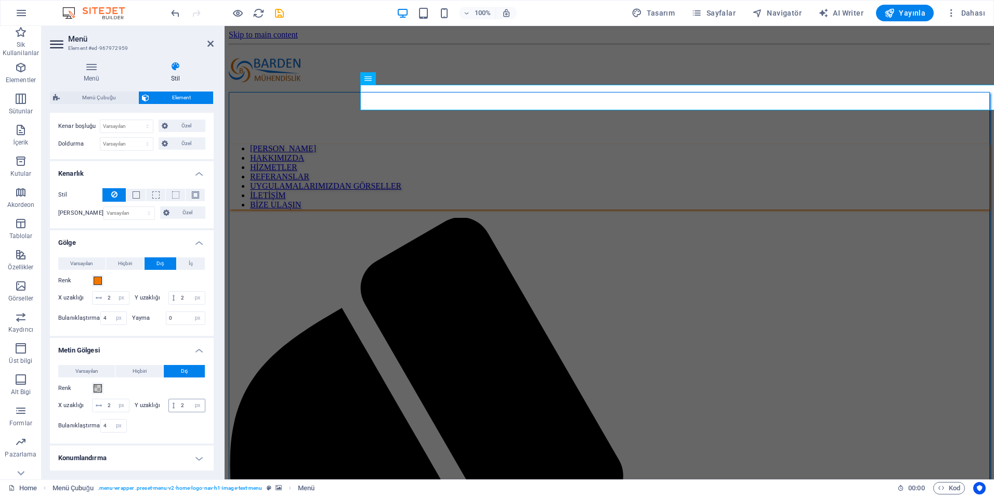
scroll to position [260, 0]
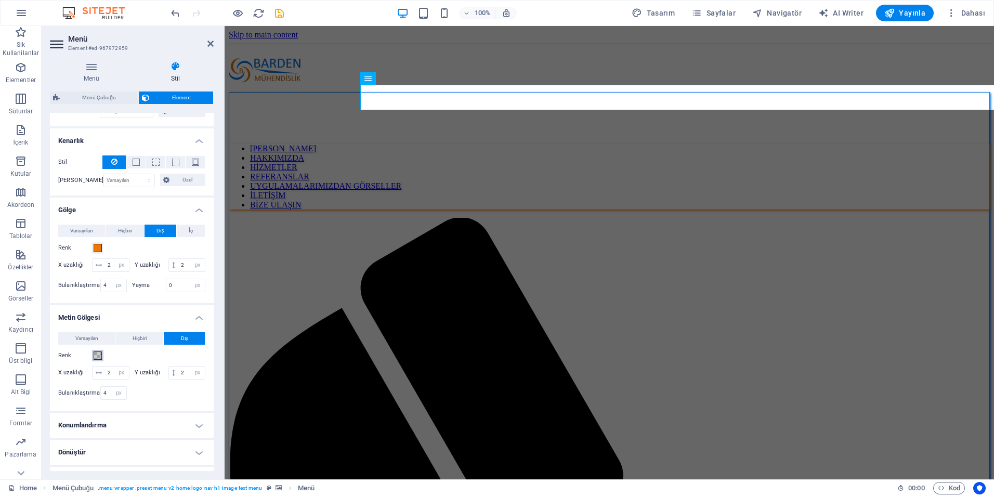
click at [96, 360] on span at bounding box center [98, 356] width 8 height 8
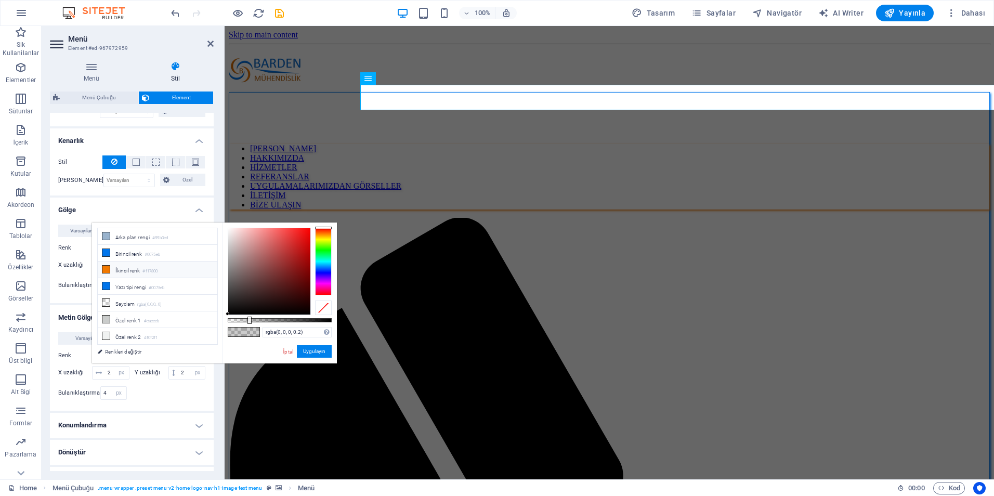
click at [134, 273] on li "İkincil renk #f17800" at bounding box center [158, 270] width 120 height 17
type input "#f17800"
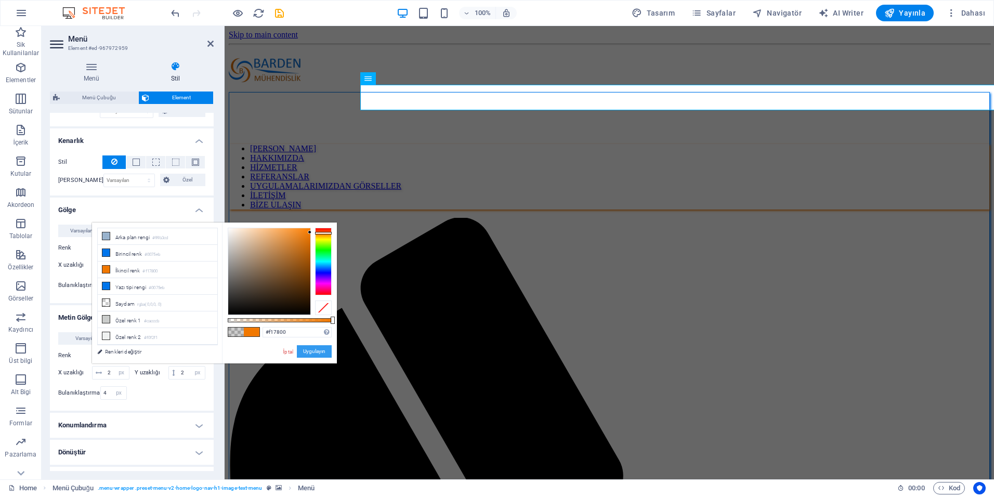
click at [308, 350] on button "Uygulayın" at bounding box center [314, 351] width 35 height 12
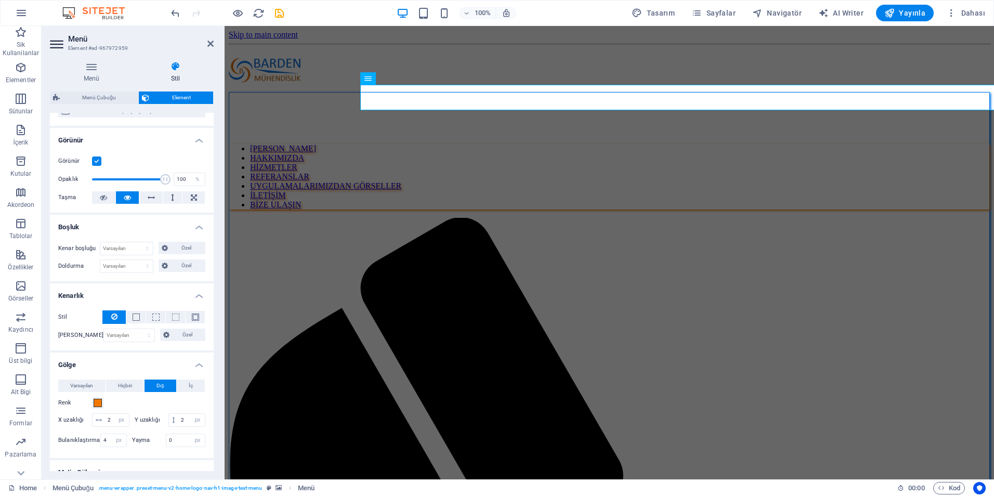
scroll to position [102, 0]
click at [166, 274] on icon at bounding box center [165, 269] width 6 height 12
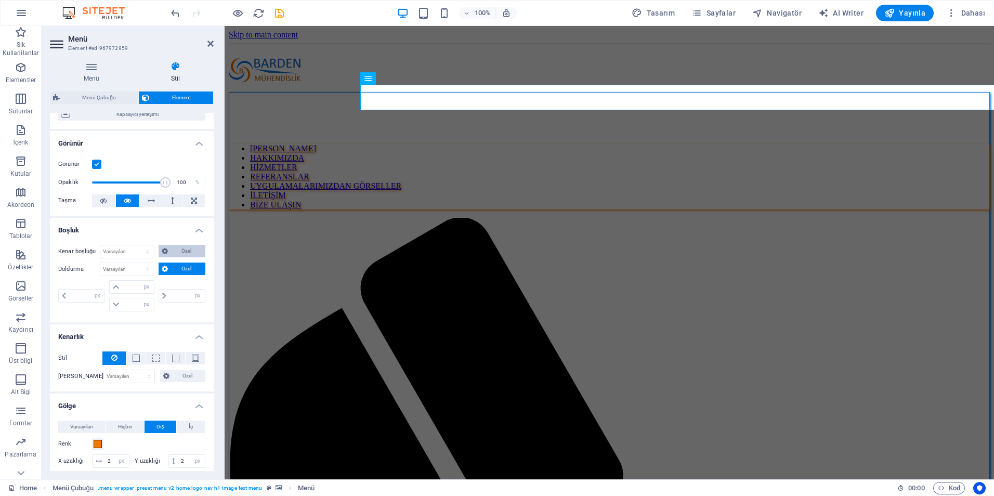
click at [172, 254] on span "Özel" at bounding box center [187, 251] width 32 height 12
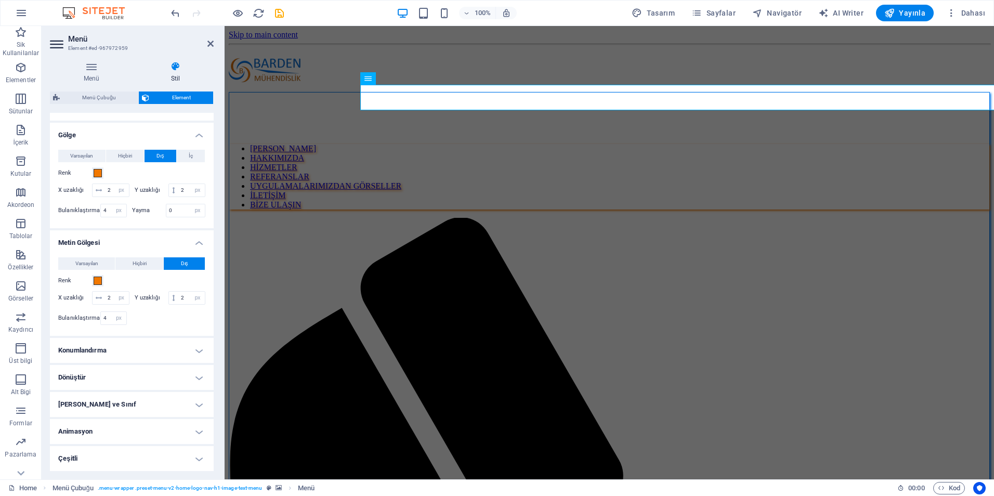
scroll to position [438, 0]
click at [171, 348] on h4 "Konumlandırma" at bounding box center [132, 350] width 164 height 25
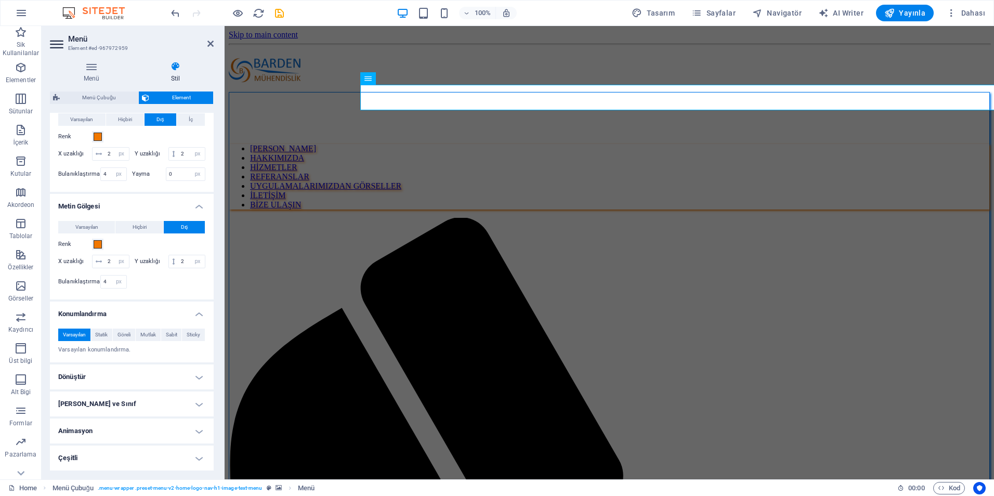
scroll to position [474, 0]
click at [178, 368] on h4 "Dönüştür" at bounding box center [132, 377] width 164 height 25
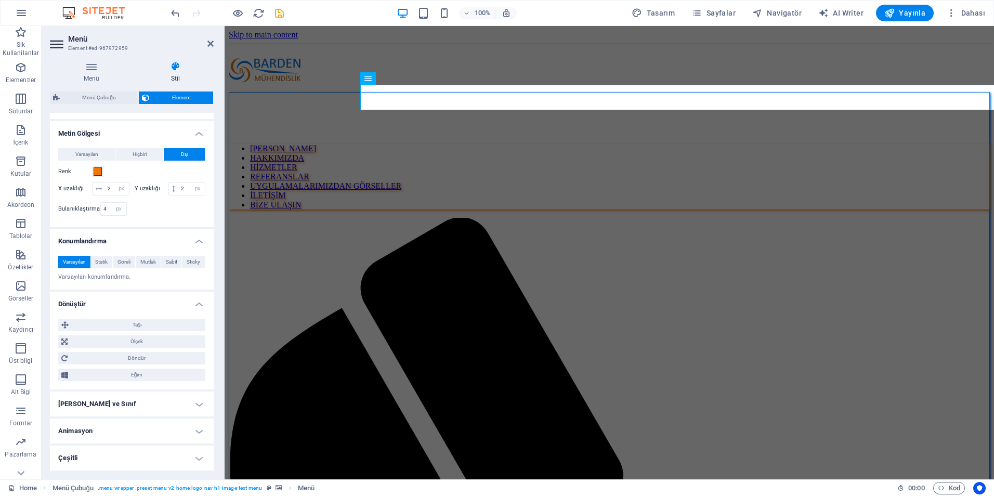
scroll to position [547, 0]
click at [182, 396] on h4 "[PERSON_NAME] ve Sınıf" at bounding box center [132, 404] width 164 height 25
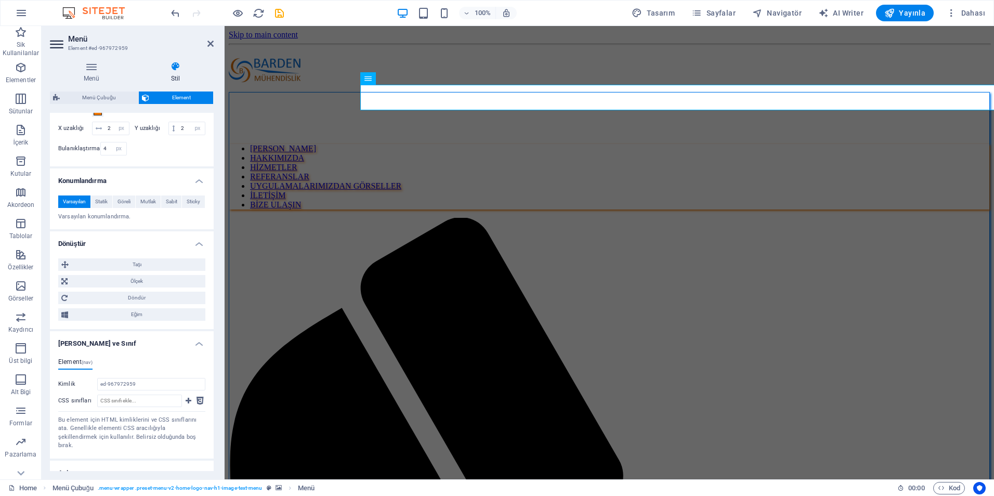
scroll to position [640, 0]
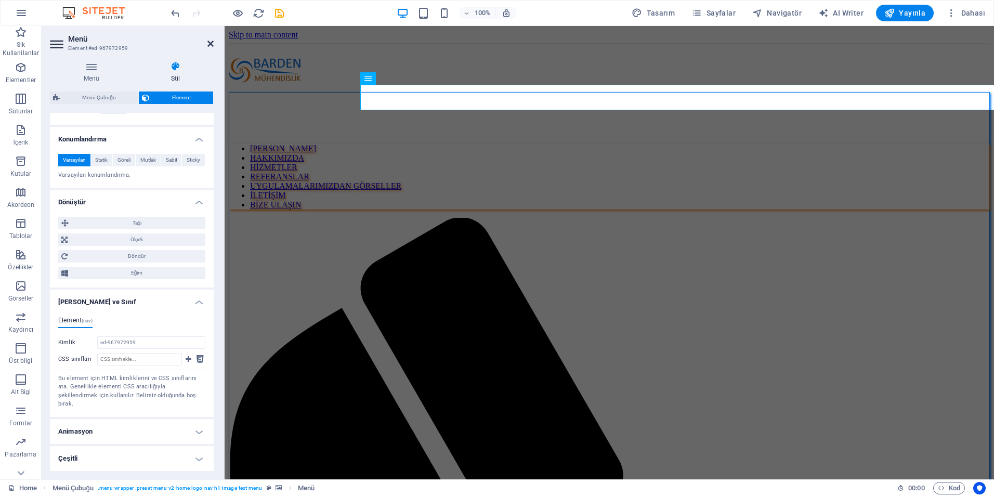
click at [211, 46] on icon at bounding box center [211, 44] width 6 height 8
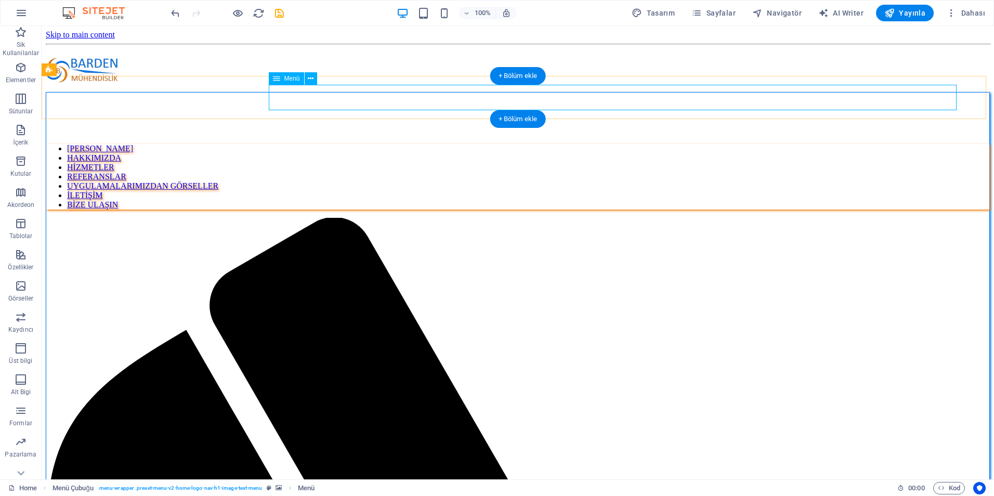
click at [326, 144] on nav "ANA SAYFA HAKKIMIZDA HİZMETLER REFERANSLAR UYGULAMALARIMIZDAN GÖRSELLER İLETİŞİ…" at bounding box center [518, 177] width 944 height 66
select select "px"
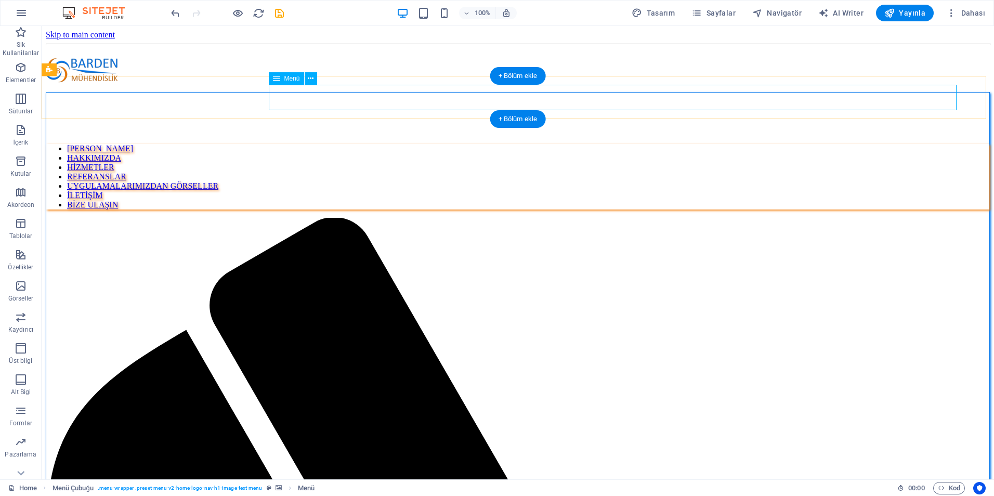
select select "px"
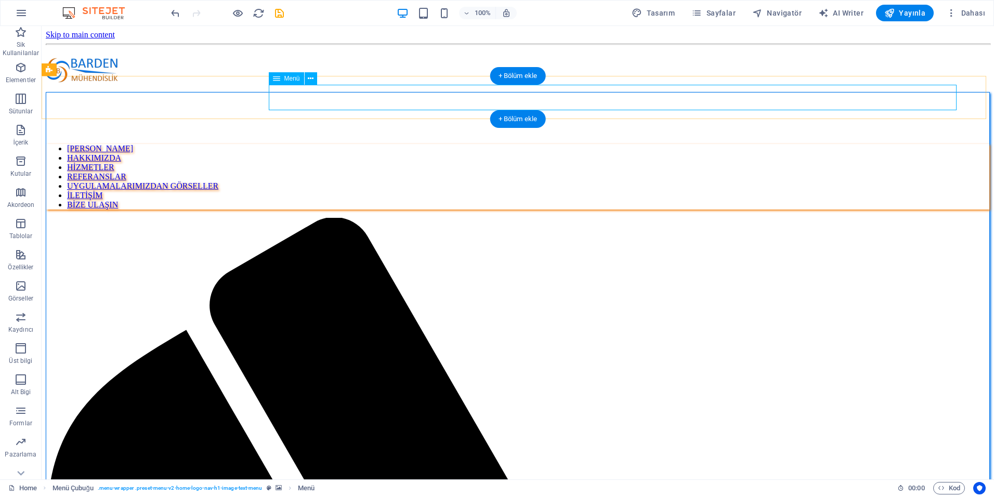
select select "px"
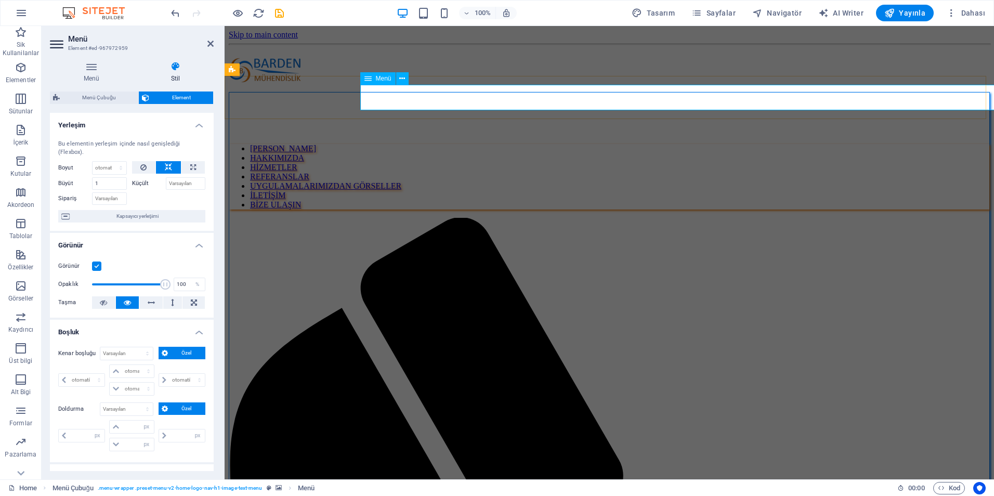
click at [417, 144] on nav "ANA SAYFA HAKKIMIZDA HİZMETLER REFERANSLAR UYGULAMALARIMIZDAN GÖRSELLER İLETİŞİ…" at bounding box center [609, 177] width 760 height 66
click at [407, 144] on nav "ANA SAYFA HAKKIMIZDA HİZMETLER REFERANSLAR UYGULAMALARIMIZDAN GÖRSELLER İLETİŞİ…" at bounding box center [609, 177] width 760 height 66
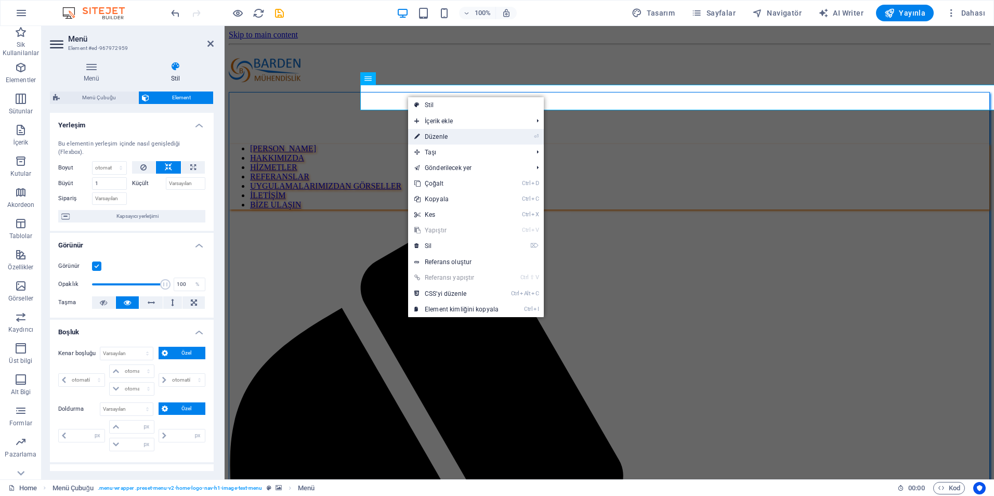
click at [438, 132] on link "⏎ Düzenle" at bounding box center [456, 137] width 97 height 16
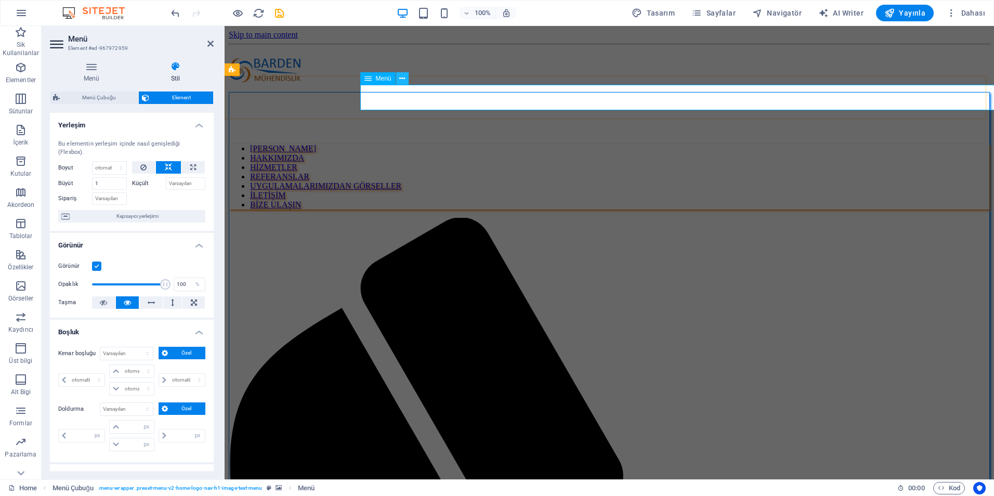
click at [407, 81] on button at bounding box center [402, 78] width 12 height 12
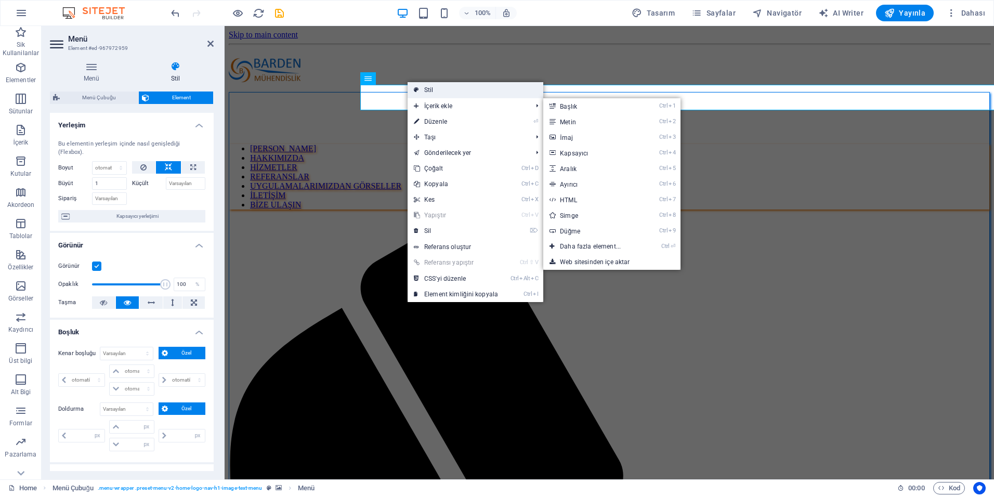
click at [427, 92] on link "Stil" at bounding box center [476, 90] width 136 height 16
select select "px"
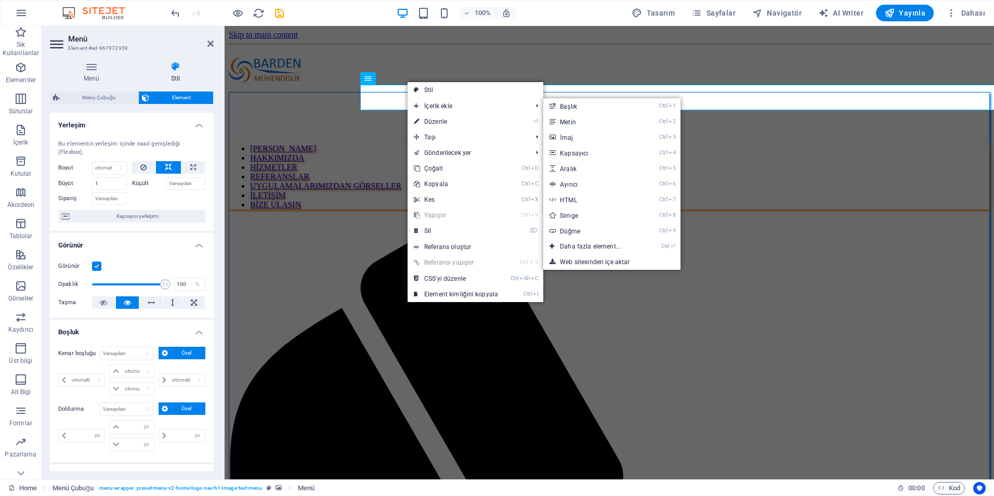
select select "px"
select select "rem"
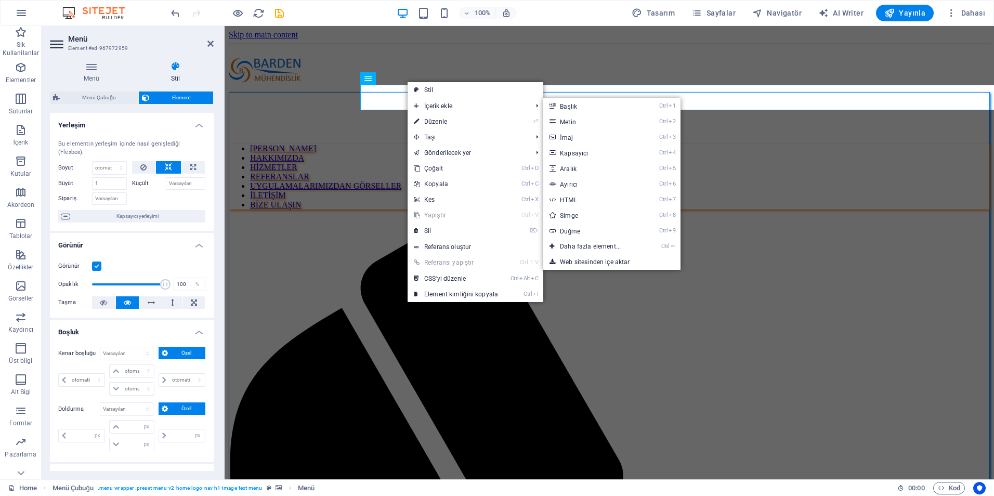
select select "rem"
select select "preset-menu-v2-home-logo-nav-h1-image-text-menu"
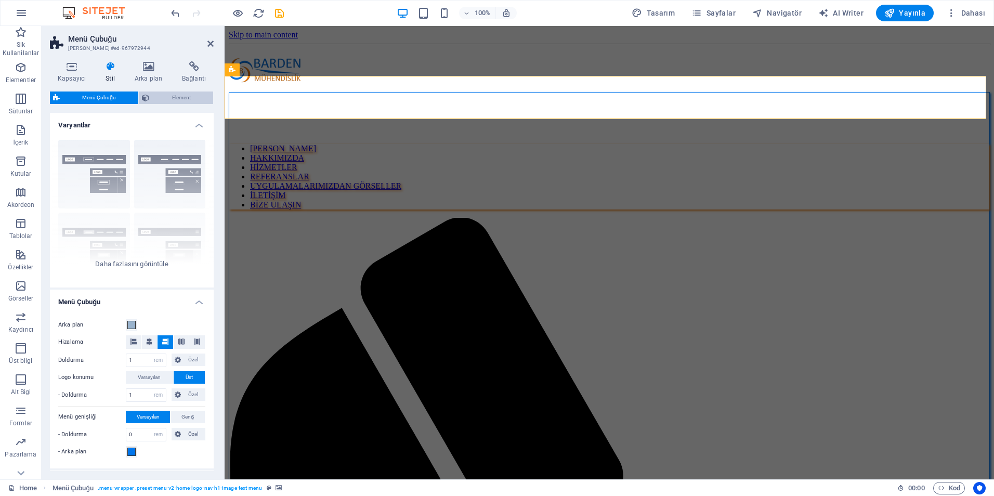
click at [185, 102] on span "Element" at bounding box center [181, 98] width 58 height 12
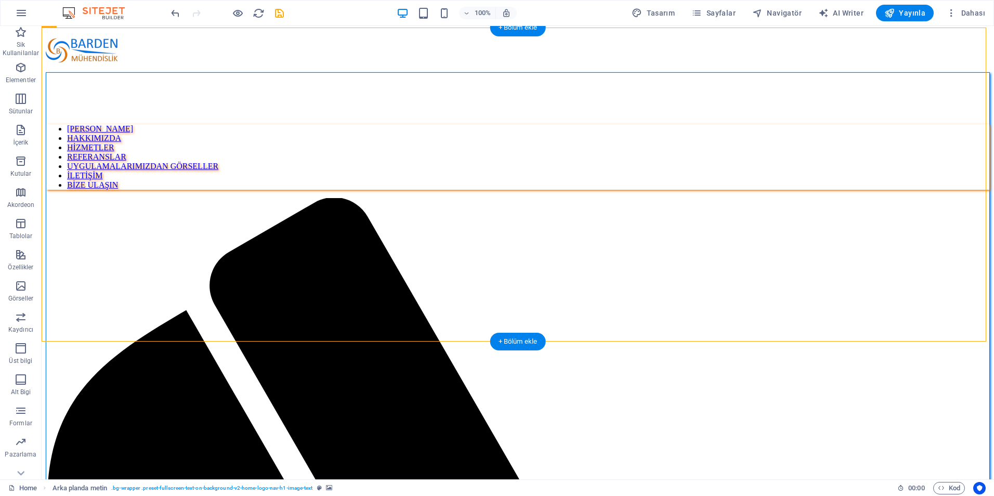
scroll to position [0, 0]
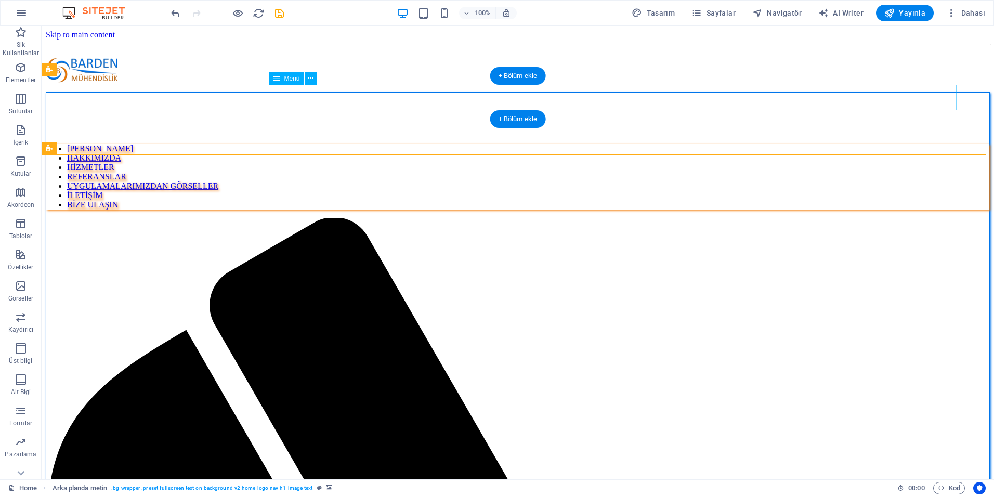
click at [404, 144] on nav "ANA SAYFA HAKKIMIZDA HİZMETLER REFERANSLAR UYGULAMALARIMIZDAN GÖRSELLER İLETİŞİ…" at bounding box center [518, 177] width 944 height 66
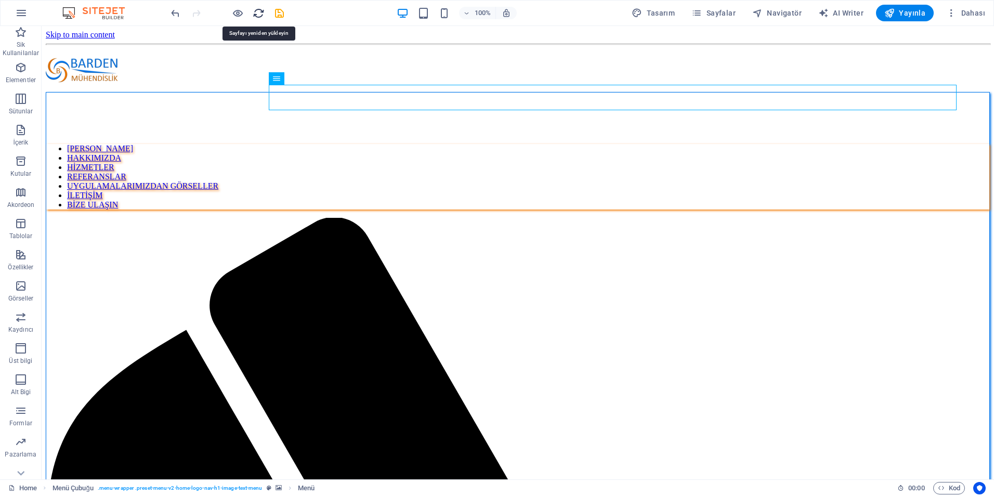
click at [262, 17] on icon "reload" at bounding box center [259, 13] width 12 height 12
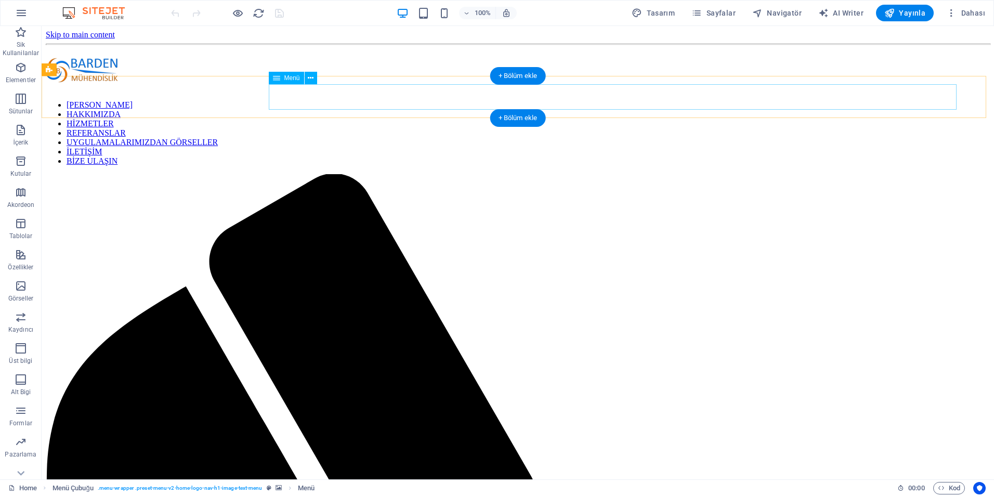
click at [519, 100] on nav "ANA SAYFA HAKKIMIZDA HİZMETLER REFERANSLAR UYGULAMALARIMIZDAN GÖRSELLER İLETİŞİ…" at bounding box center [518, 133] width 945 height 66
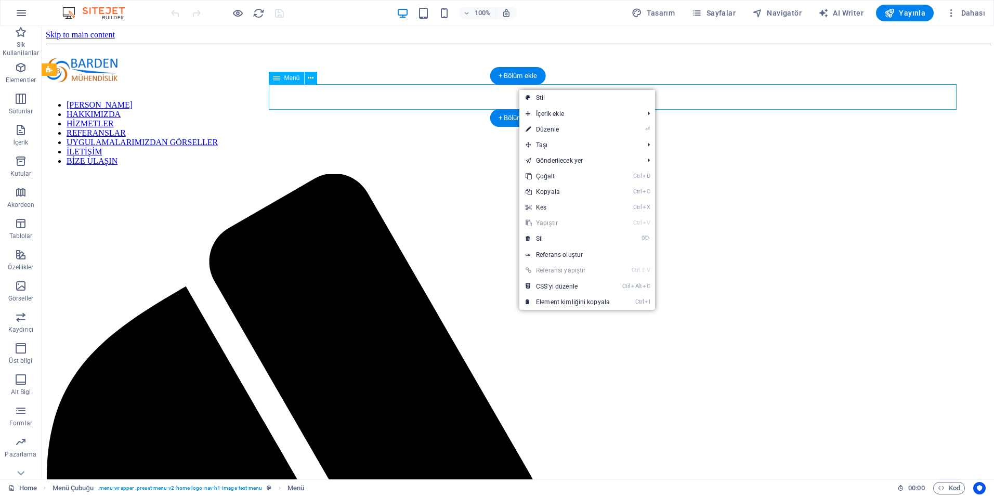
click at [451, 100] on nav "ANA SAYFA HAKKIMIZDA HİZMETLER REFERANSLAR UYGULAMALARIMIZDAN GÖRSELLER İLETİŞİ…" at bounding box center [518, 133] width 945 height 66
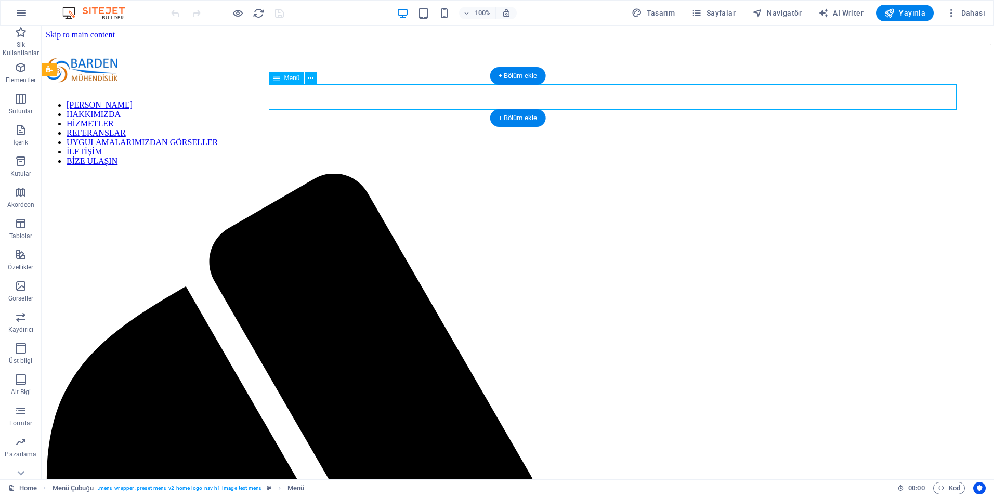
click at [451, 100] on nav "ANA SAYFA HAKKIMIZDA HİZMETLER REFERANSLAR UYGULAMALARIMIZDAN GÖRSELLER İLETİŞİ…" at bounding box center [518, 133] width 945 height 66
select select
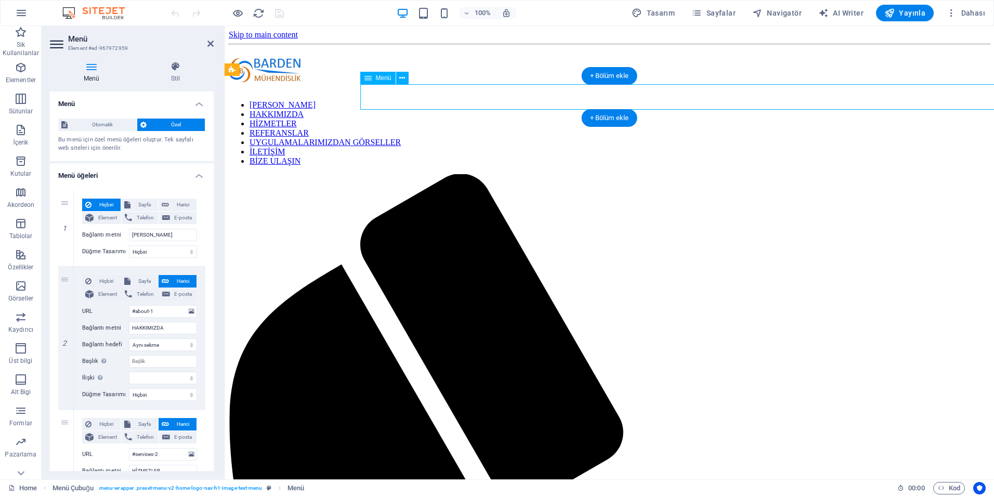
click at [451, 100] on nav "ANA SAYFA HAKKIMIZDA HİZMETLER REFERANSLAR UYGULAMALARIMIZDAN GÖRSELLER İLETİŞİ…" at bounding box center [609, 133] width 761 height 66
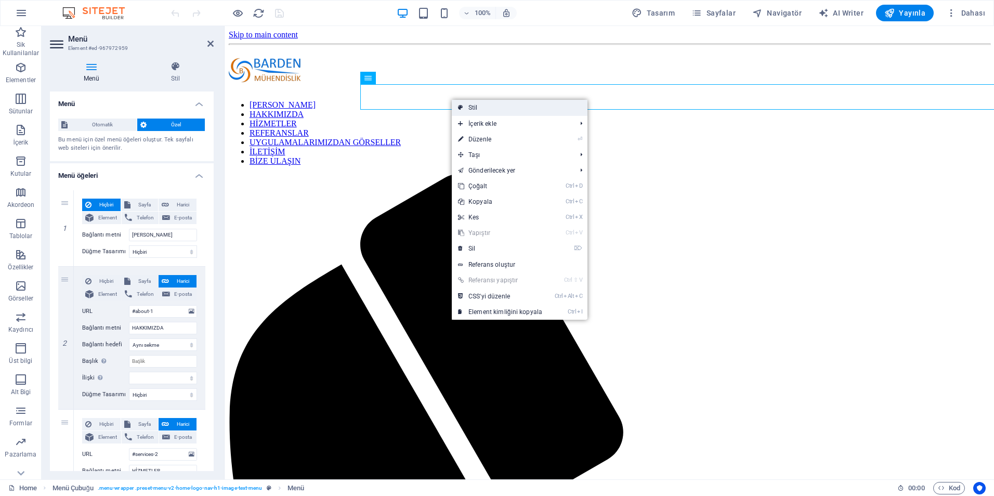
click at [463, 107] on link "Stil" at bounding box center [520, 108] width 136 height 16
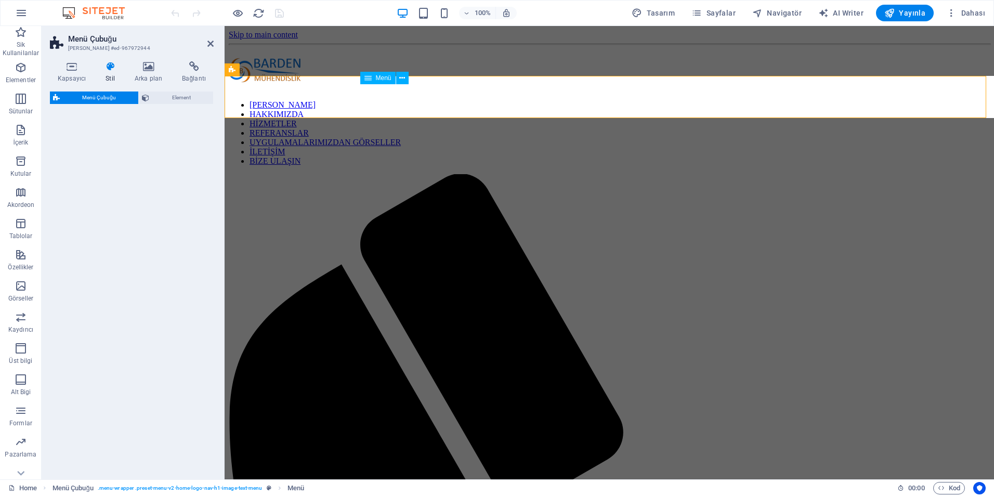
select select "rem"
select select "preset-menu-v2-home-logo-nav-h1-image-text-menu"
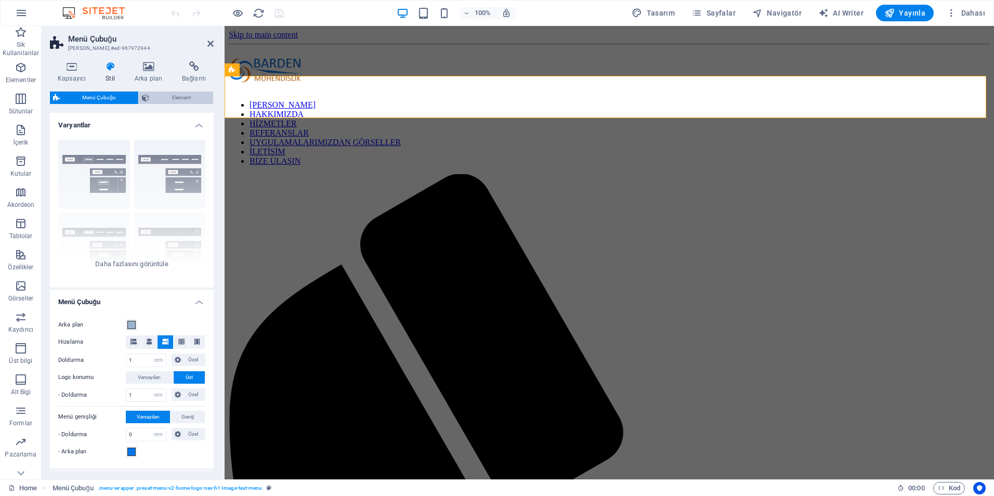
click at [199, 96] on span "Element" at bounding box center [181, 98] width 58 height 12
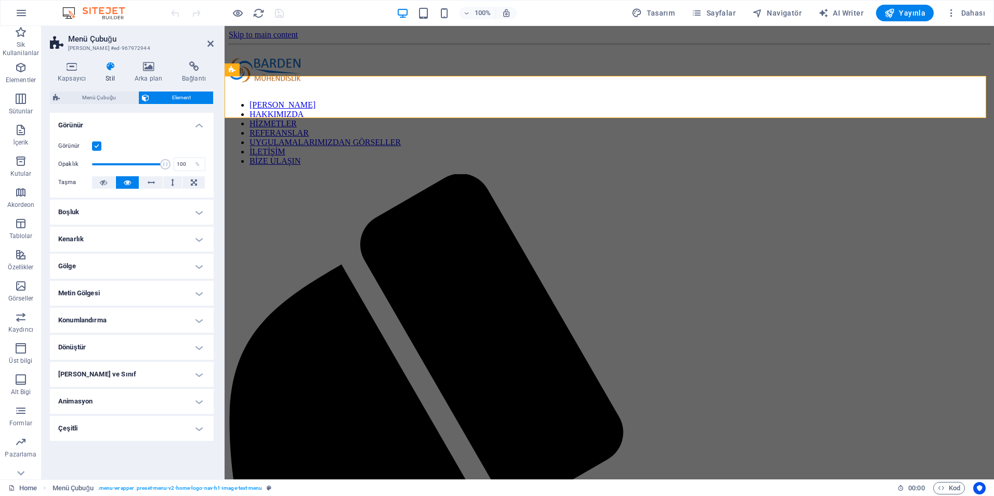
click at [174, 238] on h4 "Kenarlık" at bounding box center [132, 239] width 164 height 25
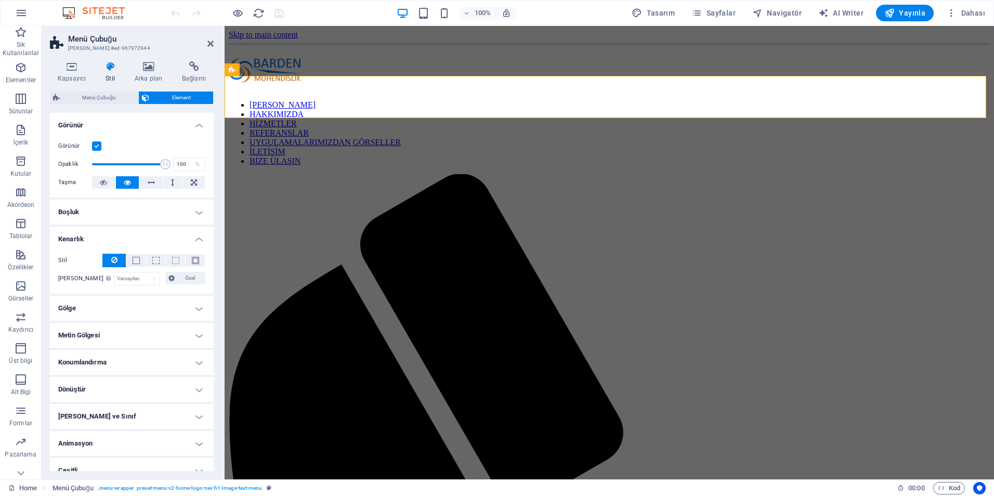
click at [175, 302] on h4 "Gölge" at bounding box center [132, 308] width 164 height 25
click at [153, 73] on h4 "Arka plan" at bounding box center [150, 72] width 47 height 22
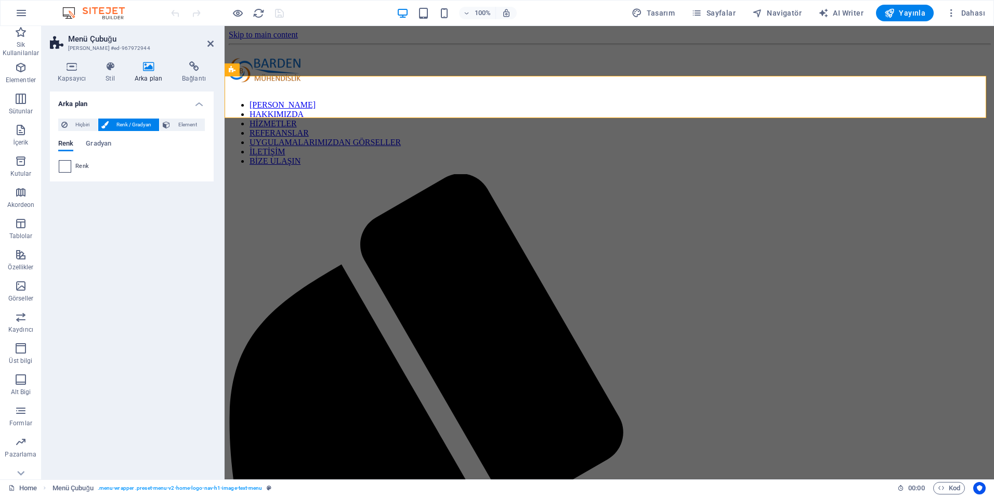
click at [67, 165] on span at bounding box center [64, 166] width 11 height 11
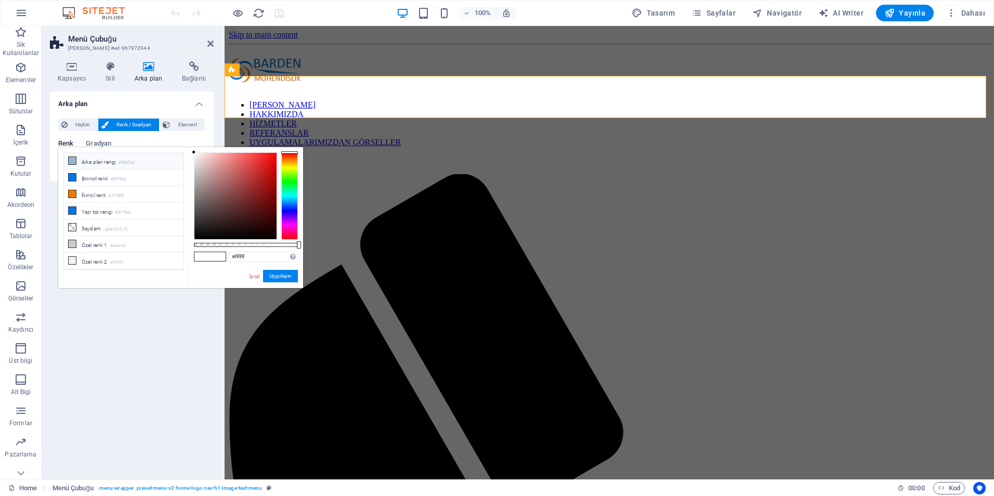
click at [81, 162] on li "Arka plan rengi #99b3cd" at bounding box center [124, 161] width 120 height 17
type input "#99b3cd"
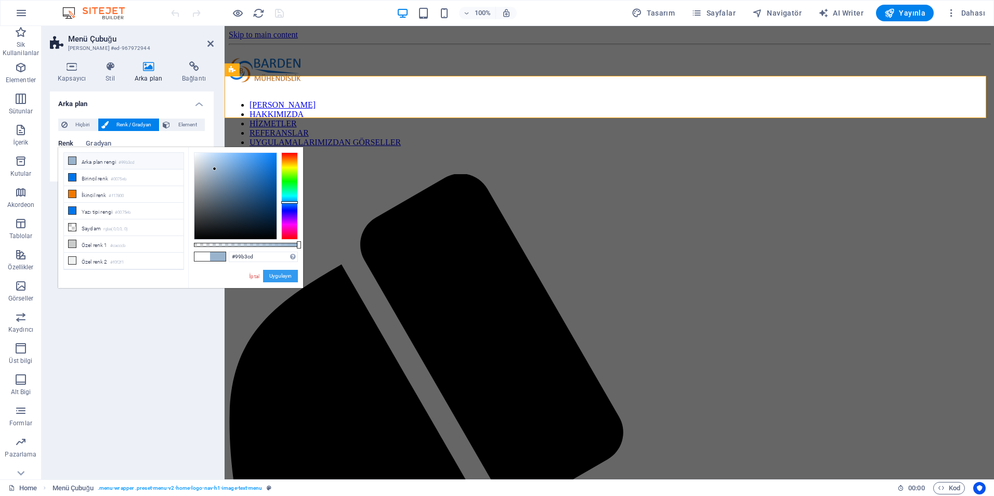
click at [269, 276] on button "Uygulayın" at bounding box center [280, 276] width 35 height 12
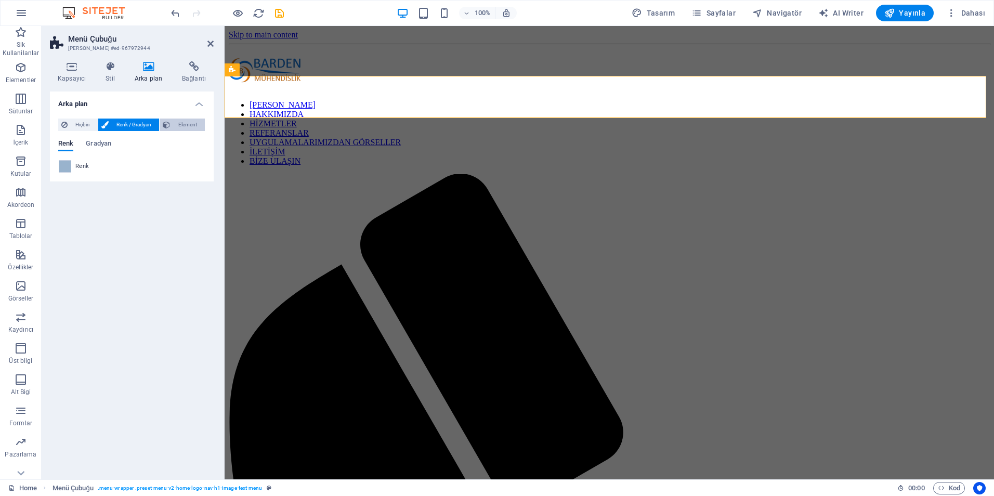
click at [187, 124] on span "Element" at bounding box center [187, 125] width 29 height 12
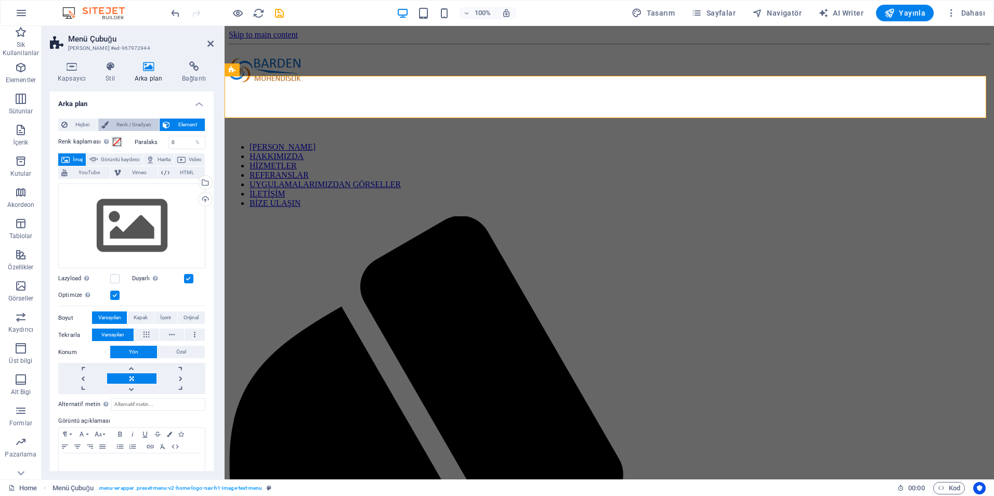
click at [148, 123] on span "Renk / Gradyan" at bounding box center [134, 125] width 45 height 12
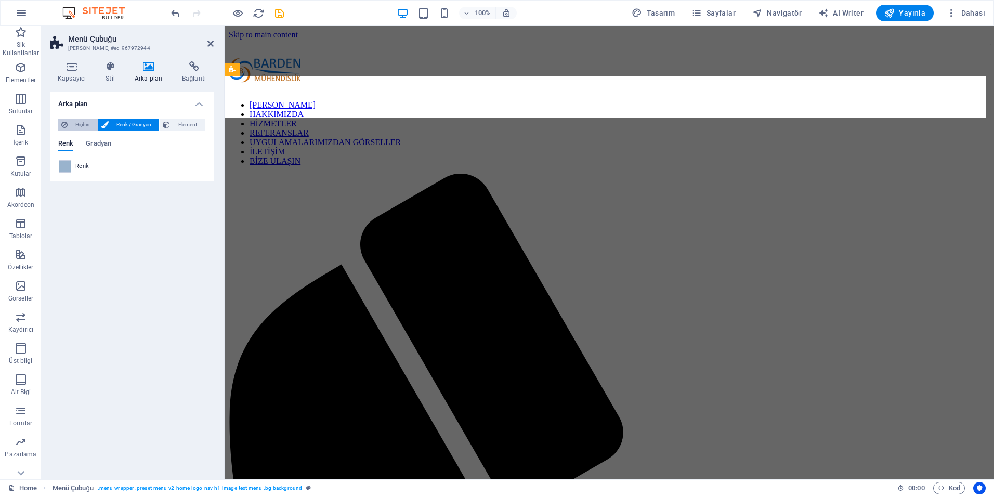
click at [88, 124] on span "Hiçbiri" at bounding box center [83, 125] width 24 height 12
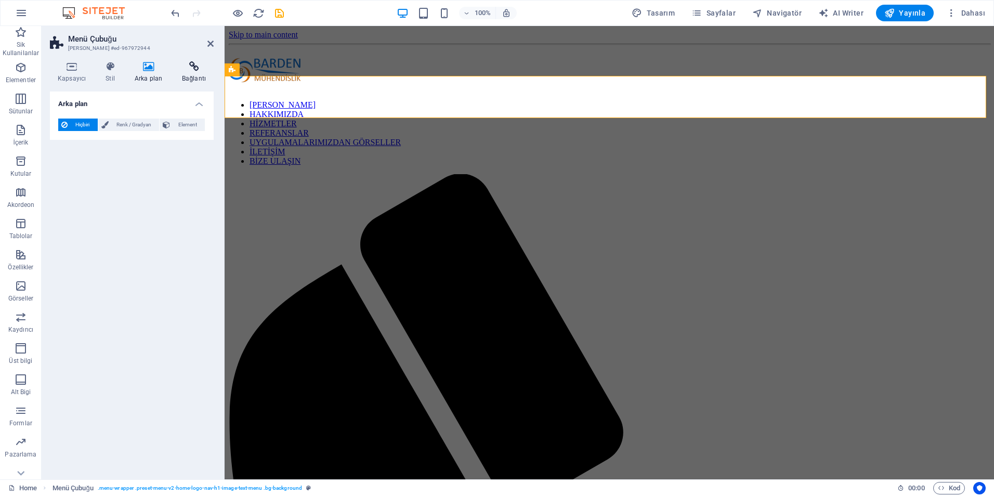
click at [187, 73] on h4 "Bağlantı" at bounding box center [194, 72] width 40 height 22
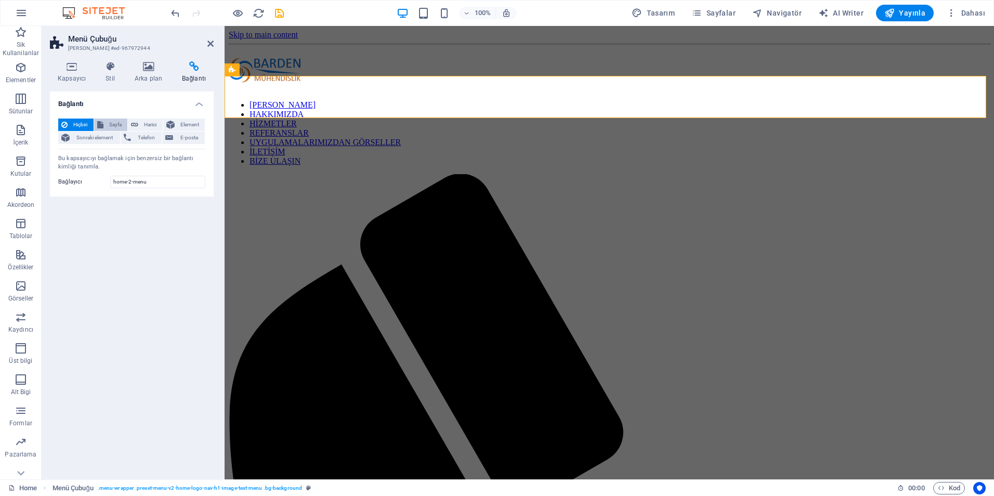
click at [114, 124] on span "Sayfa" at bounding box center [116, 125] width 18 height 12
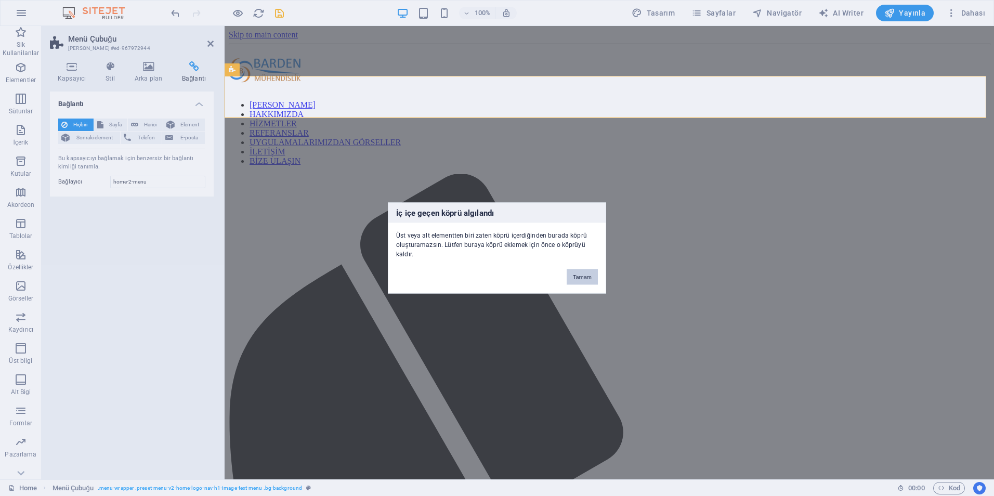
click at [575, 275] on button "Tamam" at bounding box center [582, 277] width 31 height 16
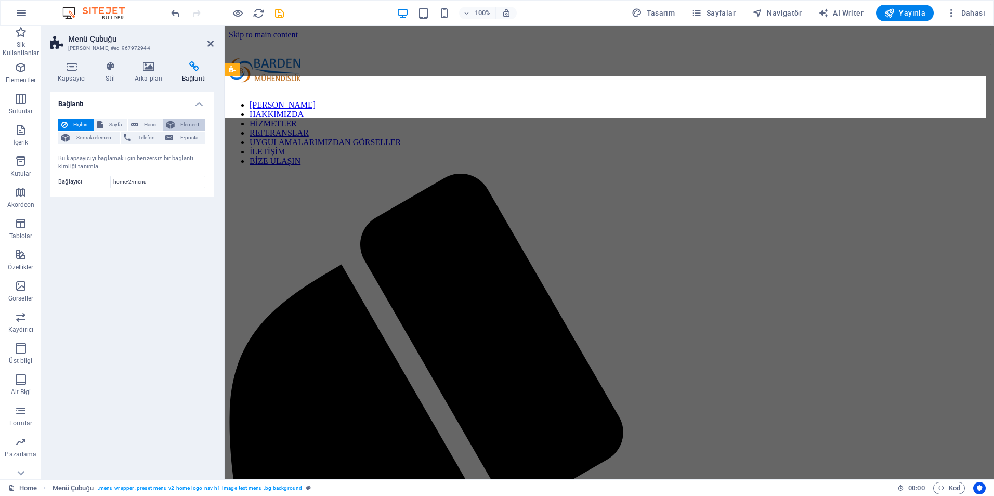
click at [187, 127] on span "Element" at bounding box center [190, 125] width 24 height 12
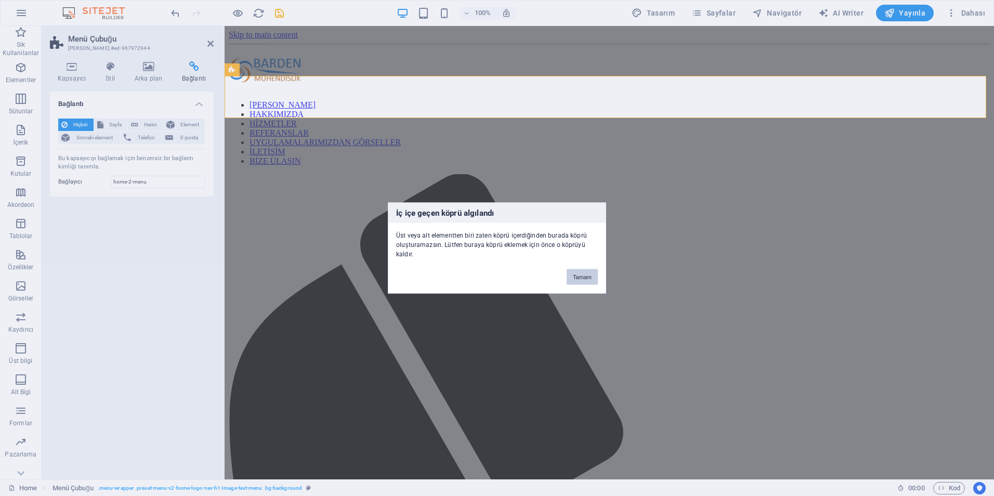
click at [584, 273] on button "Tamam" at bounding box center [582, 277] width 31 height 16
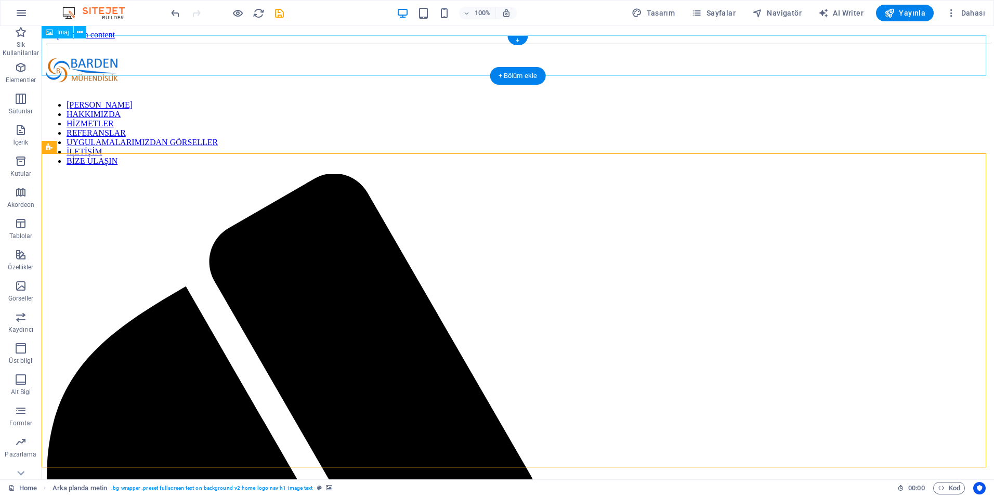
click at [456, 51] on figure at bounding box center [518, 70] width 945 height 43
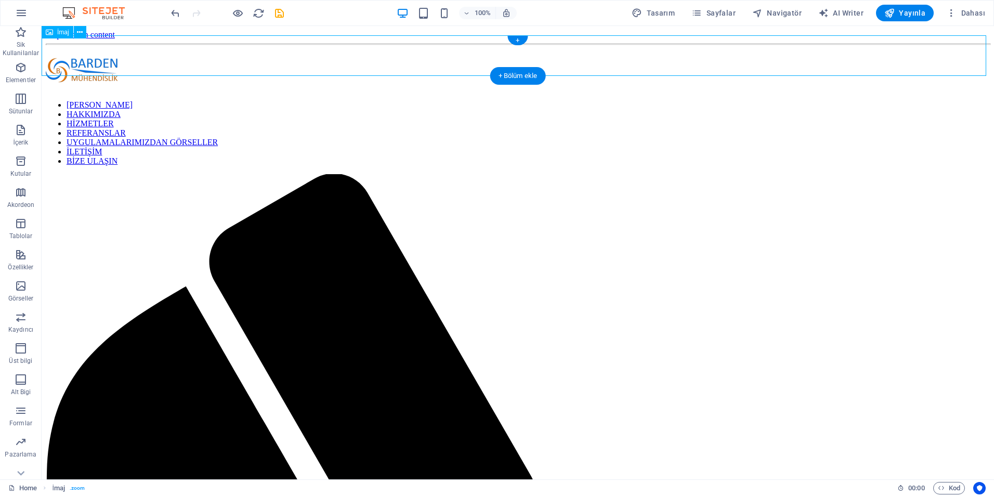
click at [456, 51] on figure at bounding box center [518, 70] width 945 height 43
select select "px"
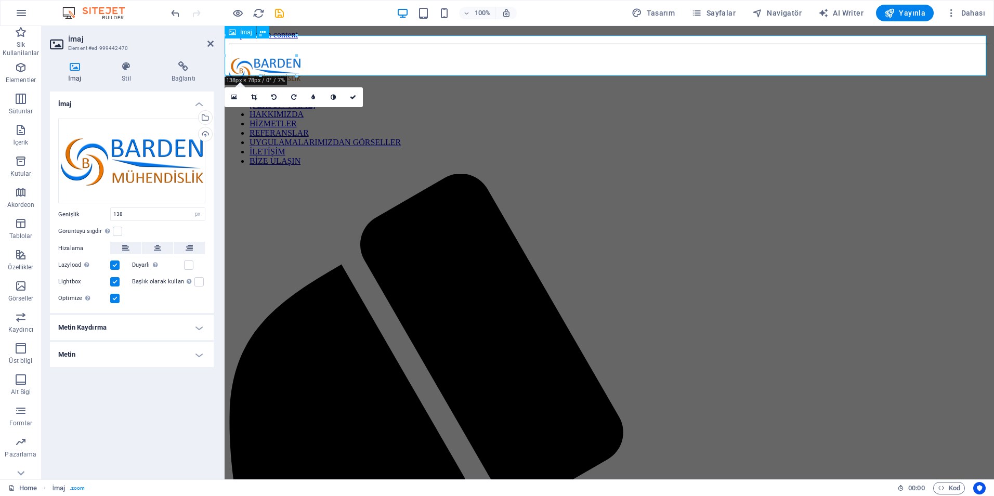
click at [271, 55] on figure at bounding box center [609, 70] width 761 height 43
click at [157, 251] on icon at bounding box center [157, 248] width 7 height 12
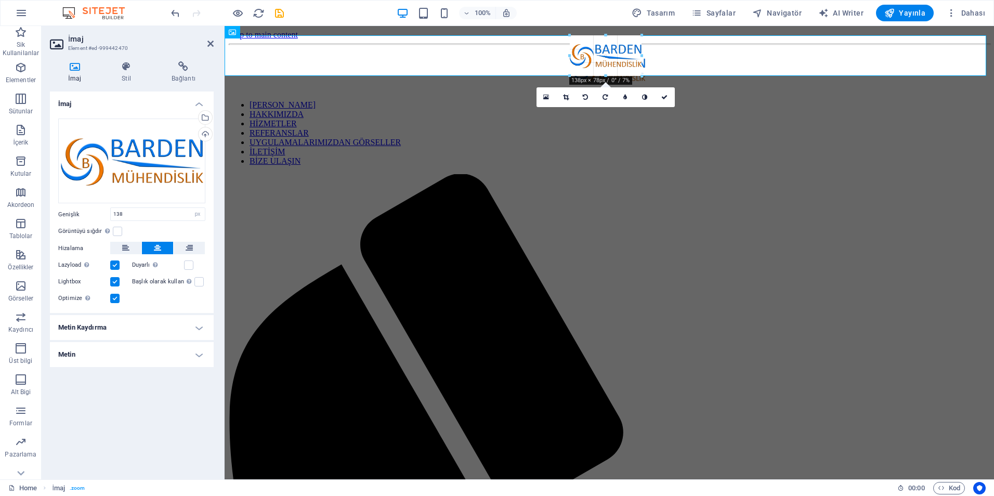
click at [643, 56] on div at bounding box center [642, 55] width 4 height 41
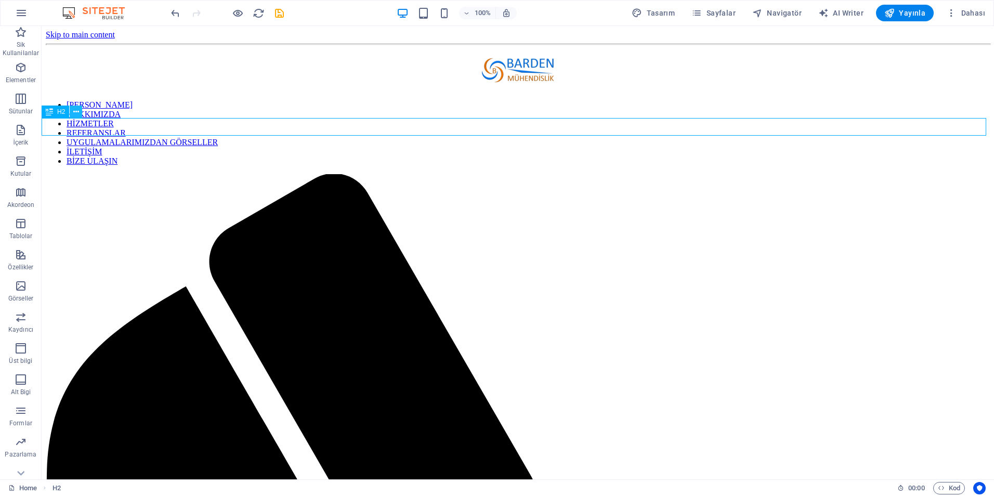
click at [75, 112] on icon at bounding box center [76, 112] width 6 height 11
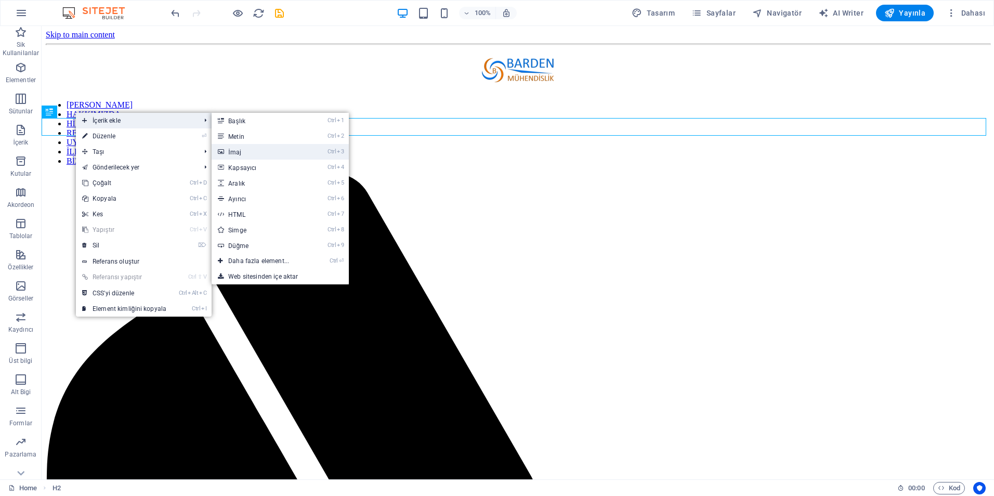
click at [242, 154] on link "Ctrl 3 İmaj" at bounding box center [261, 152] width 98 height 16
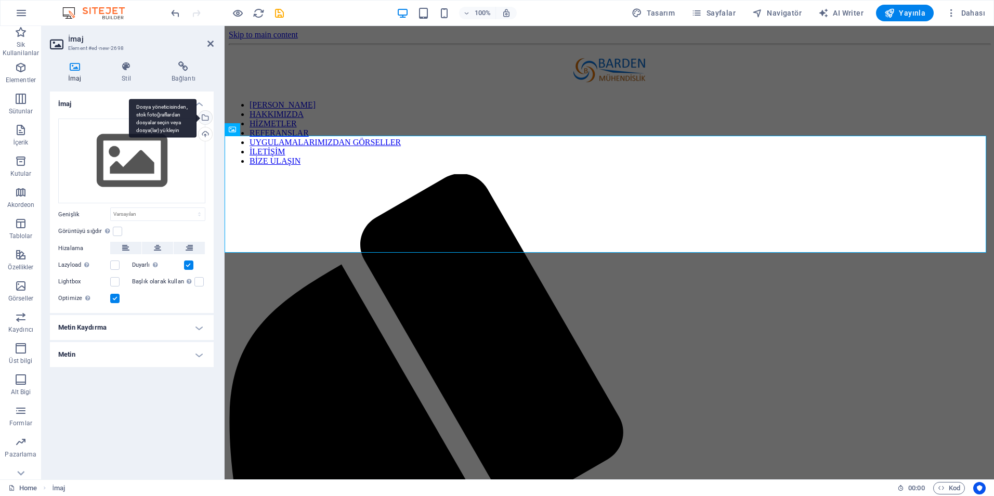
click at [208, 119] on div "Dosya yöneticisinden, stok fotoğraflardan dosyalar seçin veya dosya(lar) yükley…" at bounding box center [205, 119] width 16 height 16
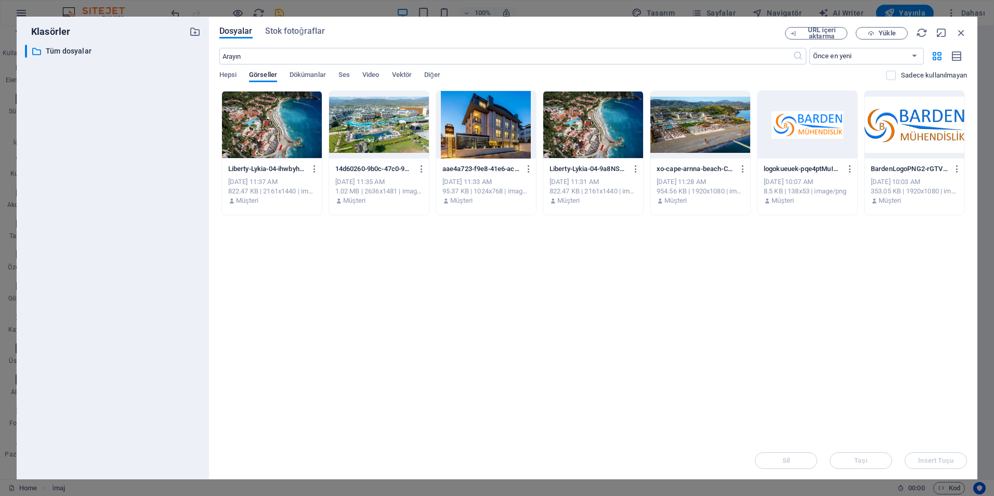
click at [798, 150] on div at bounding box center [808, 125] width 100 height 68
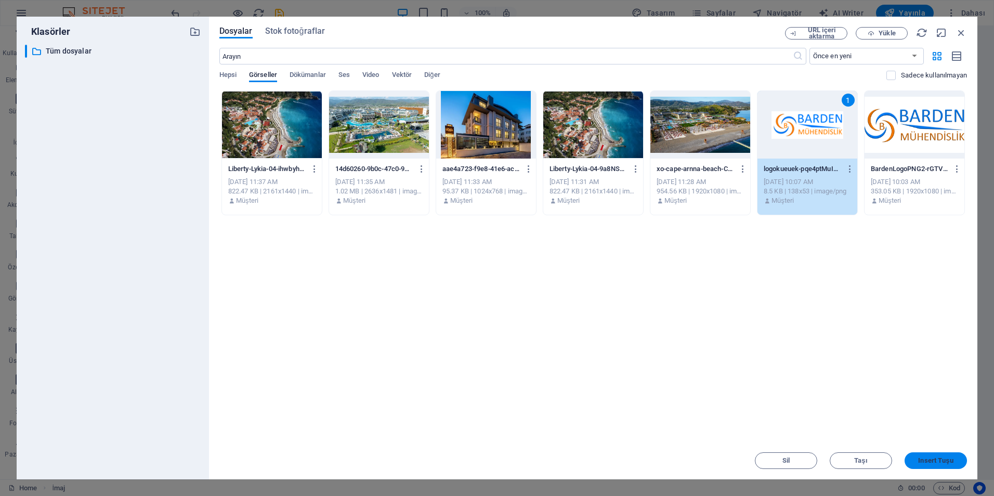
click at [941, 458] on span "Insert Tuşu" at bounding box center [936, 461] width 35 height 6
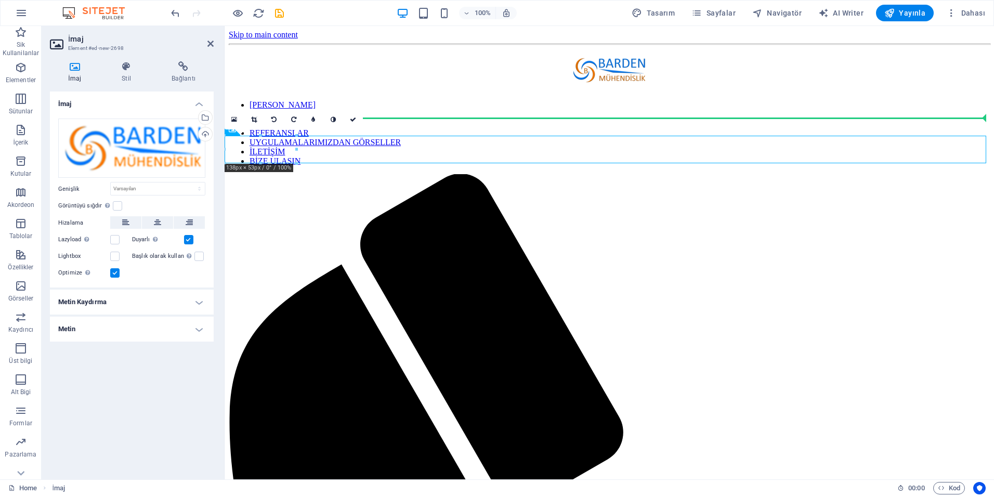
drag, startPoint x: 261, startPoint y: 151, endPoint x: 492, endPoint y: 124, distance: 232.5
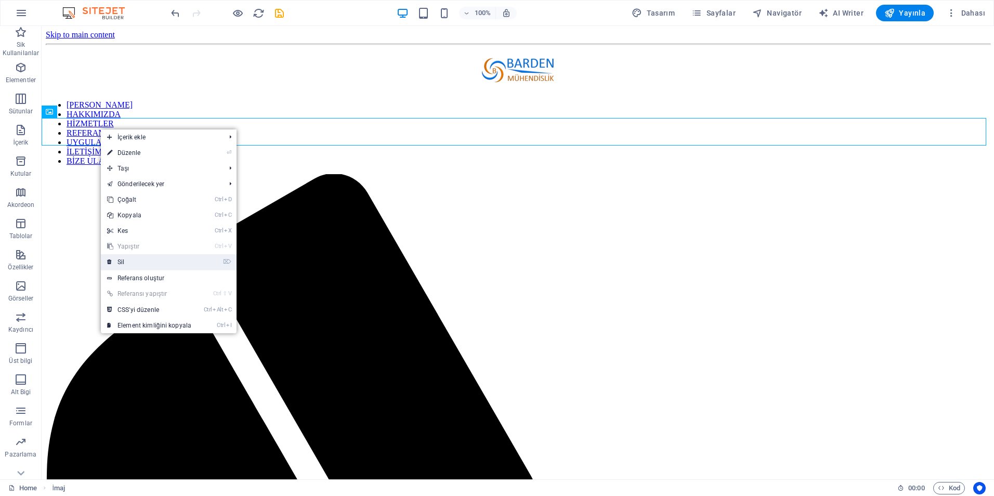
click at [134, 261] on link "⌦ Sil" at bounding box center [149, 262] width 97 height 16
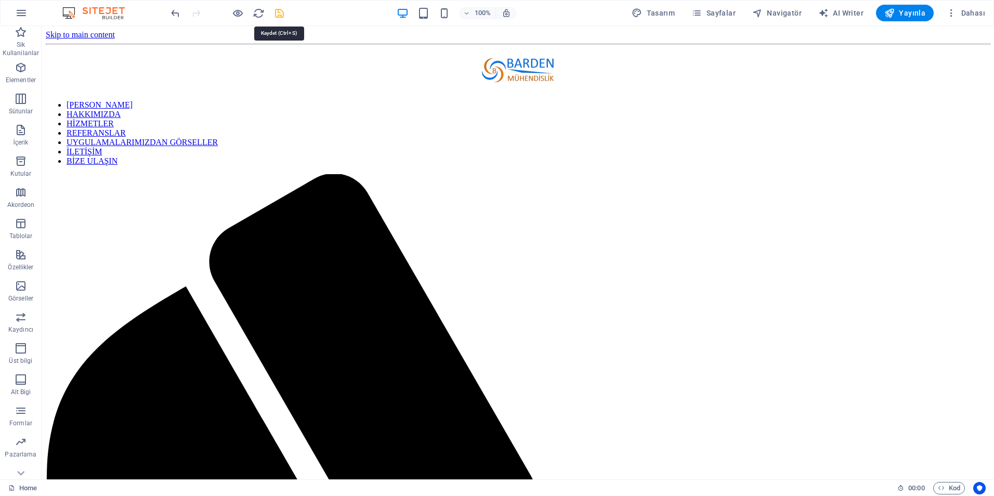
click at [280, 17] on icon "save" at bounding box center [280, 13] width 12 height 12
checkbox input "false"
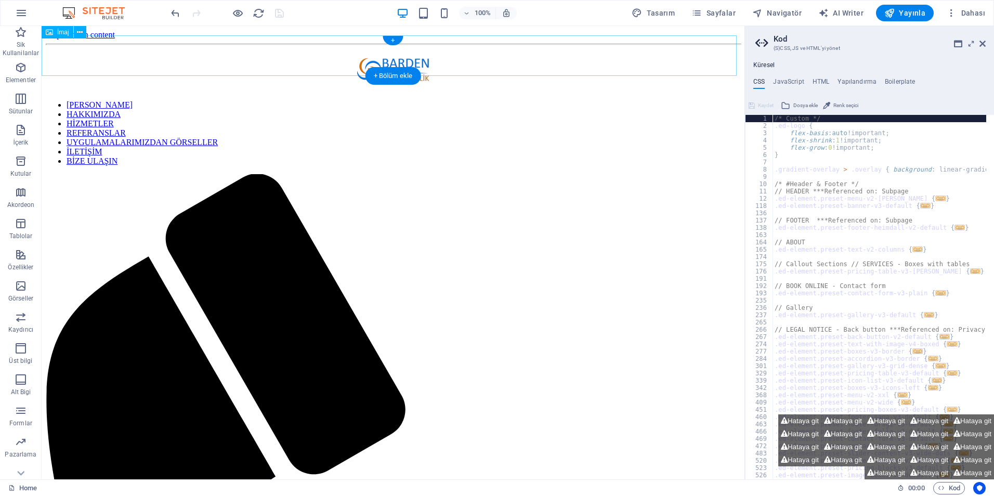
click at [393, 54] on figure at bounding box center [393, 70] width 695 height 43
click at [408, 58] on figure at bounding box center [393, 70] width 695 height 43
select select "px"
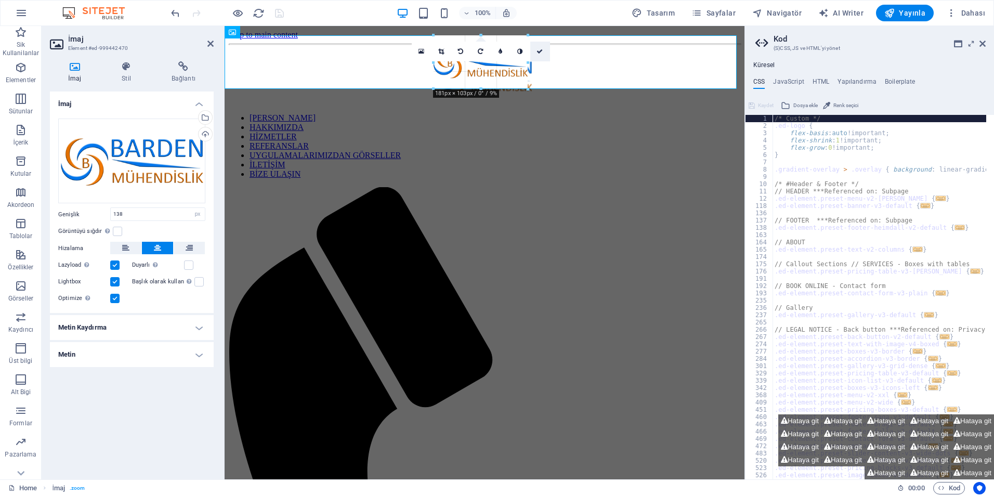
drag, startPoint x: 517, startPoint y: 56, endPoint x: 538, endPoint y: 59, distance: 21.1
type input "181"
click at [466, 72] on figure at bounding box center [485, 76] width 512 height 55
click at [127, 75] on h4 "Stil" at bounding box center [129, 72] width 50 height 22
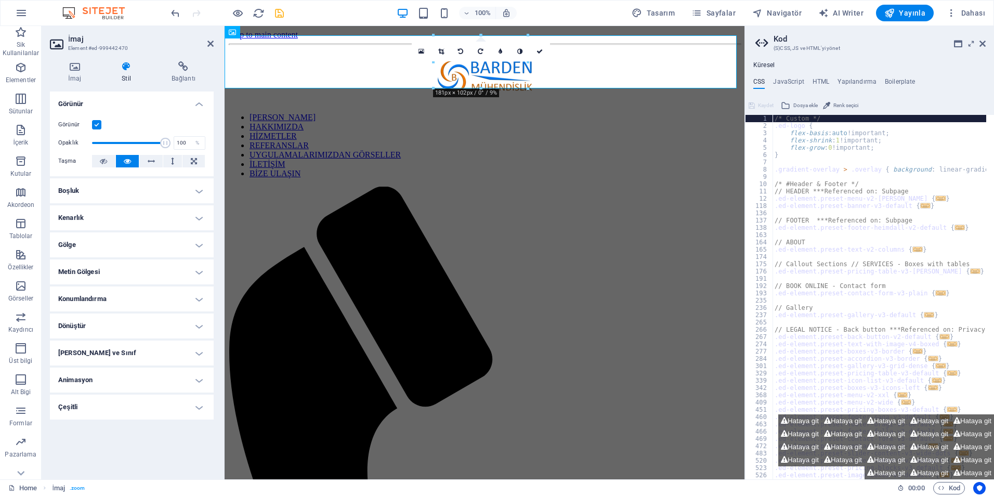
click at [95, 124] on label at bounding box center [96, 124] width 9 height 9
click at [0, 0] on input "Görünür" at bounding box center [0, 0] width 0 height 0
click at [95, 124] on label at bounding box center [96, 124] width 9 height 9
click at [0, 0] on input "Görünür" at bounding box center [0, 0] width 0 height 0
drag, startPoint x: 160, startPoint y: 144, endPoint x: 102, endPoint y: 139, distance: 57.4
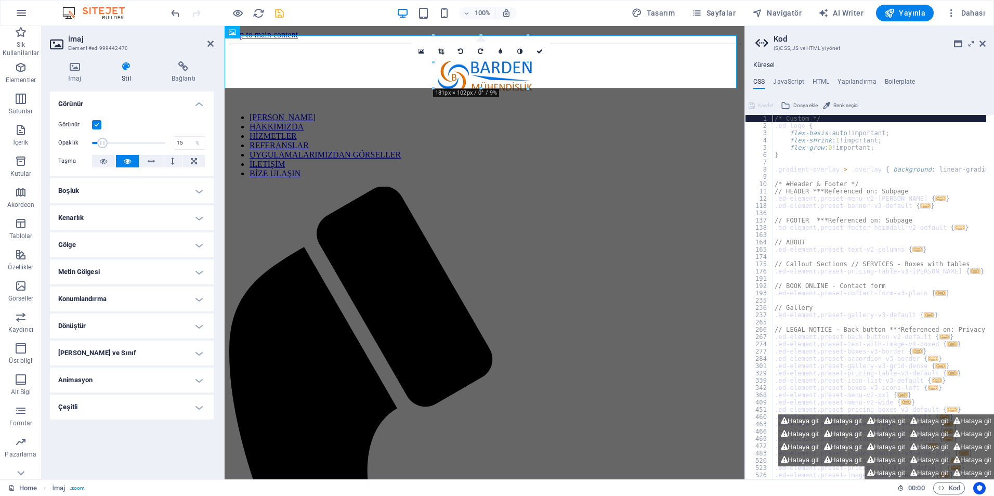
click at [102, 139] on span at bounding box center [102, 143] width 10 height 10
drag, startPoint x: 108, startPoint y: 140, endPoint x: 128, endPoint y: 143, distance: 20.5
click at [128, 143] on span at bounding box center [125, 143] width 10 height 10
click at [131, 144] on span at bounding box center [130, 143] width 10 height 10
drag, startPoint x: 131, startPoint y: 144, endPoint x: 137, endPoint y: 145, distance: 6.8
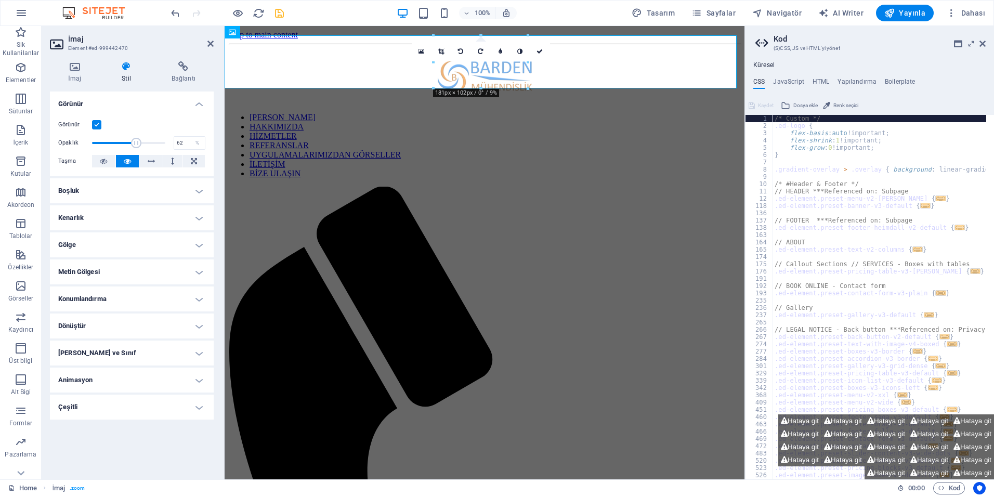
click at [137, 145] on span at bounding box center [136, 143] width 10 height 10
drag, startPoint x: 144, startPoint y: 142, endPoint x: 172, endPoint y: 151, distance: 29.6
click at [170, 149] on div "Opaklık 100 %" at bounding box center [131, 143] width 147 height 16
click at [171, 143] on span at bounding box center [165, 143] width 10 height 10
click at [105, 163] on icon at bounding box center [103, 161] width 7 height 12
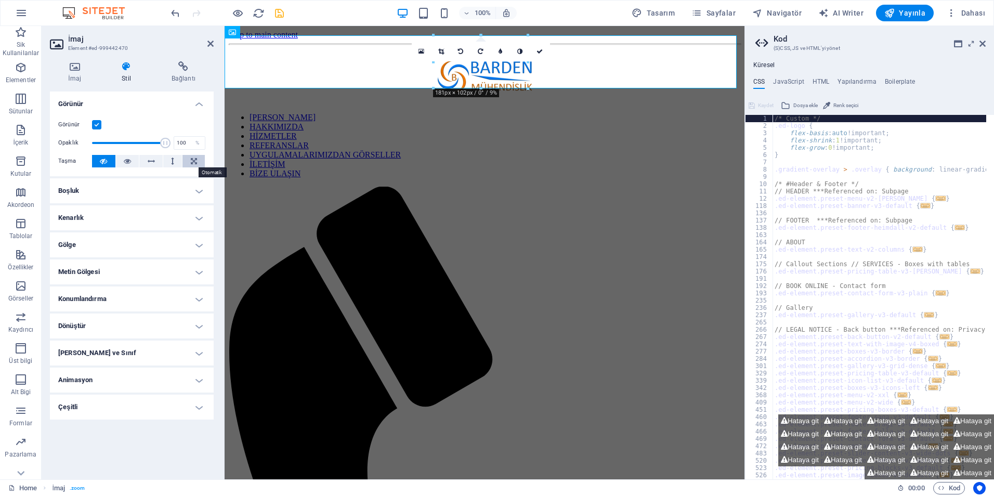
click at [191, 159] on icon at bounding box center [194, 161] width 6 height 12
click at [172, 161] on icon at bounding box center [172, 161] width 3 height 12
click at [156, 163] on button at bounding box center [150, 161] width 23 height 12
click at [137, 161] on button at bounding box center [127, 161] width 23 height 12
click at [114, 161] on button at bounding box center [103, 161] width 23 height 12
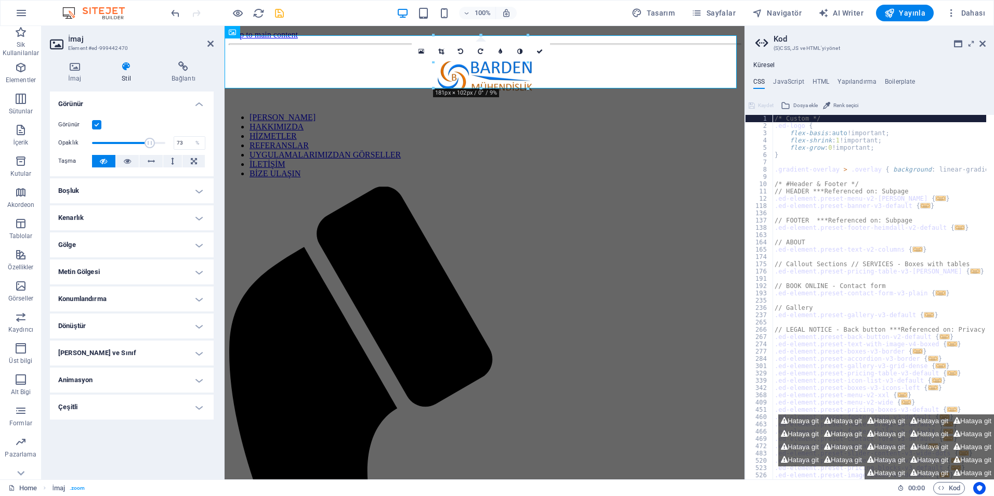
drag, startPoint x: 162, startPoint y: 145, endPoint x: 146, endPoint y: 145, distance: 16.6
click at [146, 145] on span at bounding box center [150, 143] width 10 height 10
drag, startPoint x: 146, startPoint y: 145, endPoint x: 88, endPoint y: 140, distance: 57.4
click at [88, 140] on span at bounding box center [92, 143] width 10 height 10
drag, startPoint x: 97, startPoint y: 147, endPoint x: 132, endPoint y: 149, distance: 35.4
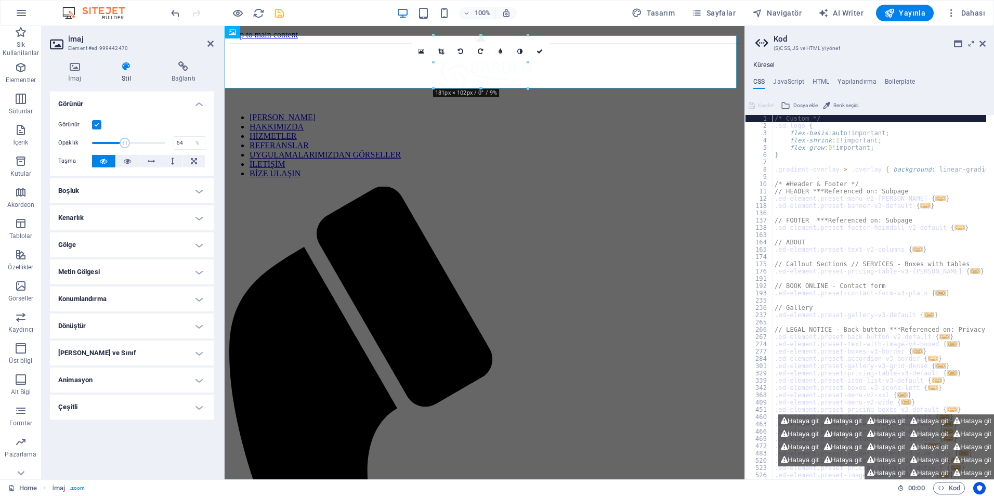
click at [130, 148] on span at bounding box center [125, 143] width 10 height 10
drag, startPoint x: 131, startPoint y: 147, endPoint x: 145, endPoint y: 147, distance: 14.6
click at [145, 147] on span at bounding box center [141, 143] width 10 height 10
click at [150, 145] on span at bounding box center [149, 143] width 10 height 10
type input "62"
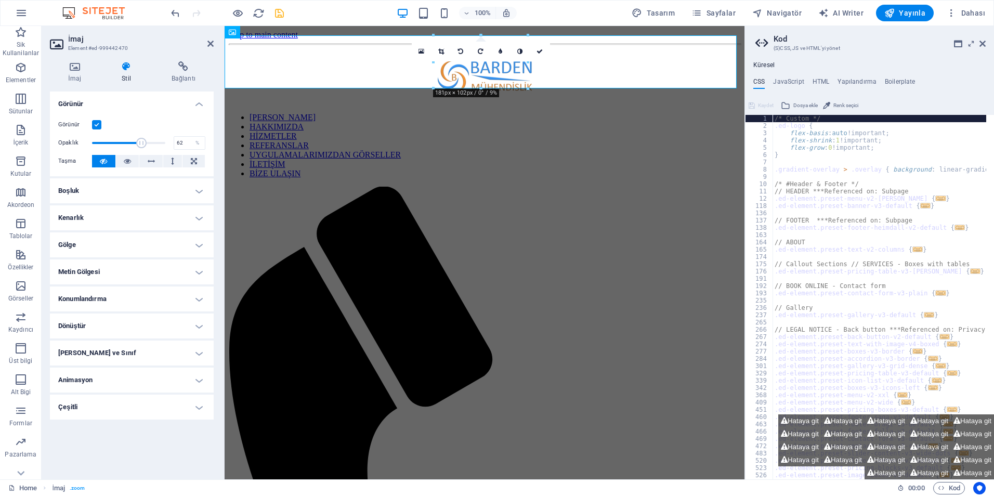
click at [137, 145] on span at bounding box center [141, 143] width 10 height 10
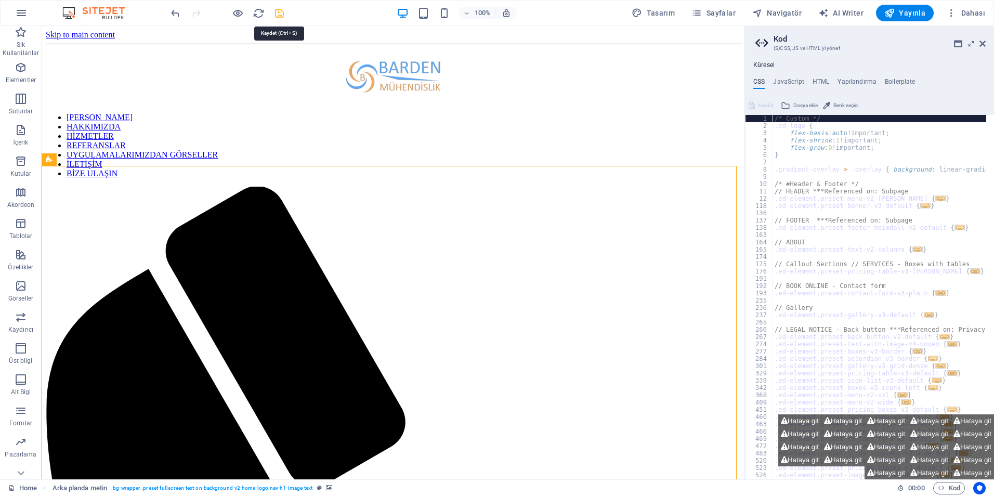
click at [278, 16] on icon "save" at bounding box center [280, 13] width 12 height 12
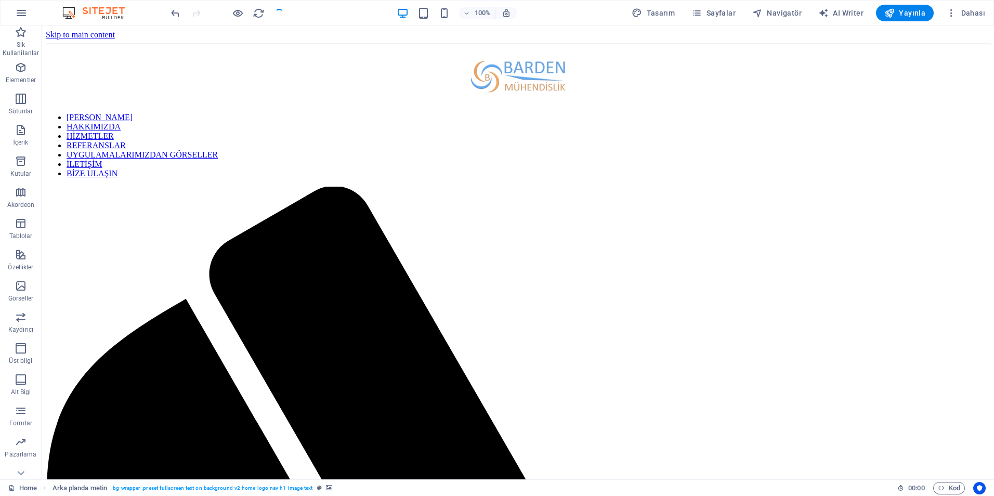
checkbox input "false"
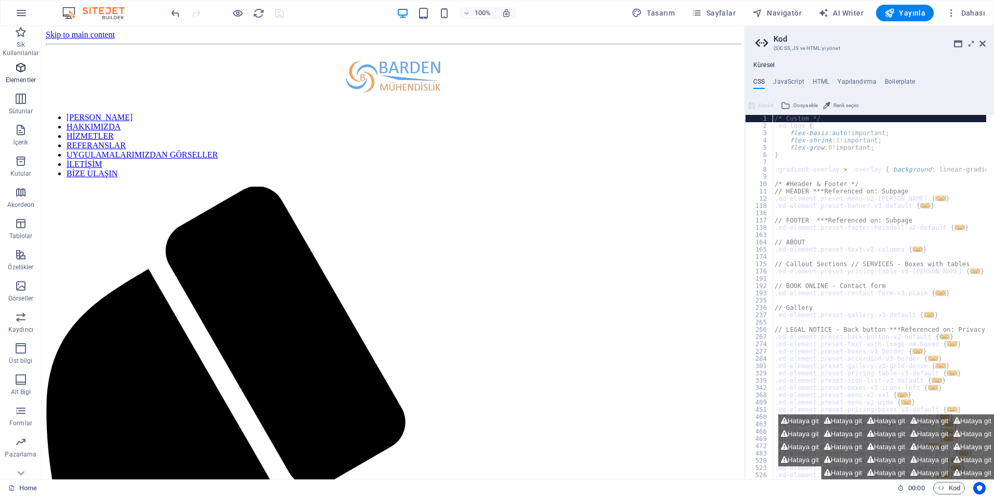
click at [29, 70] on span "Elementler" at bounding box center [21, 73] width 42 height 25
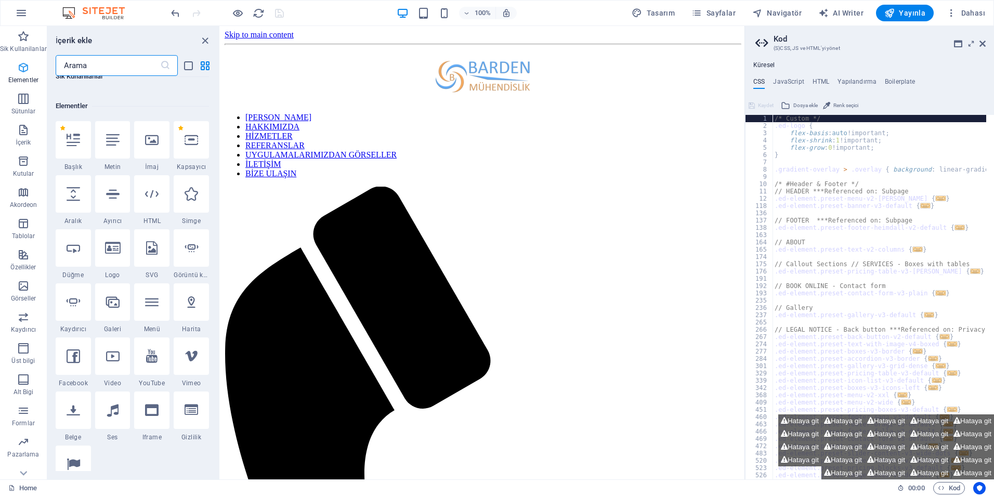
scroll to position [111, 0]
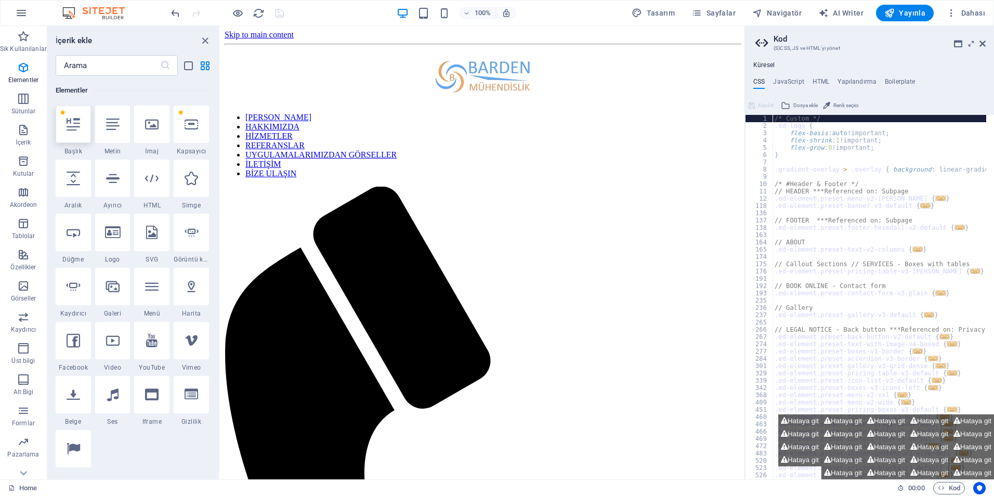
click at [71, 131] on div at bounding box center [73, 124] width 35 height 37
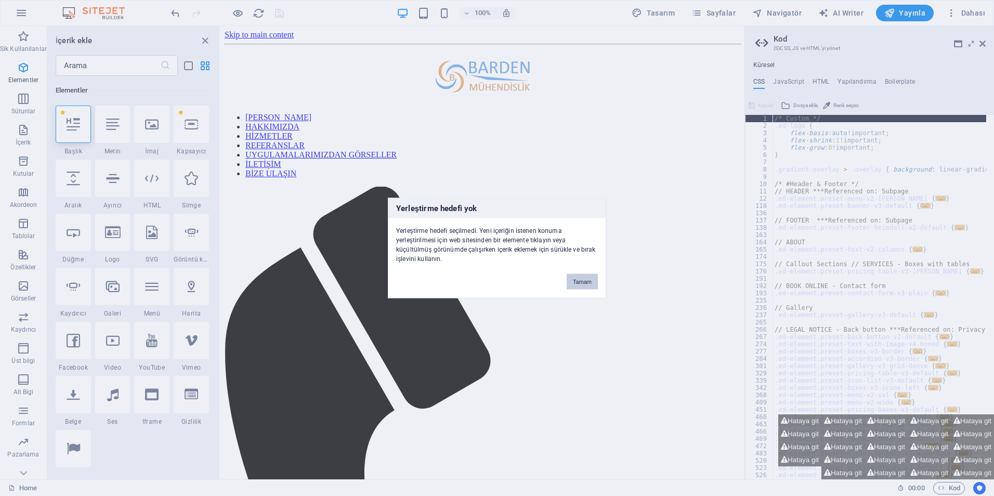
click at [586, 279] on button "Tamam" at bounding box center [582, 282] width 31 height 16
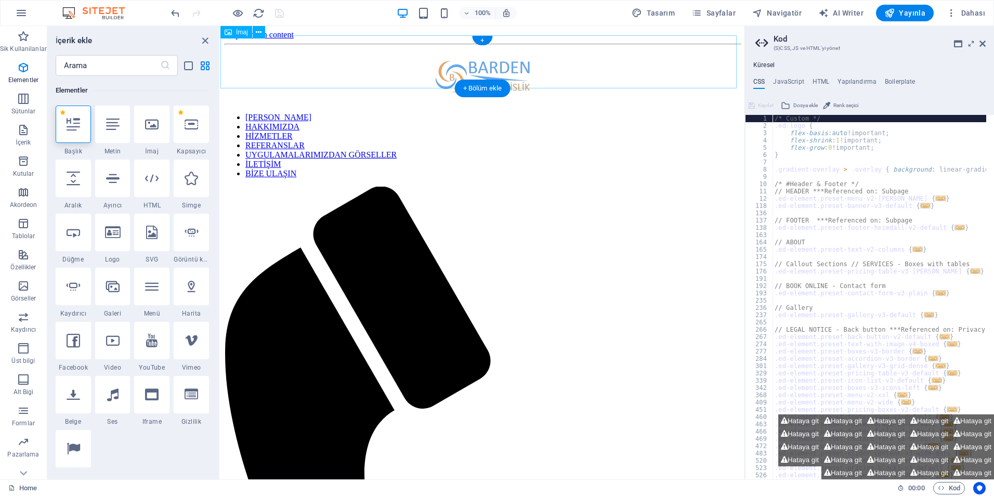
click at [306, 61] on figure at bounding box center [483, 76] width 516 height 55
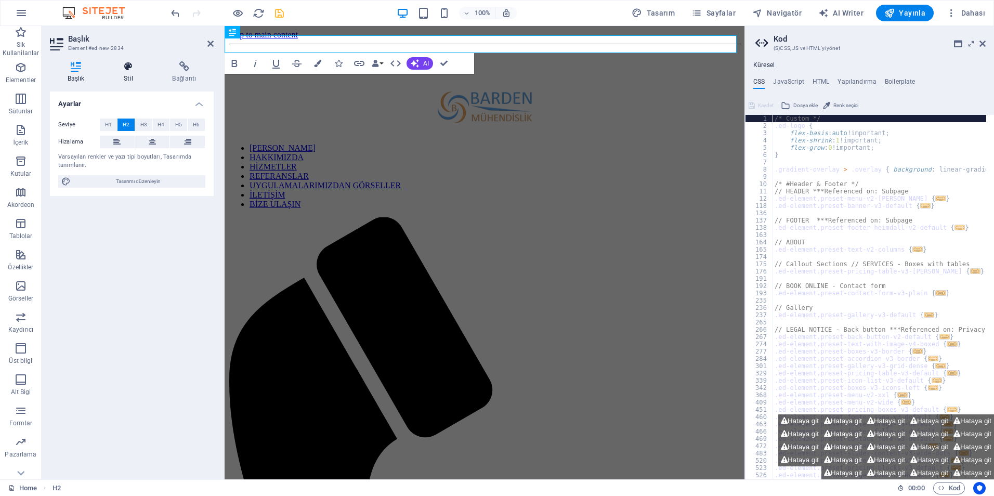
click at [131, 75] on h4 "Stil" at bounding box center [130, 72] width 48 height 22
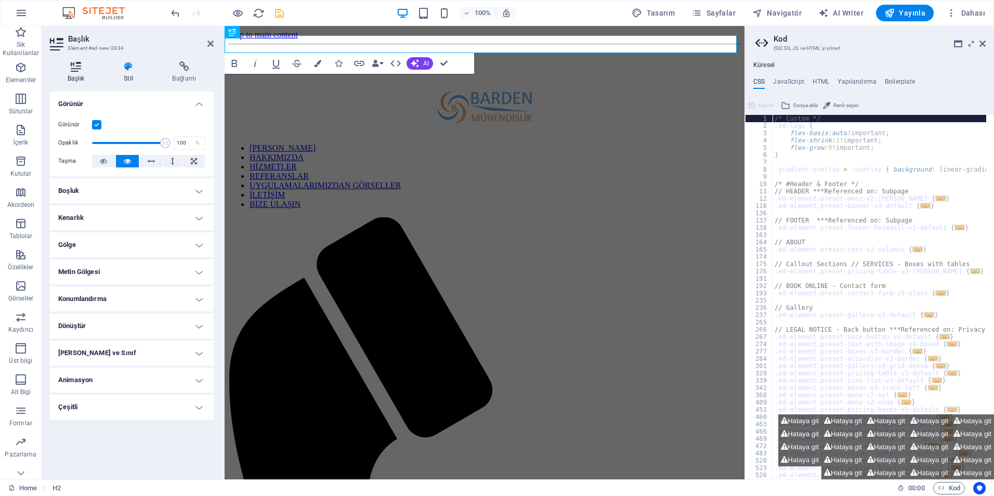
click at [81, 74] on h4 "Başlık" at bounding box center [78, 72] width 56 height 22
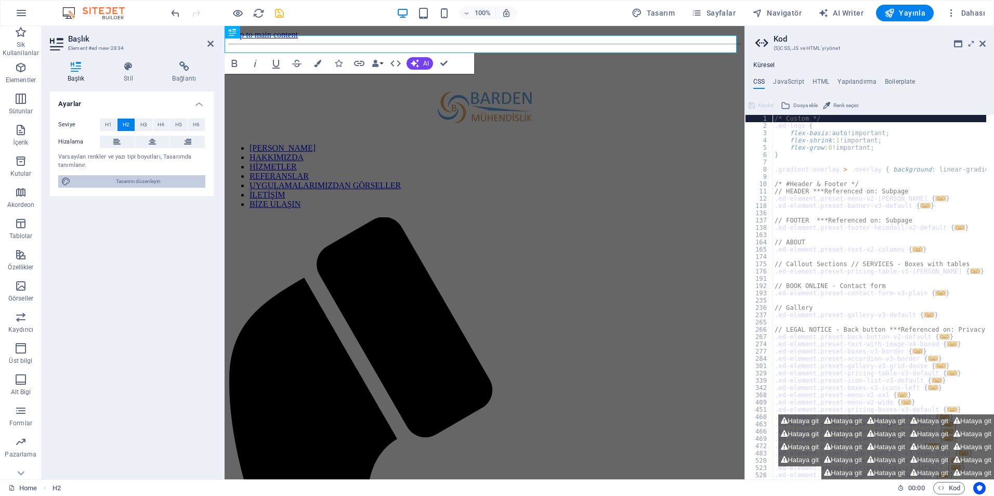
click at [134, 181] on span "Tasarımı düzenleyin" at bounding box center [138, 181] width 128 height 12
select select "px"
select select "200"
select select "px"
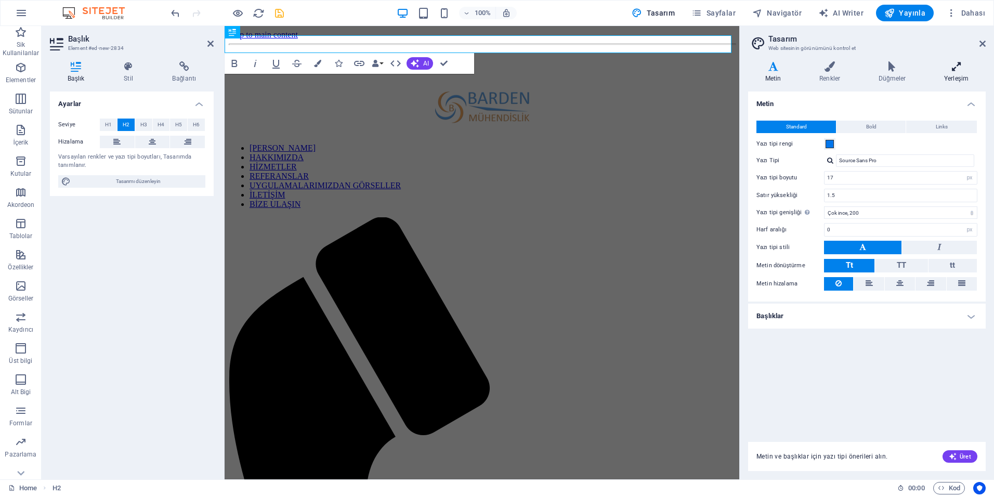
click at [949, 74] on h4 "Yerleşim" at bounding box center [956, 72] width 59 height 22
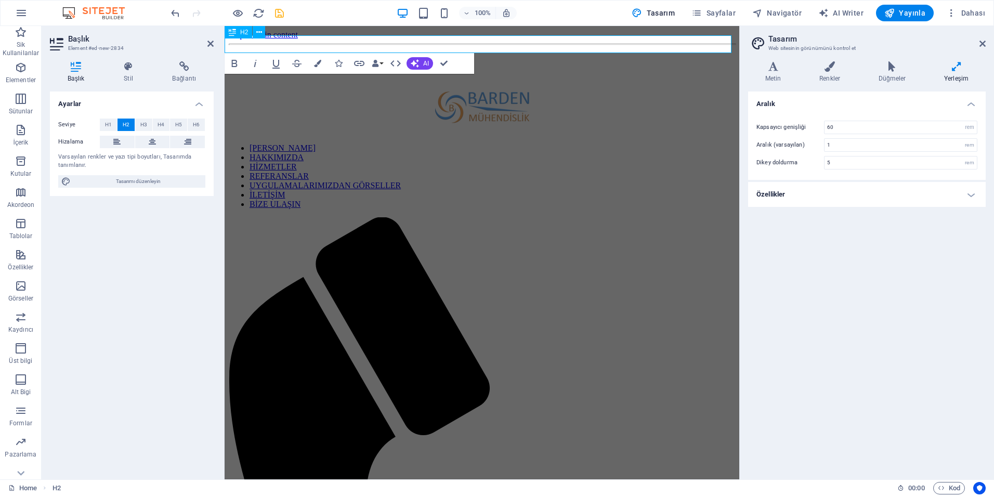
click at [319, 56] on h2 "Yeni başlık" at bounding box center [482, 63] width 507 height 14
drag, startPoint x: 311, startPoint y: 47, endPoint x: 217, endPoint y: 32, distance: 94.8
drag, startPoint x: 259, startPoint y: 43, endPoint x: 246, endPoint y: 51, distance: 14.7
click at [246, 56] on h2 "Yeni başlık" at bounding box center [482, 63] width 507 height 14
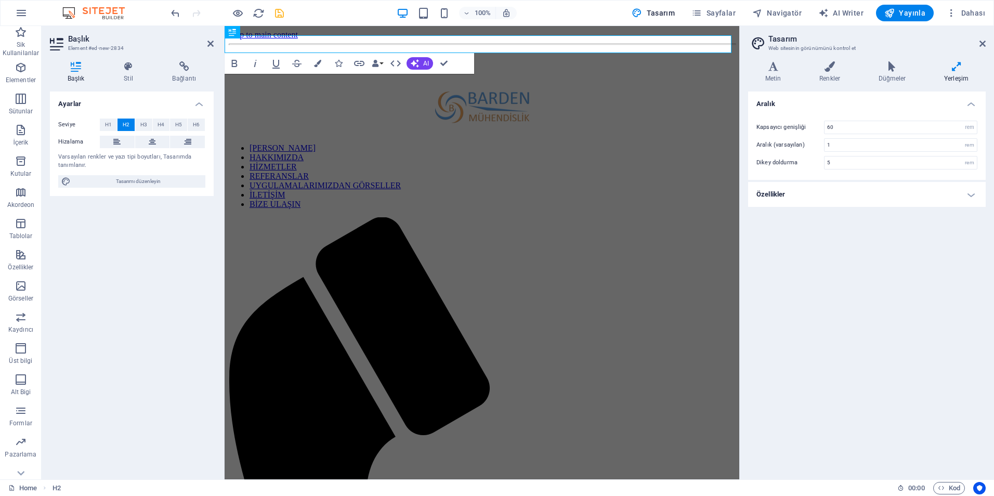
drag, startPoint x: 291, startPoint y: 45, endPoint x: 199, endPoint y: 37, distance: 91.9
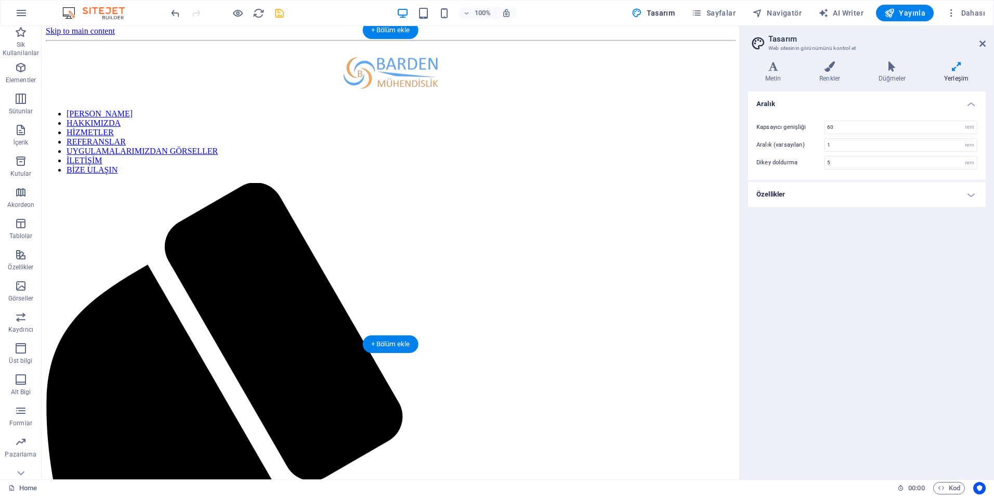
scroll to position [0, 0]
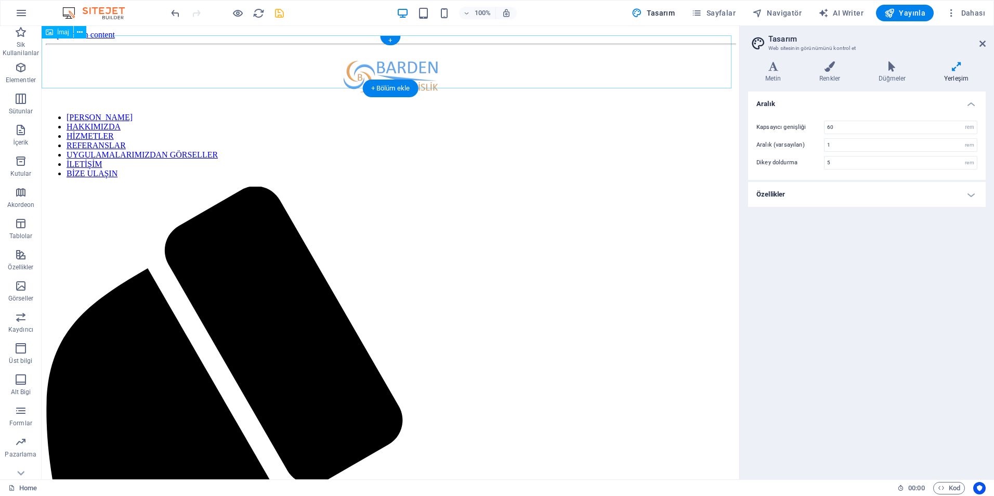
click at [367, 63] on figure at bounding box center [391, 76] width 690 height 55
click at [280, 56] on figure at bounding box center [391, 76] width 690 height 55
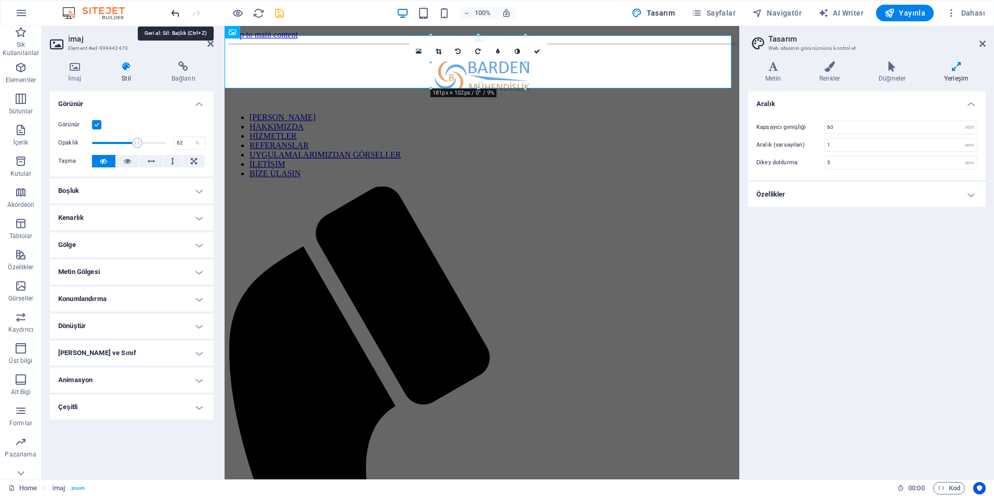
click at [178, 12] on icon "undo" at bounding box center [176, 13] width 12 height 12
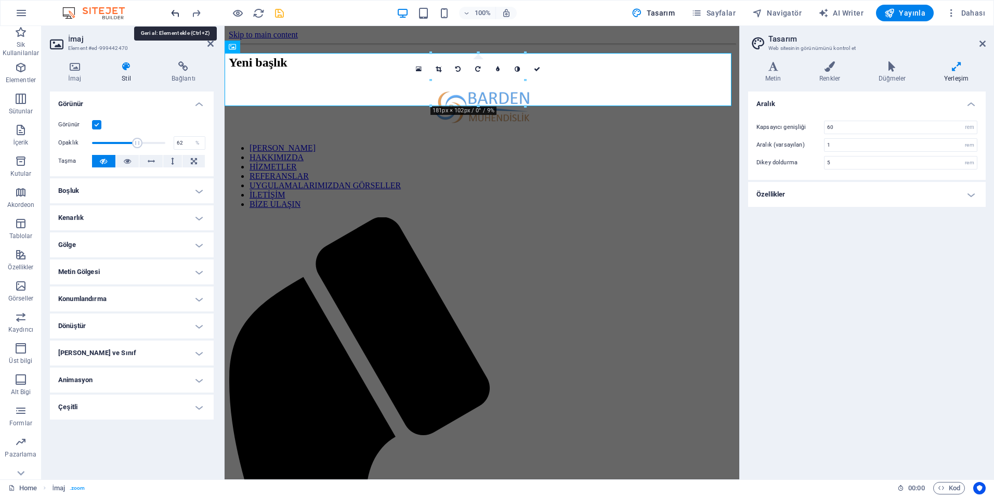
click at [178, 12] on icon "undo" at bounding box center [176, 13] width 12 height 12
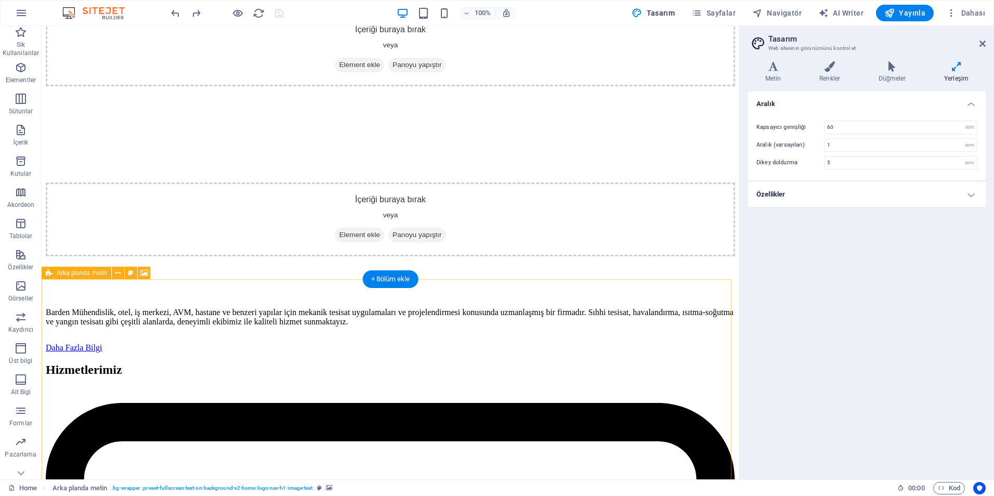
scroll to position [1499, 0]
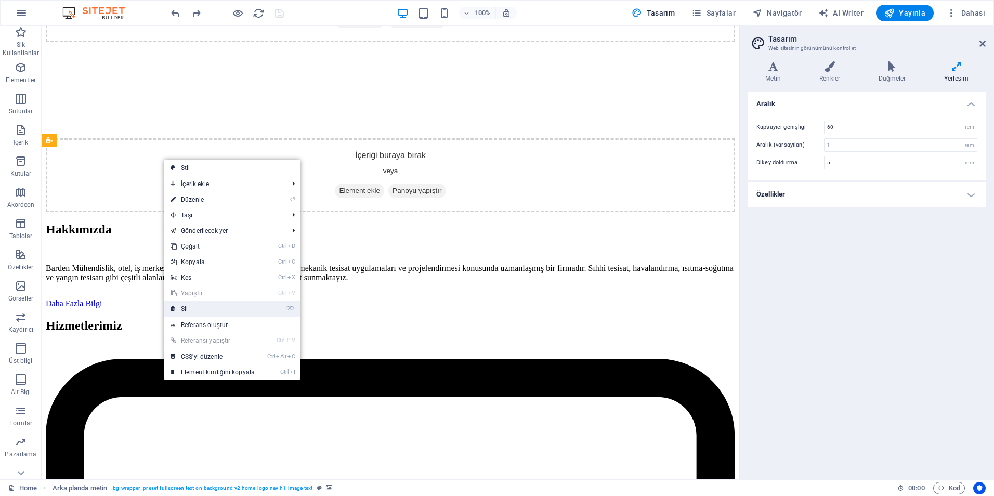
click at [196, 309] on link "⌦ Sil" at bounding box center [212, 309] width 97 height 16
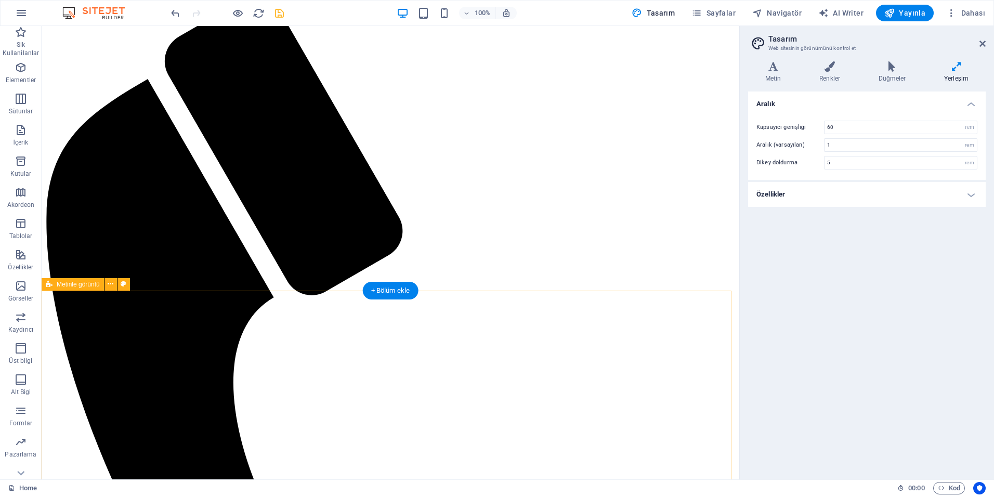
scroll to position [0, 0]
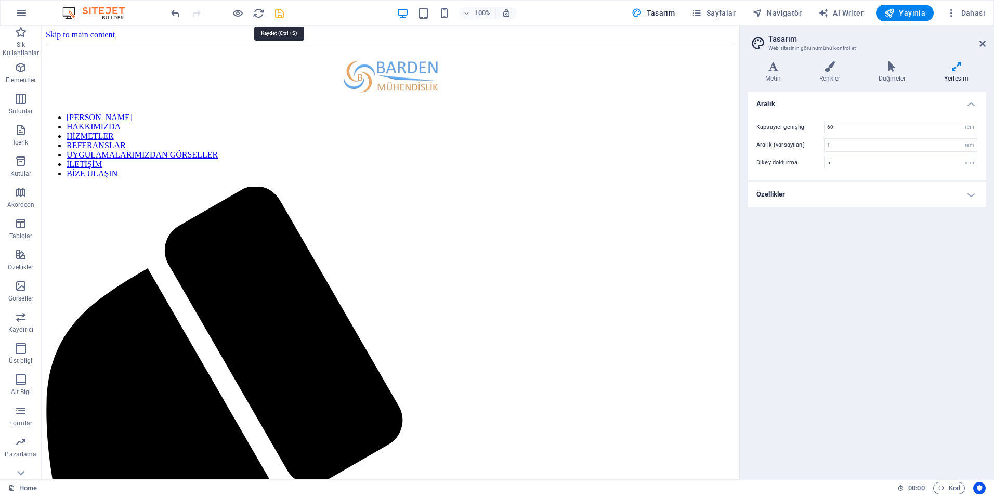
click at [278, 17] on icon "save" at bounding box center [280, 13] width 12 height 12
checkbox input "false"
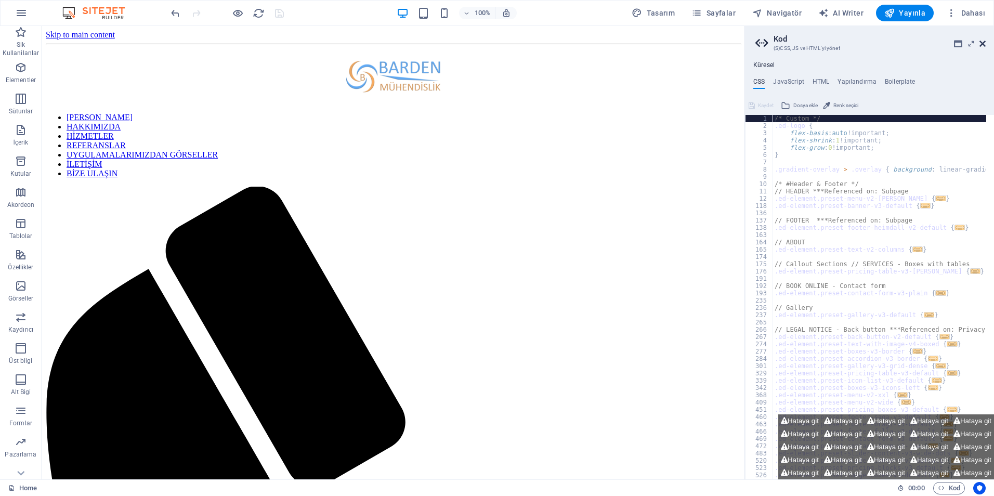
click at [983, 41] on icon at bounding box center [983, 44] width 6 height 8
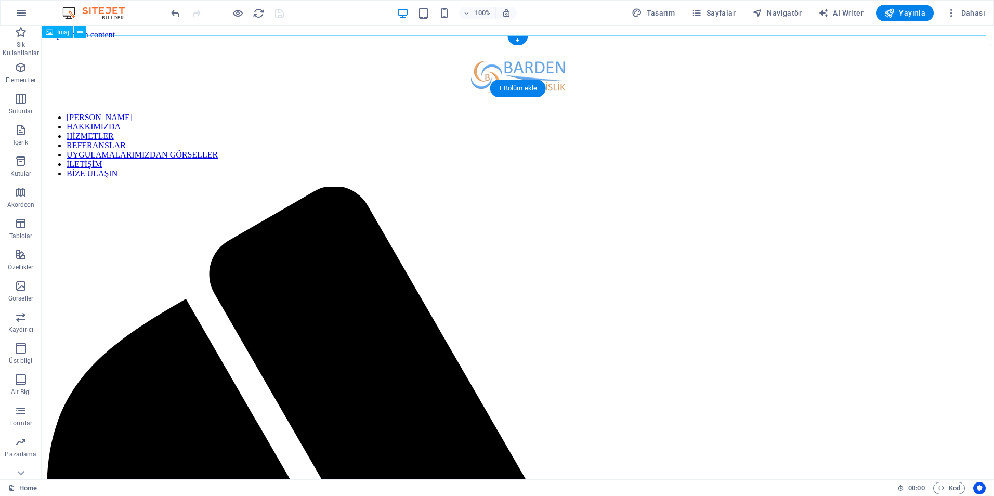
click at [508, 63] on figure at bounding box center [518, 76] width 945 height 55
click at [54, 36] on div "İmaj" at bounding box center [58, 32] width 32 height 12
click at [82, 35] on icon at bounding box center [80, 32] width 6 height 11
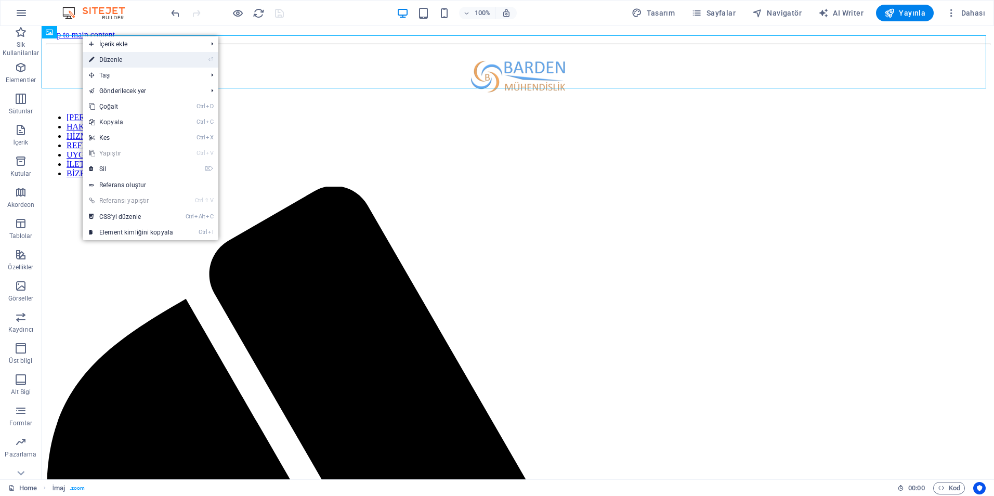
click at [98, 56] on link "⏎ Düzenle" at bounding box center [131, 60] width 97 height 16
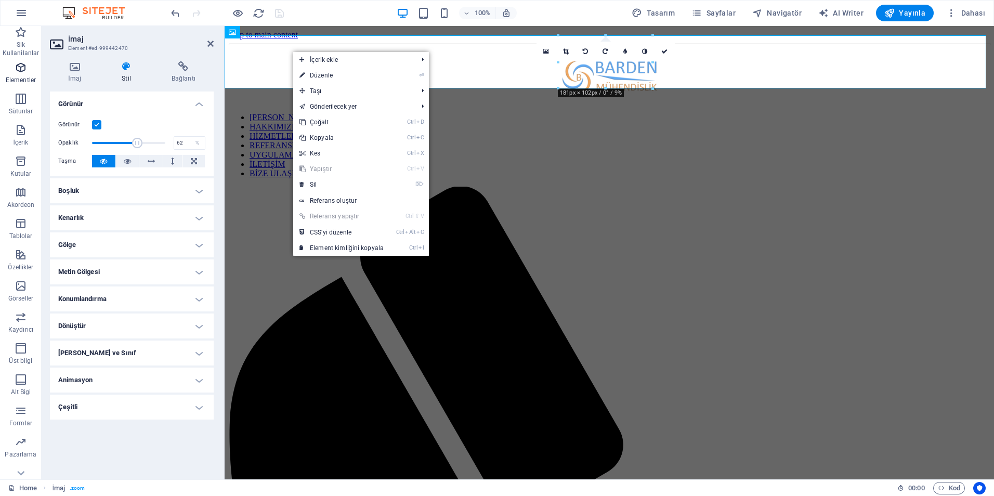
click at [27, 74] on span "Elementler" at bounding box center [21, 73] width 42 height 25
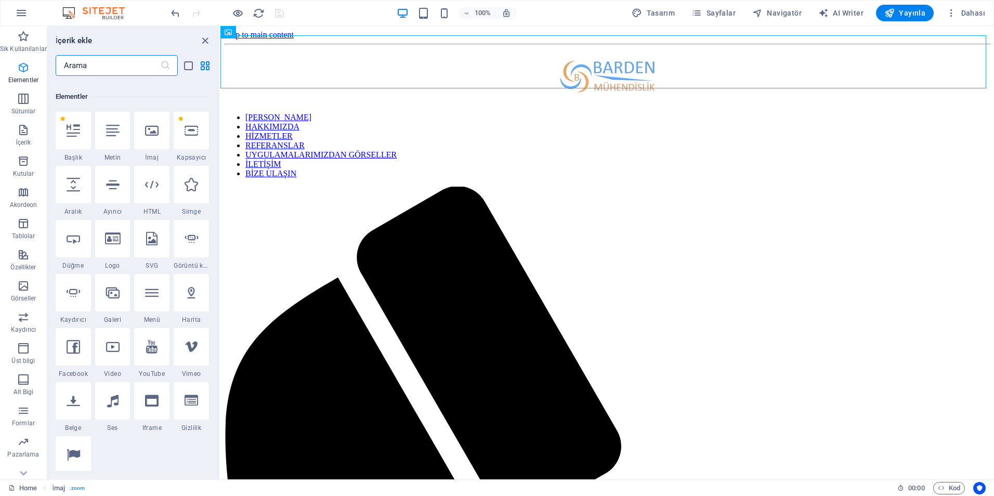
scroll to position [111, 0]
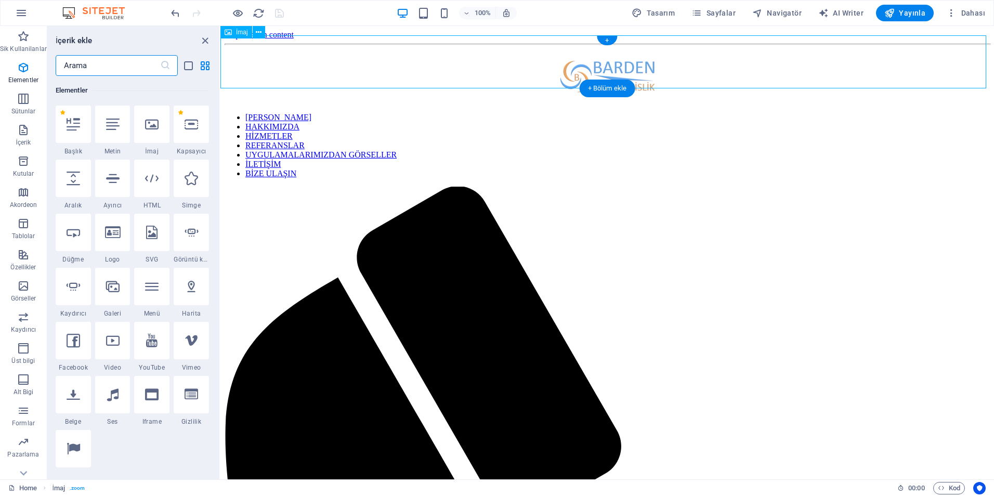
click at [401, 49] on figure at bounding box center [608, 76] width 766 height 55
click at [188, 67] on icon "list-view" at bounding box center [189, 66] width 12 height 12
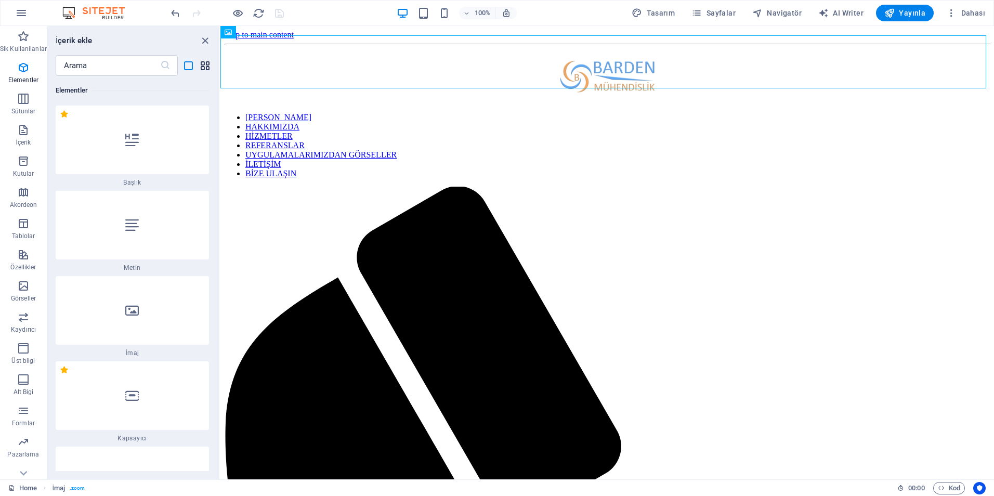
click at [207, 68] on icon "grid-view" at bounding box center [205, 66] width 12 height 12
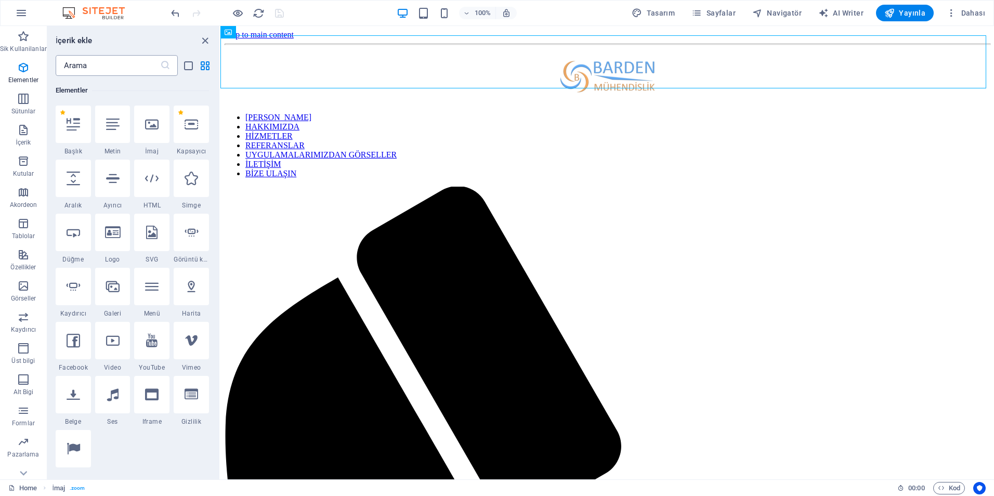
click at [144, 63] on input "text" at bounding box center [108, 65] width 105 height 21
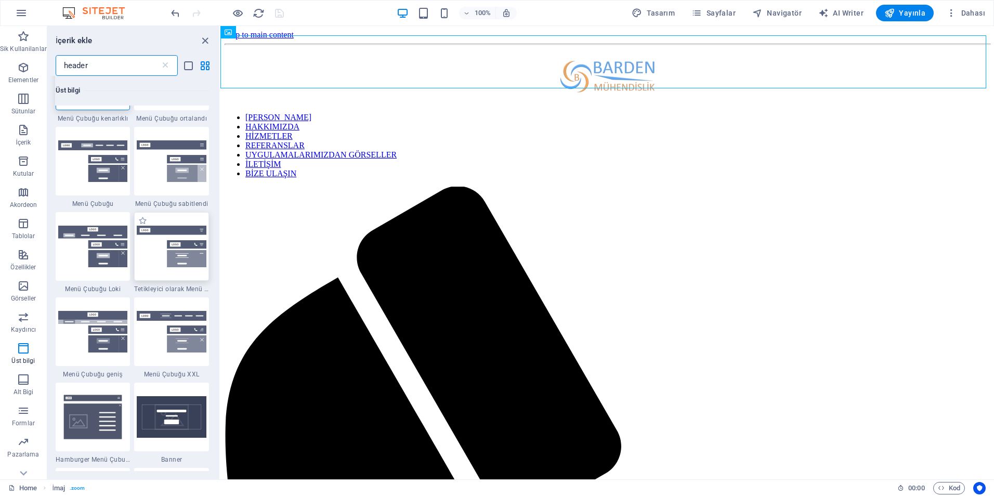
scroll to position [0, 0]
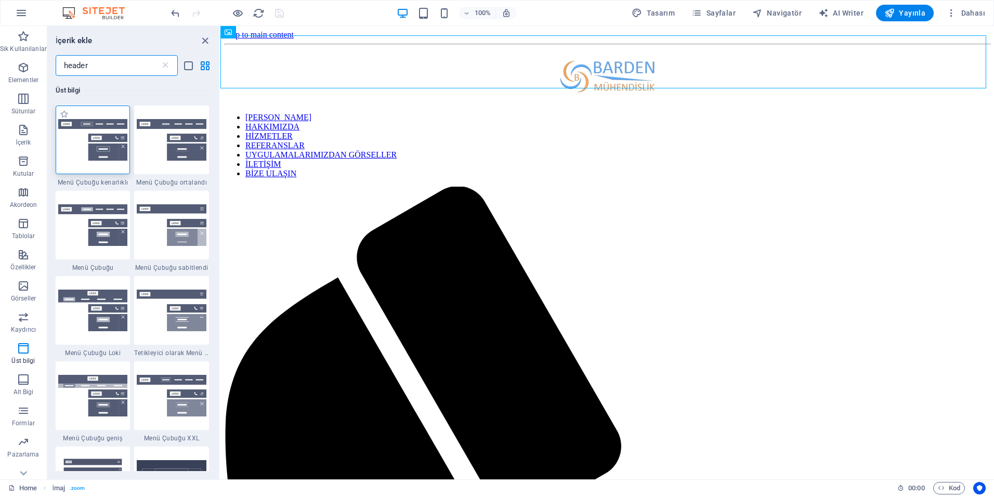
type input "header"
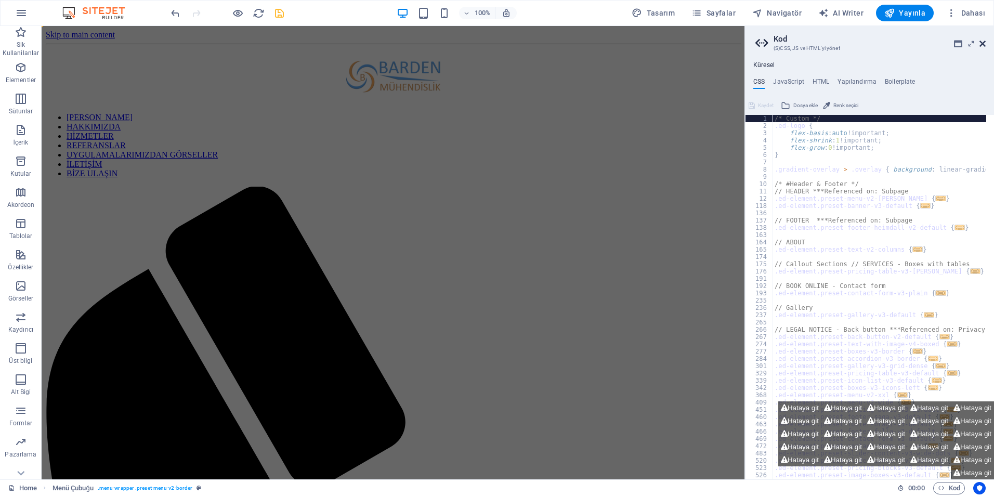
click at [984, 45] on icon at bounding box center [983, 44] width 6 height 8
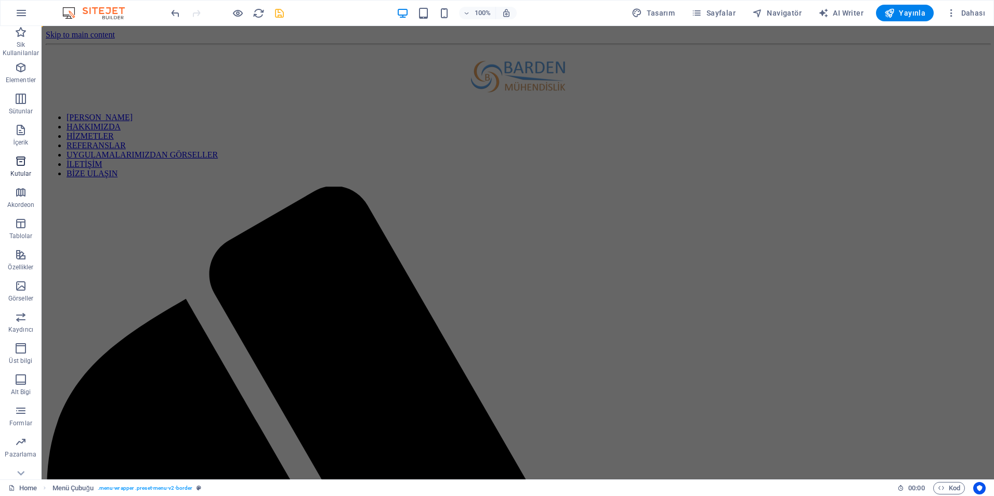
click at [18, 170] on p "Kutular" at bounding box center [20, 174] width 21 height 8
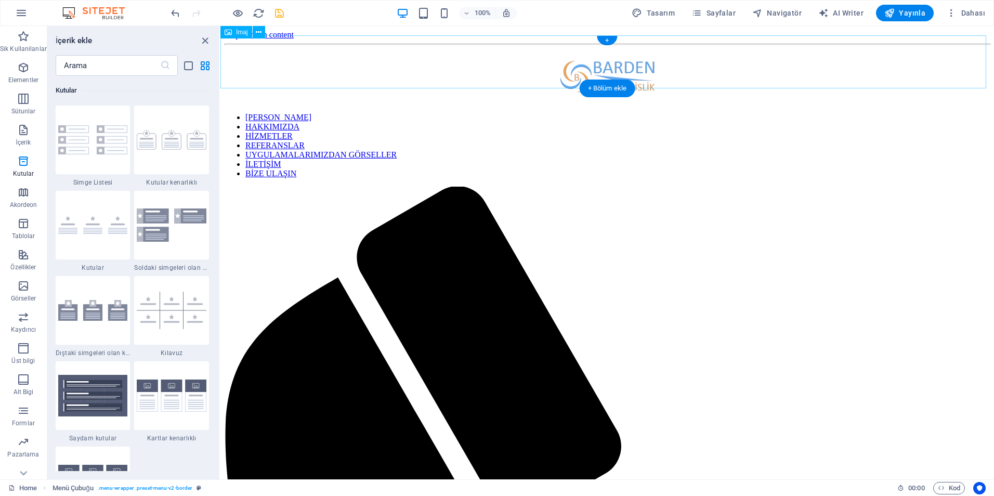
click at [367, 61] on figure at bounding box center [608, 76] width 766 height 55
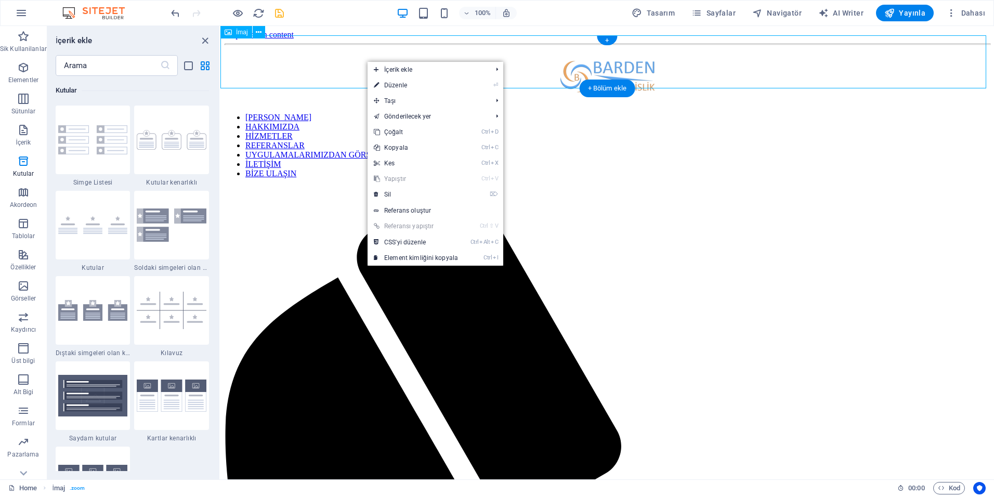
click at [303, 54] on figure at bounding box center [608, 76] width 766 height 55
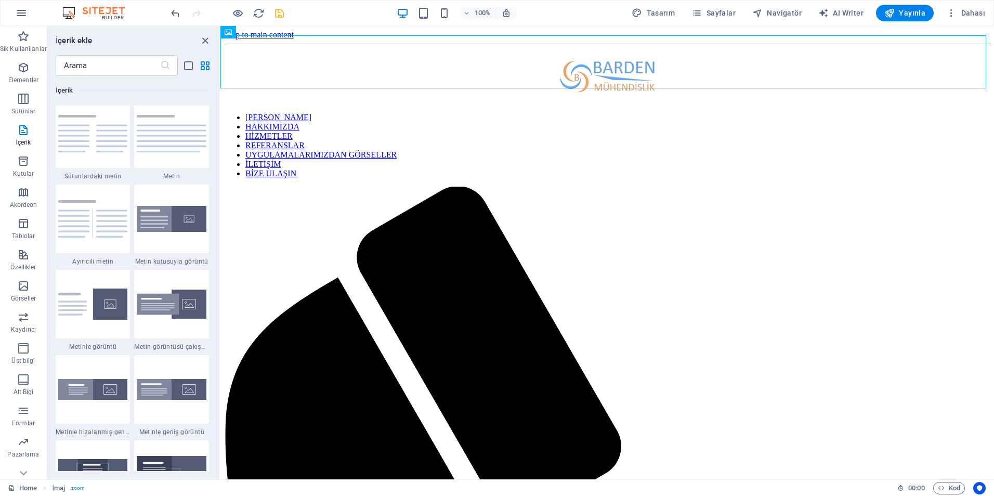
scroll to position [1872, 0]
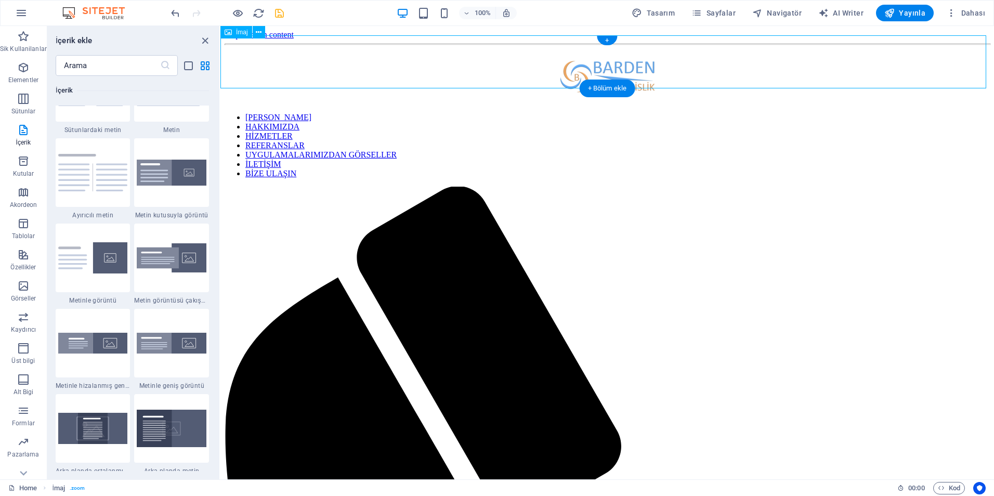
click at [536, 65] on figure at bounding box center [608, 76] width 766 height 55
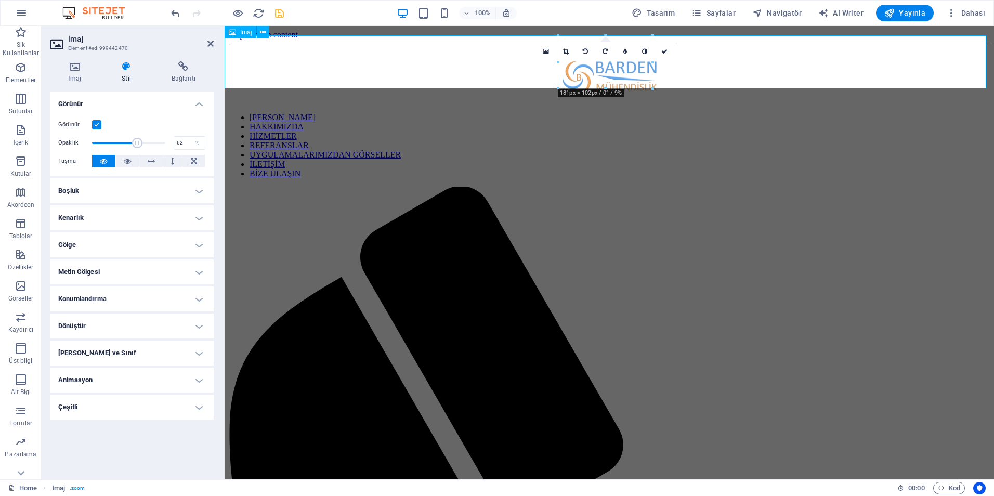
click at [599, 70] on figure at bounding box center [609, 76] width 761 height 55
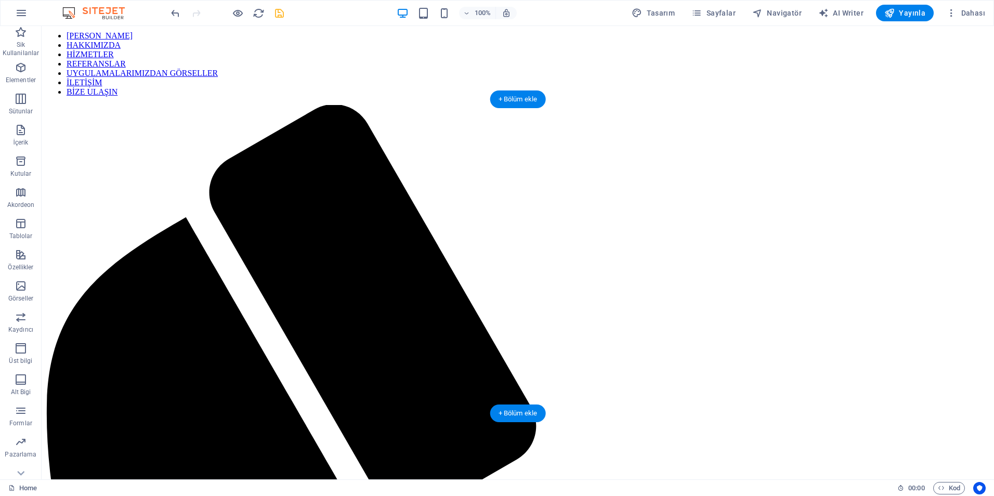
scroll to position [0, 0]
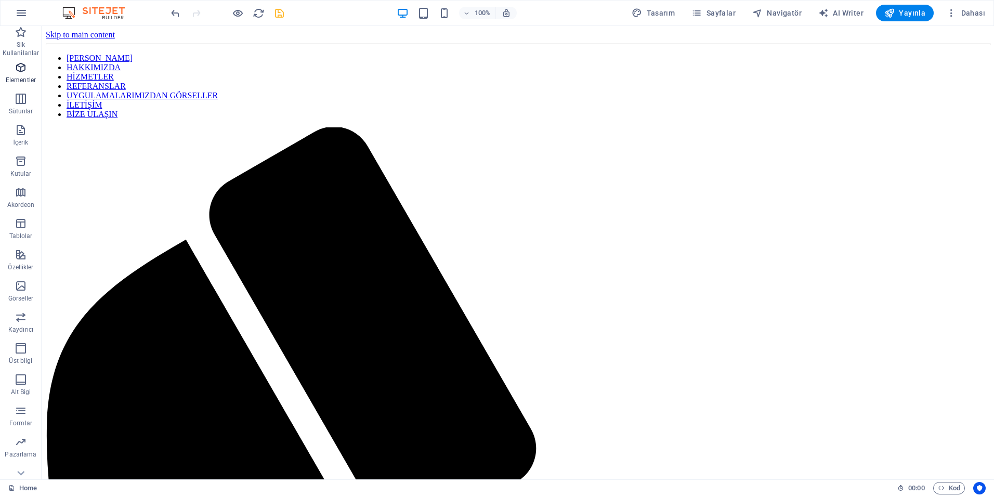
click at [19, 69] on icon "button" at bounding box center [21, 67] width 12 height 12
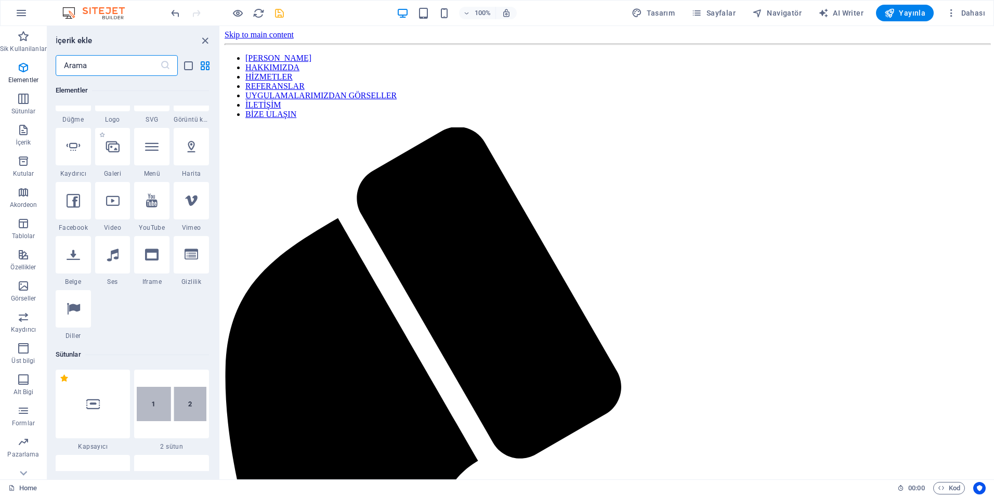
scroll to position [267, 0]
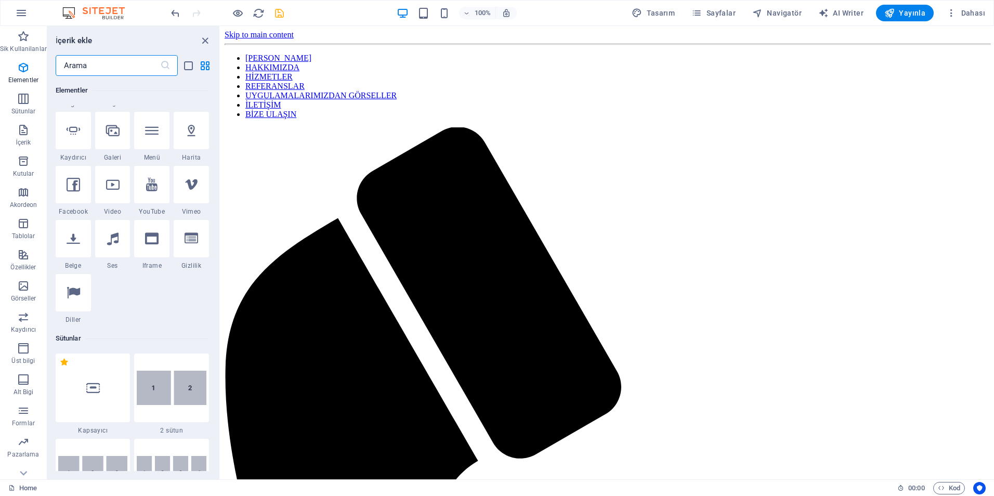
click at [100, 69] on input "text" at bounding box center [108, 65] width 105 height 21
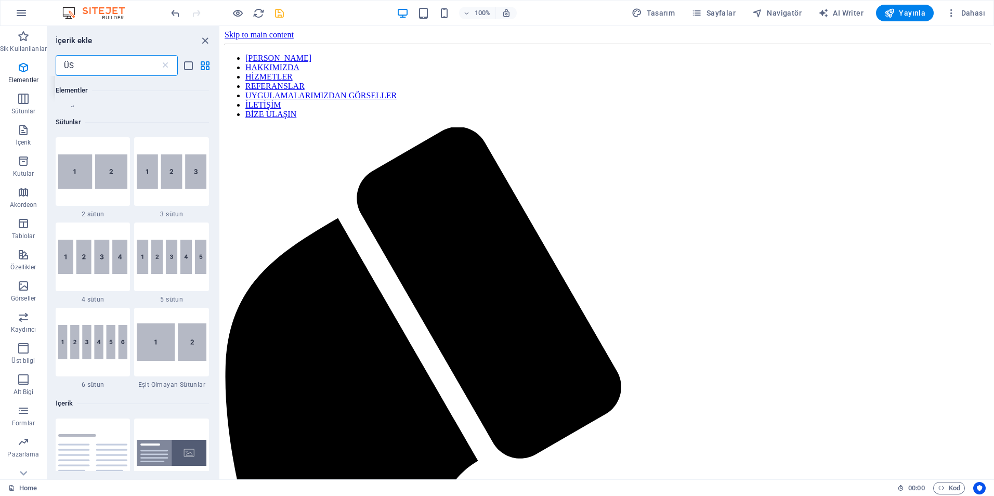
scroll to position [0, 0]
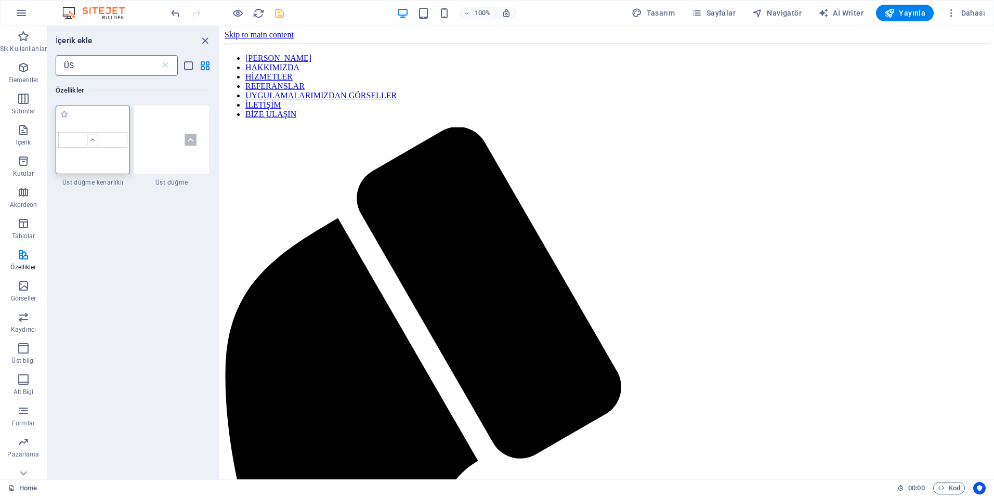
type input "Ü"
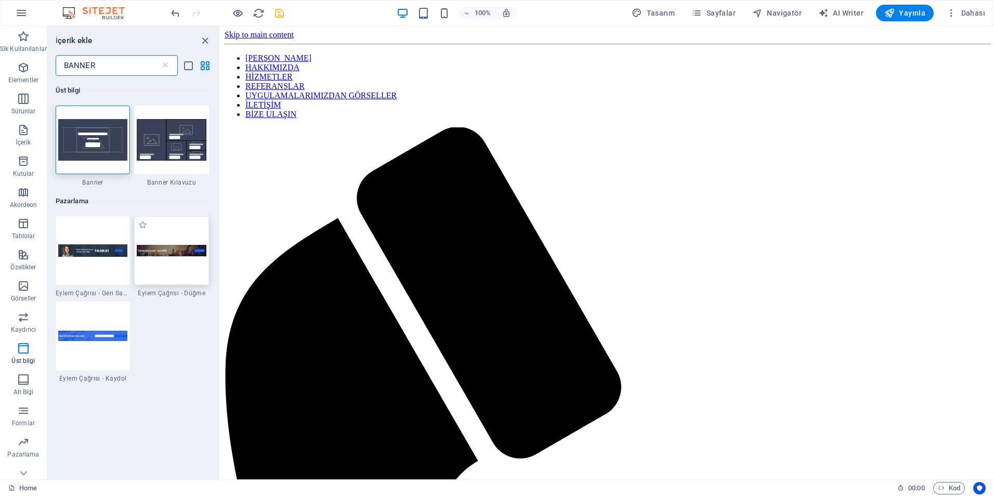
type input "BANNER"
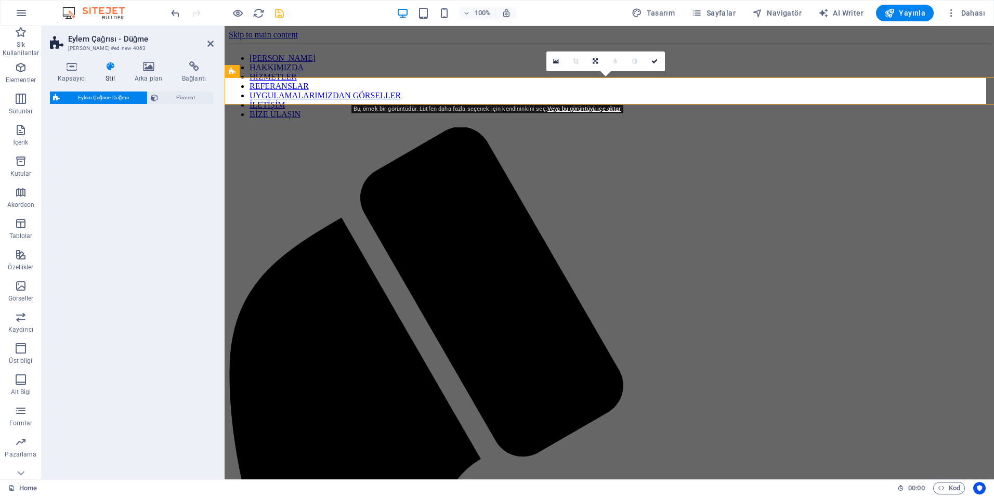
select select "rem"
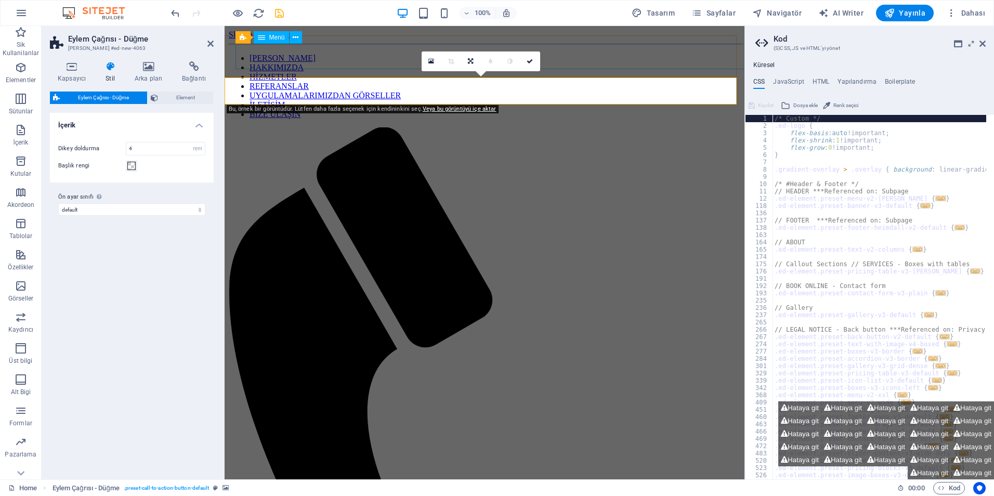
drag, startPoint x: 499, startPoint y: 104, endPoint x: 389, endPoint y: 63, distance: 117.5
click at [469, 60] on icon at bounding box center [470, 61] width 5 height 6
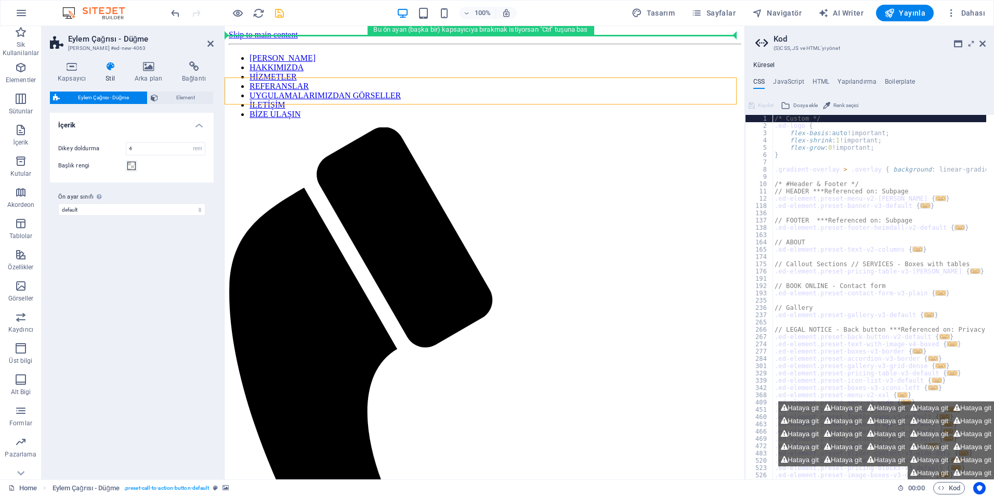
drag, startPoint x: 345, startPoint y: 84, endPoint x: 350, endPoint y: 40, distance: 44.4
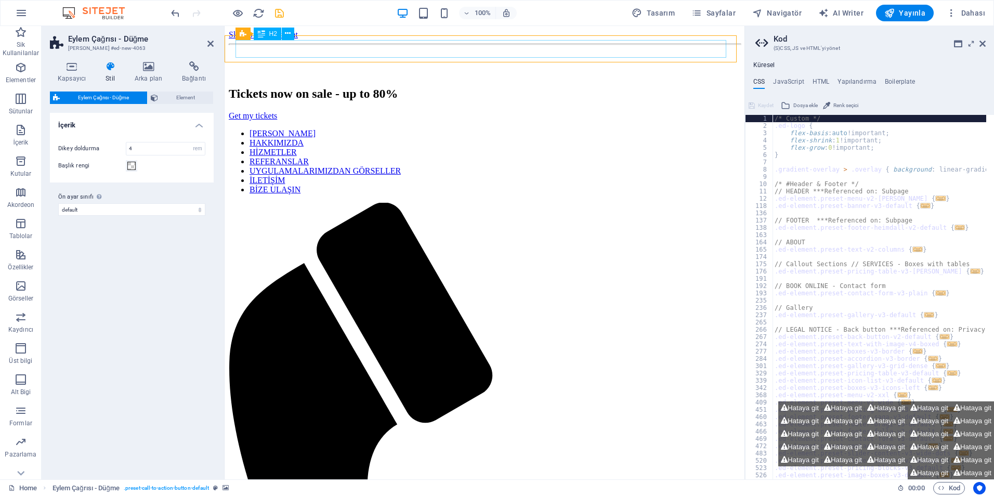
click at [346, 87] on div "Tickets now on sale - up to 80%" at bounding box center [485, 94] width 512 height 14
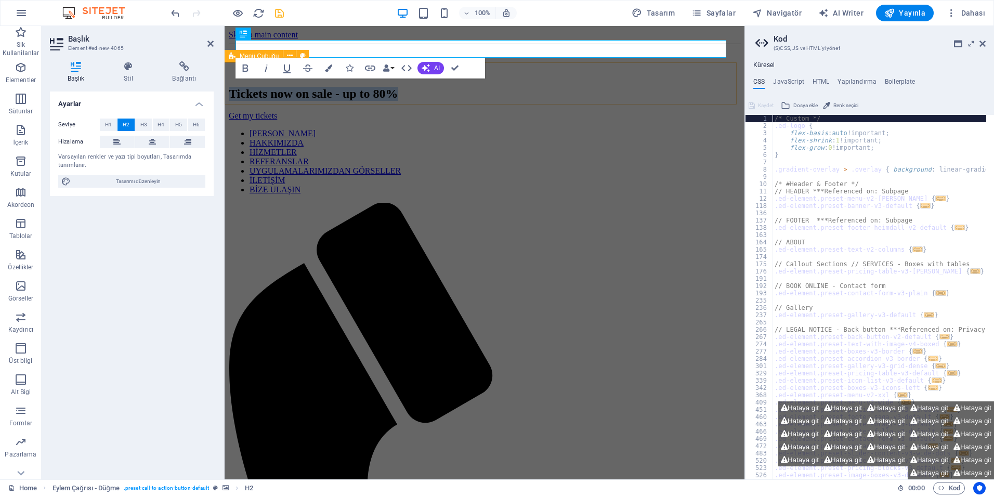
click at [350, 129] on div "ANA SAYFA HAKKIMIZDA HİZMETLER REFERANSLAR UYGULAMALARIMIZDAN GÖRSELLER İLETİŞİ…" at bounding box center [485, 501] width 512 height 744
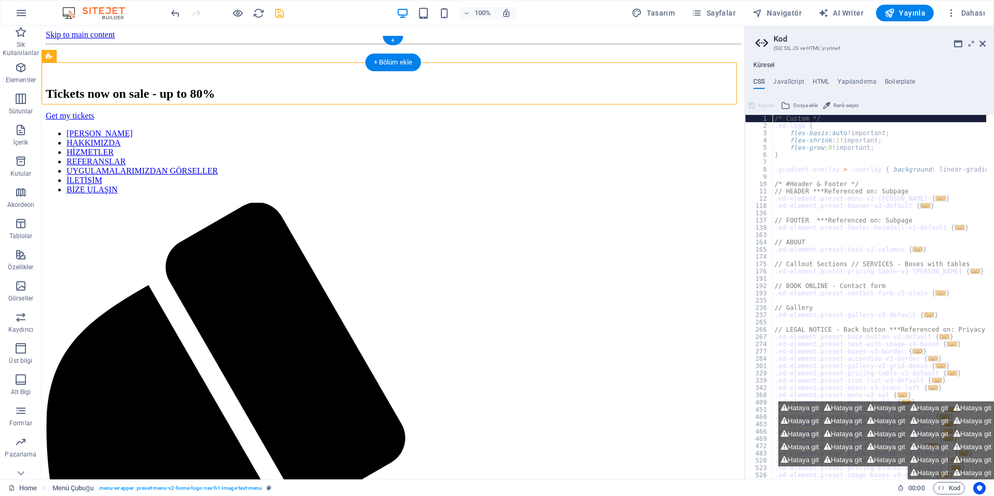
click at [82, 49] on figure at bounding box center [393, 49] width 695 height 0
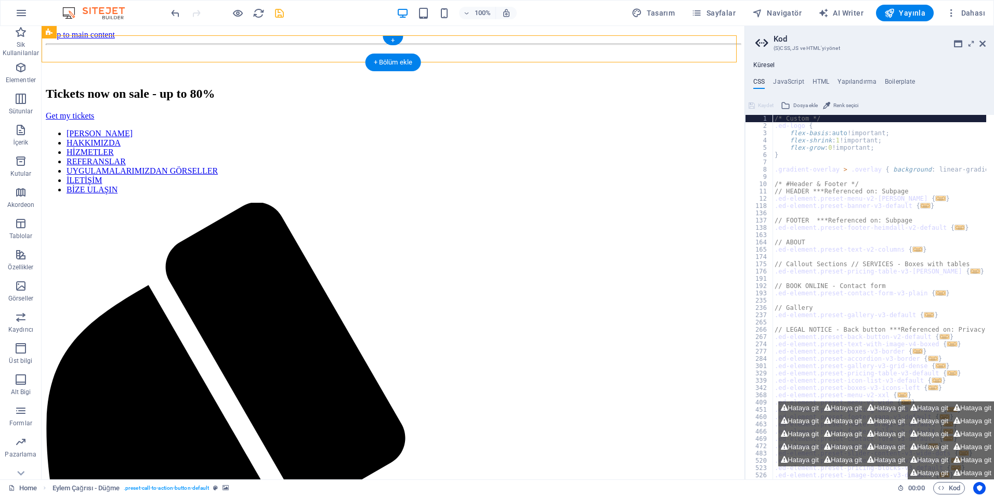
click at [82, 49] on figure at bounding box center [393, 49] width 695 height 0
select select "rem"
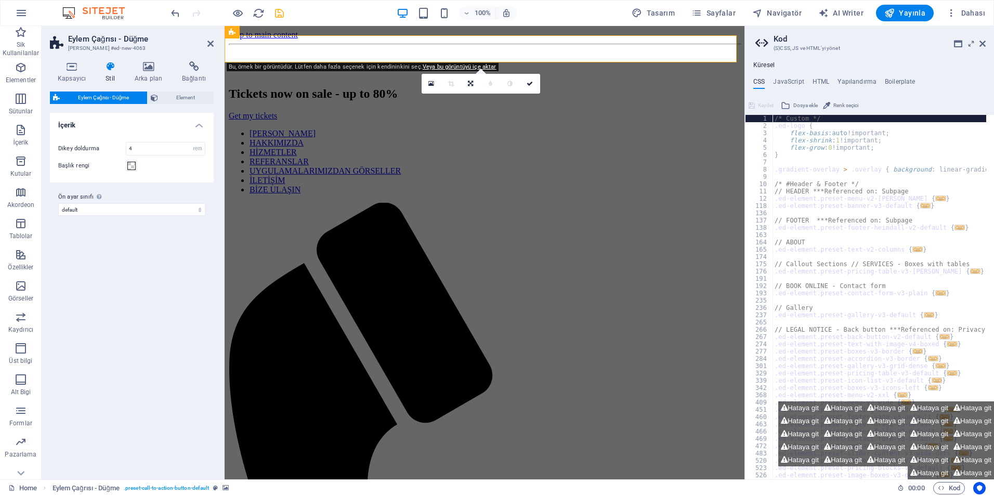
click at [142, 248] on div "Varyantlar Varsayılan İçerik Dikey doldurma 4 px rem % vh vw Başlık rengi Ön ay…" at bounding box center [132, 292] width 164 height 358
click at [146, 72] on h4 "Arka plan" at bounding box center [150, 72] width 47 height 22
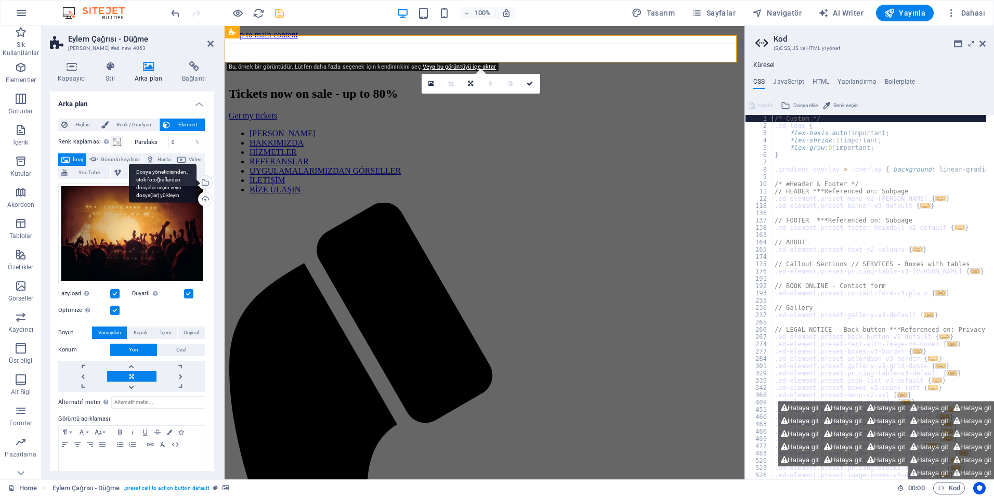
click at [197, 181] on div "Dosya yöneticisinden, stok fotoğraflardan dosyalar seçin veya dosya(lar) yükley…" at bounding box center [163, 183] width 68 height 39
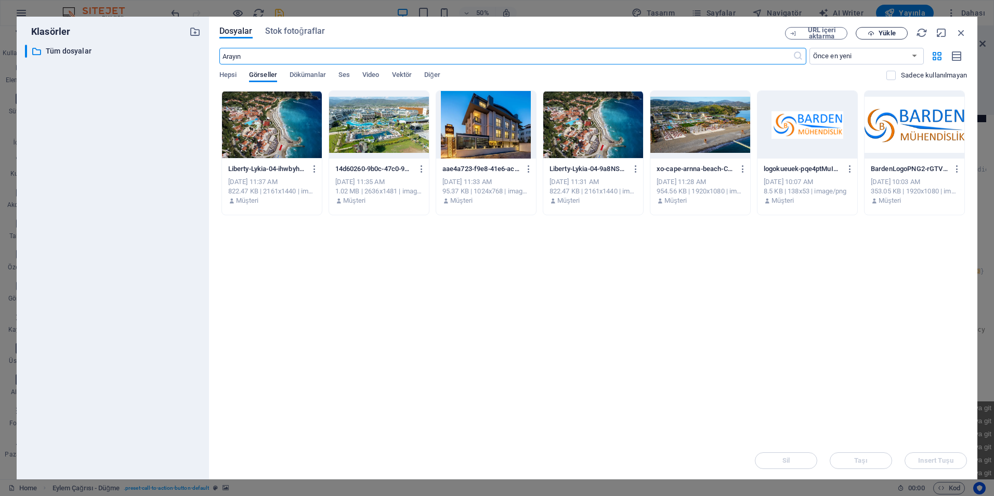
click at [870, 32] on icon "button" at bounding box center [871, 33] width 7 height 7
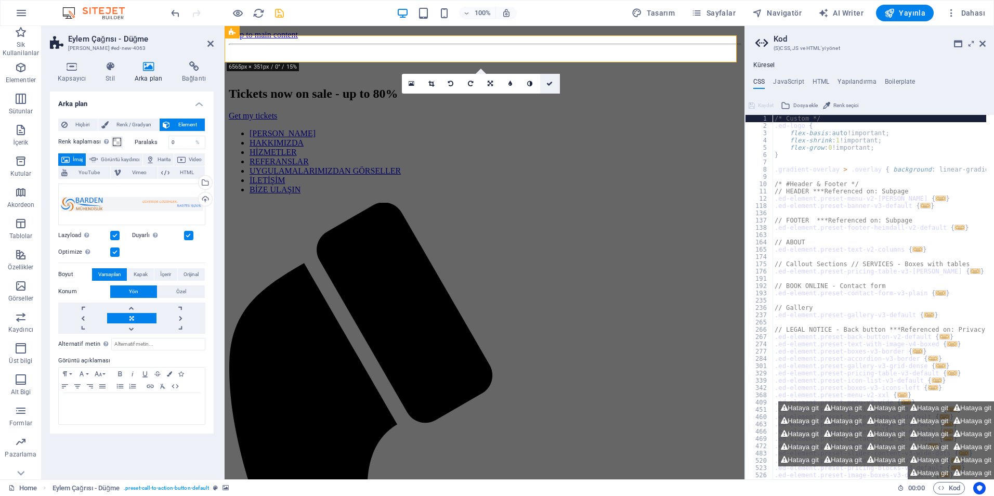
click at [548, 87] on link at bounding box center [550, 84] width 20 height 20
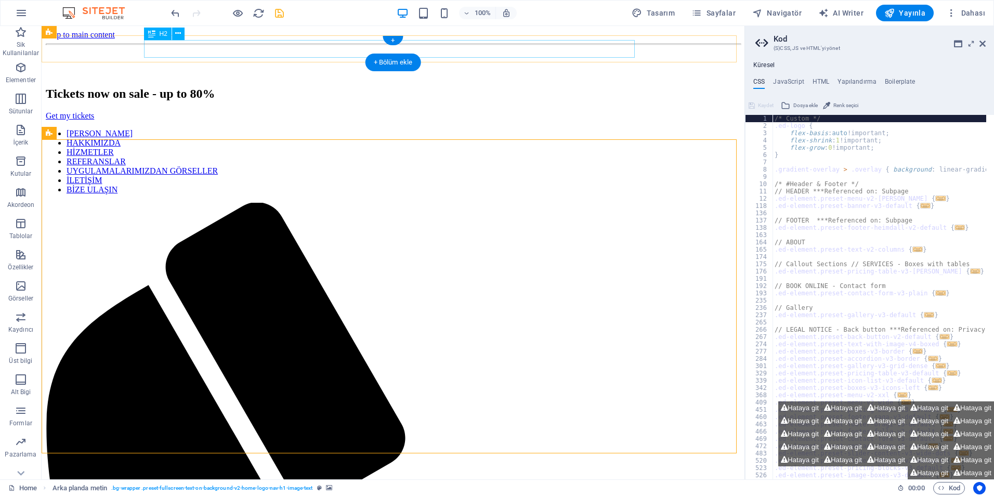
click at [444, 87] on div "Tickets now on sale - up to 80%" at bounding box center [393, 94] width 695 height 14
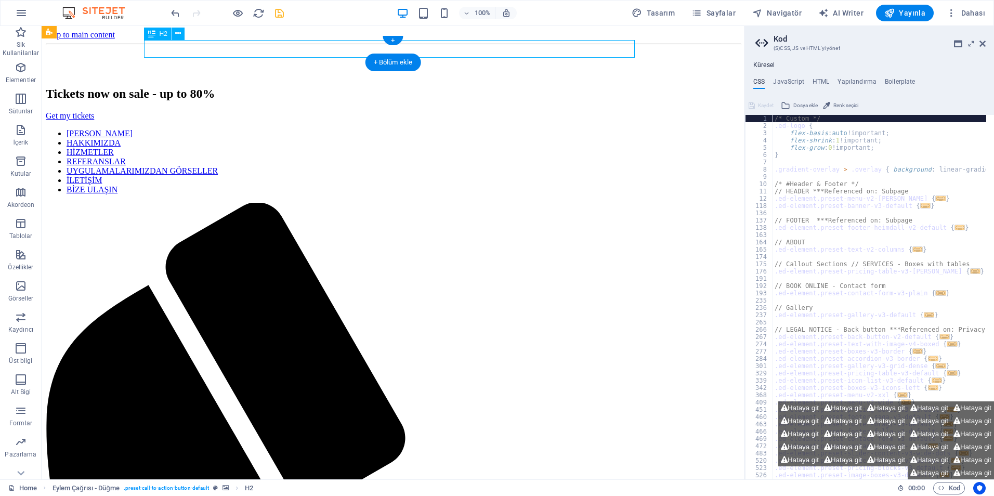
click at [444, 87] on div "Tickets now on sale - up to 80%" at bounding box center [393, 94] width 695 height 14
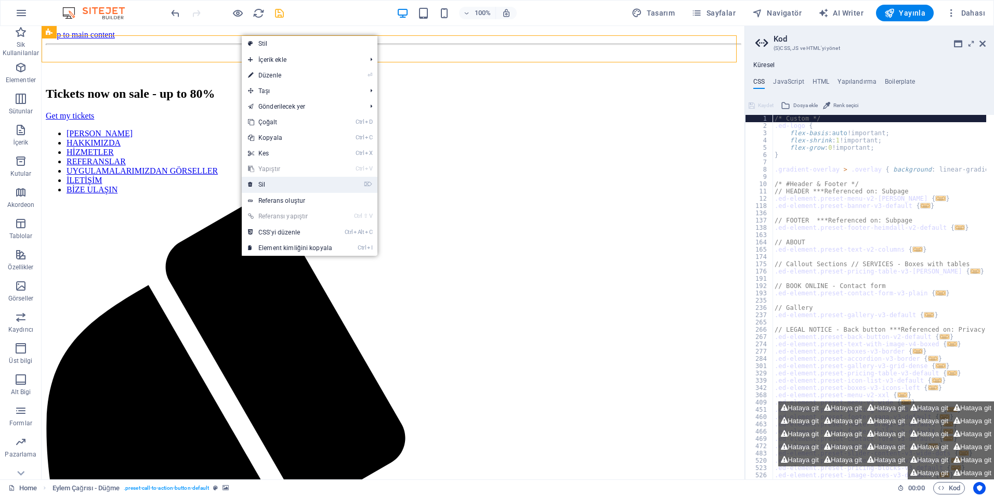
click at [287, 182] on link "⌦ Sil" at bounding box center [290, 185] width 97 height 16
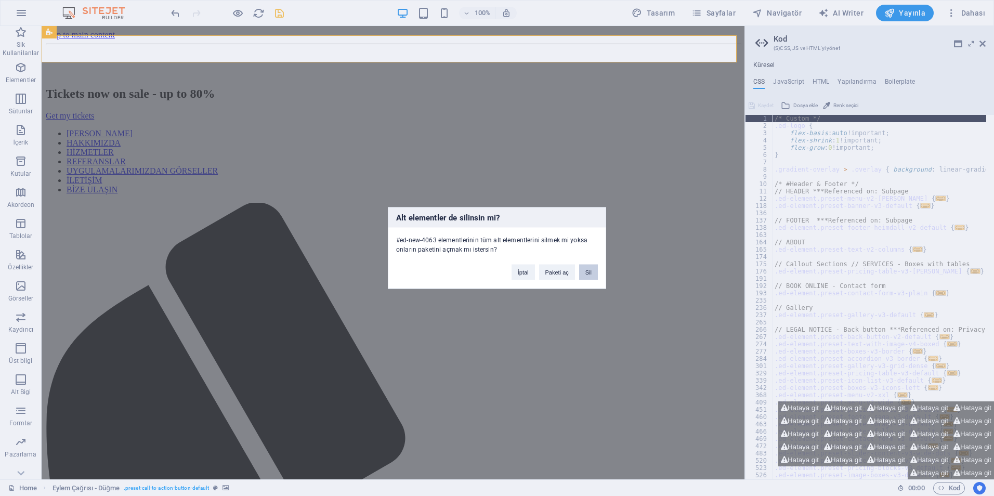
click at [590, 275] on button "Sil" at bounding box center [588, 273] width 19 height 16
